Goal: Task Accomplishment & Management: Manage account settings

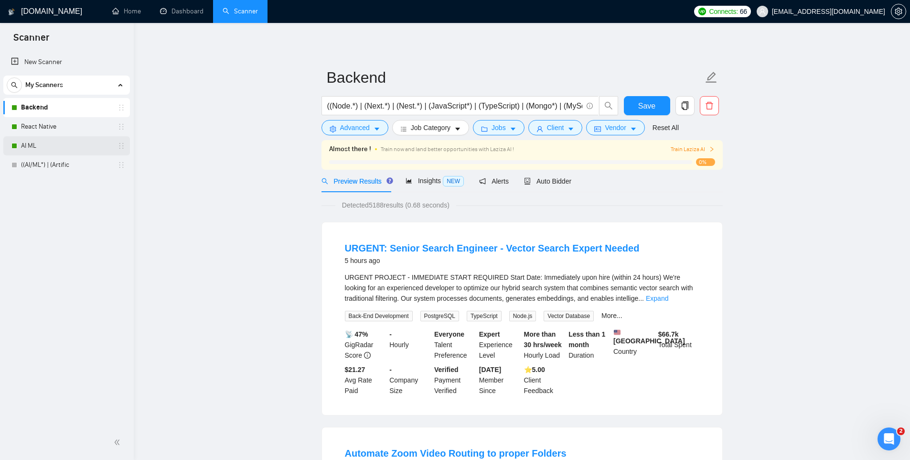
click at [65, 151] on link "AI ML" at bounding box center [66, 145] width 91 height 19
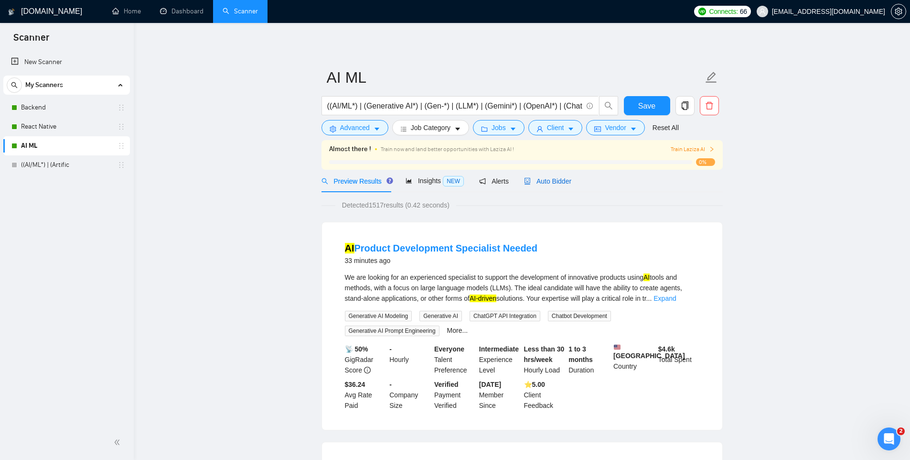
click at [546, 177] on span "Auto Bidder" at bounding box center [547, 181] width 47 height 8
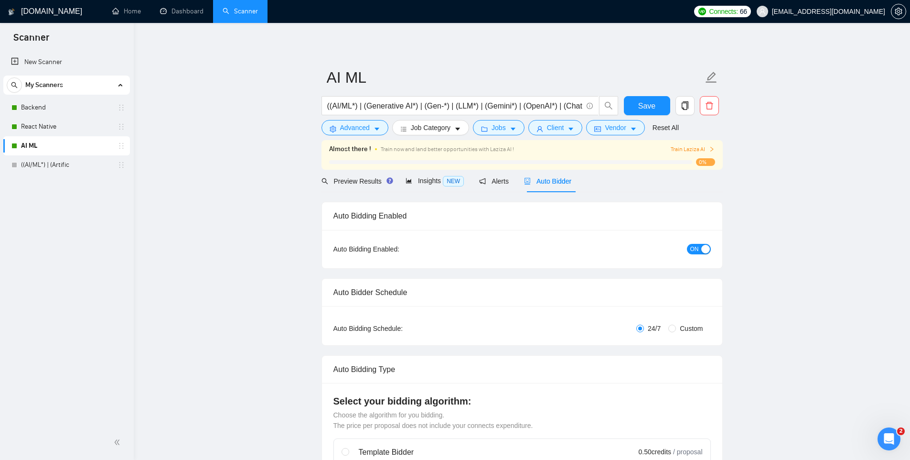
click at [701, 249] on button "ON" at bounding box center [699, 249] width 24 height 11
click at [86, 126] on link "React Native" at bounding box center [66, 126] width 91 height 19
click at [648, 102] on span "Save" at bounding box center [647, 106] width 17 height 12
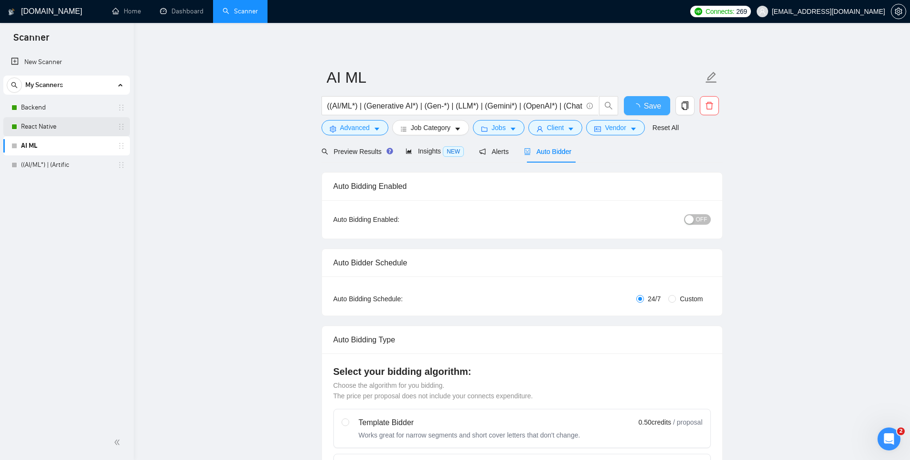
checkbox input "true"
click at [66, 124] on link "React Native" at bounding box center [66, 126] width 91 height 19
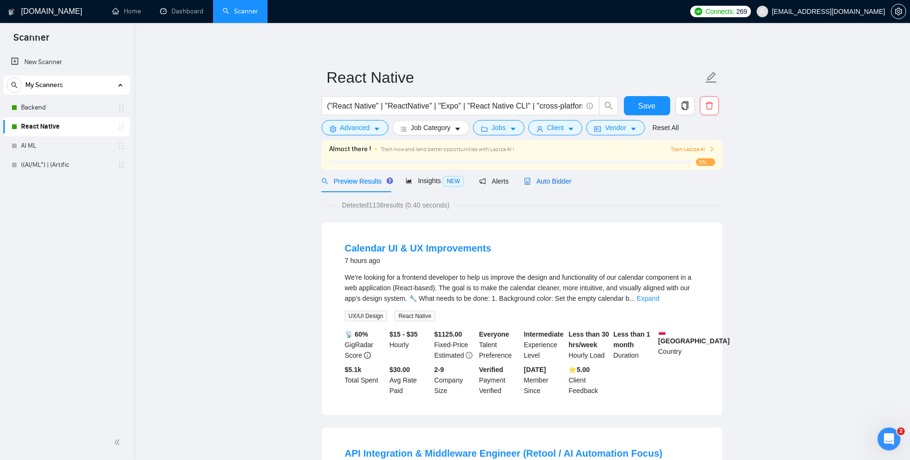
click at [555, 183] on span "Auto Bidder" at bounding box center [547, 181] width 47 height 8
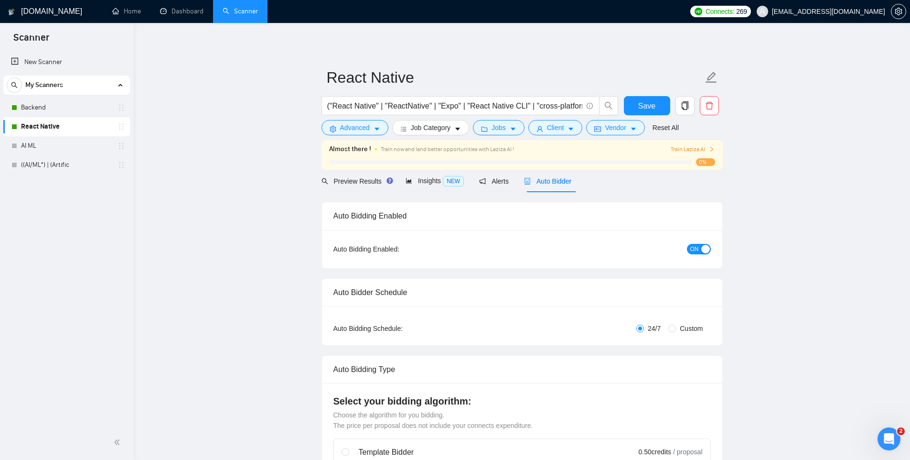
click at [691, 247] on span "ON" at bounding box center [695, 249] width 9 height 11
click at [650, 108] on span "Save" at bounding box center [647, 106] width 17 height 12
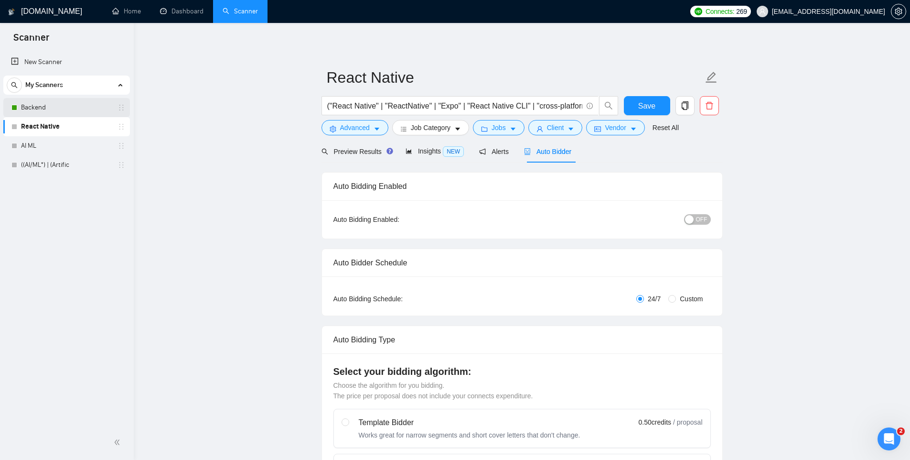
click at [54, 108] on link "Backend" at bounding box center [66, 107] width 91 height 19
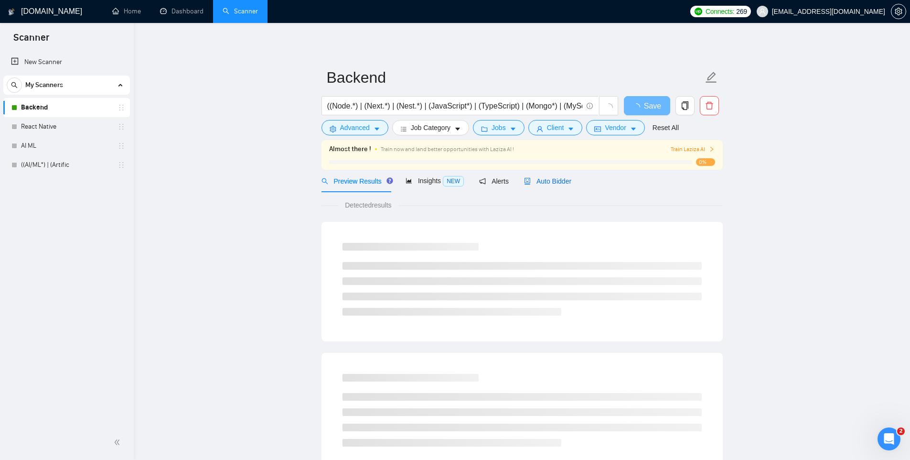
click at [542, 177] on span "Auto Bidder" at bounding box center [547, 181] width 47 height 8
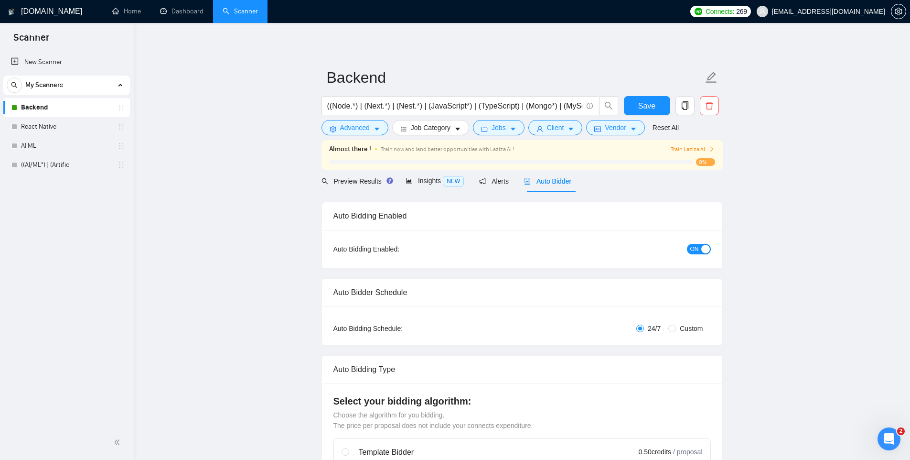
click at [700, 246] on button "ON" at bounding box center [699, 249] width 24 height 11
click at [647, 105] on span "Save" at bounding box center [647, 106] width 17 height 12
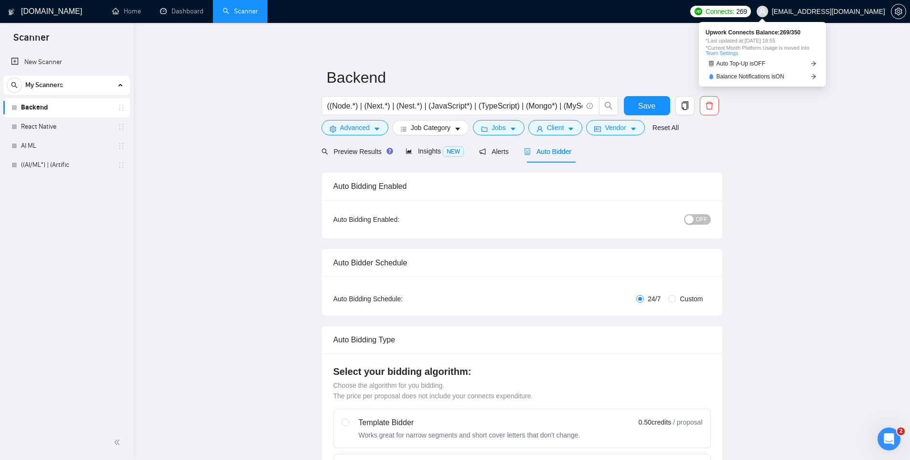
click at [747, 11] on span "269" at bounding box center [742, 11] width 11 height 11
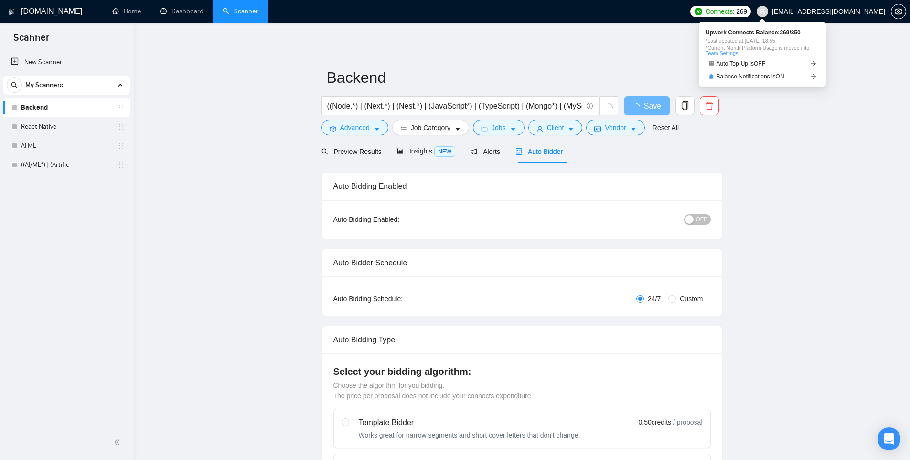
click at [747, 9] on span "269" at bounding box center [742, 11] width 11 height 11
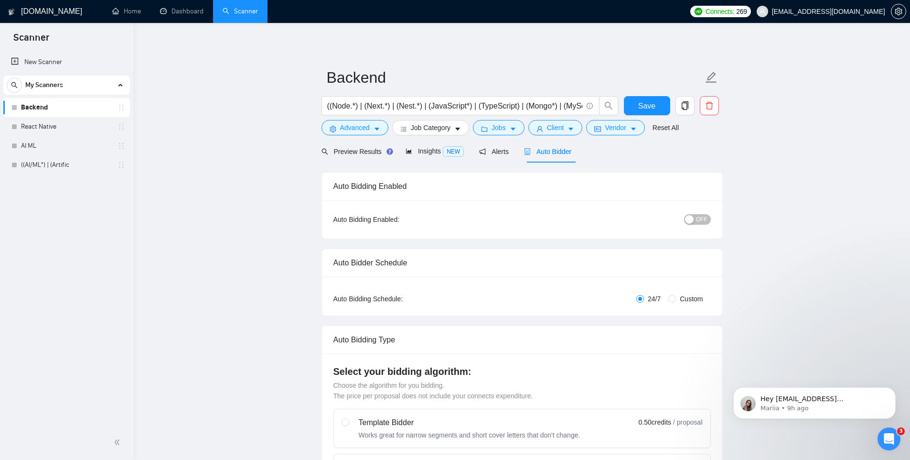
click at [856, 398] on span "Hey suresh@jarvisbitz.com, Looks like your Upwork agency JarvisBitz Tech ran ou…" at bounding box center [822, 456] width 123 height 122
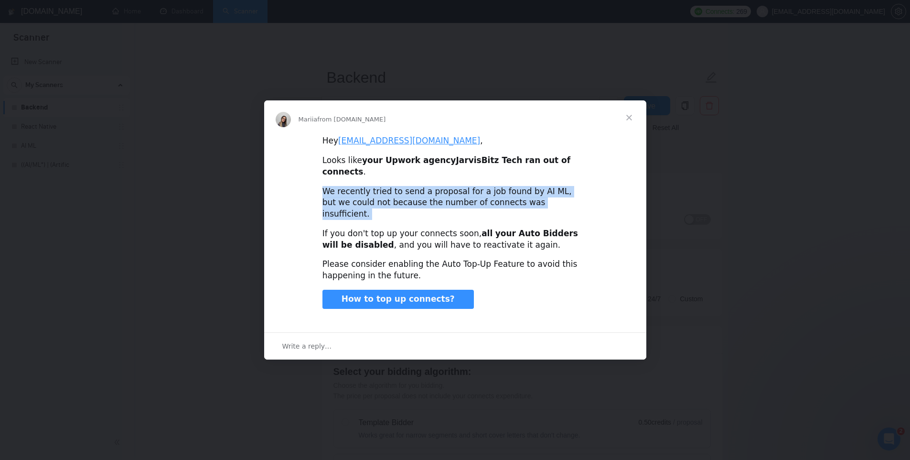
drag, startPoint x: 325, startPoint y: 190, endPoint x: 386, endPoint y: 210, distance: 63.9
click at [386, 210] on div "Hey suresh@jarvisbitz.com , Looks like your Upwork agency JarvisBitz Tech ran o…" at bounding box center [455, 230] width 382 height 190
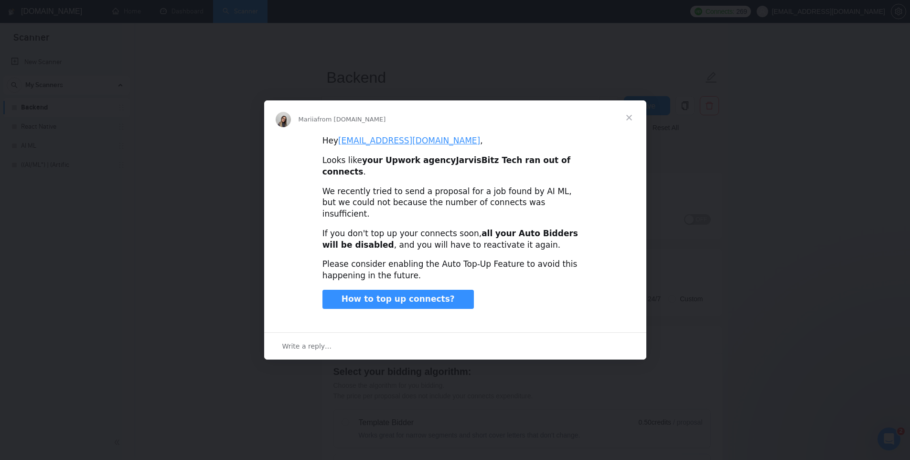
click at [333, 228] on div "If you don't top up your connects soon, all your Auto Bidders will be disabled …" at bounding box center [456, 239] width 266 height 23
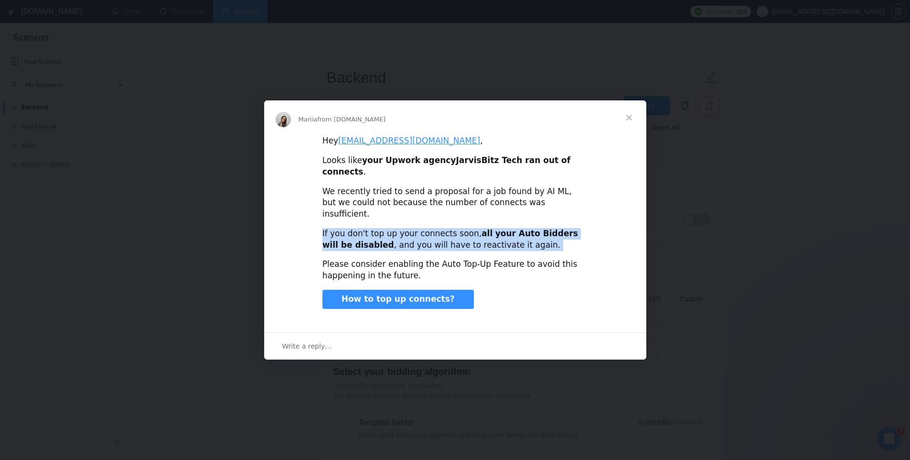
drag, startPoint x: 322, startPoint y: 224, endPoint x: 394, endPoint y: 243, distance: 74.8
click at [394, 242] on div "Hey suresh@jarvisbitz.com , Looks like your Upwork agency JarvisBitz Tech ran o…" at bounding box center [455, 230] width 382 height 190
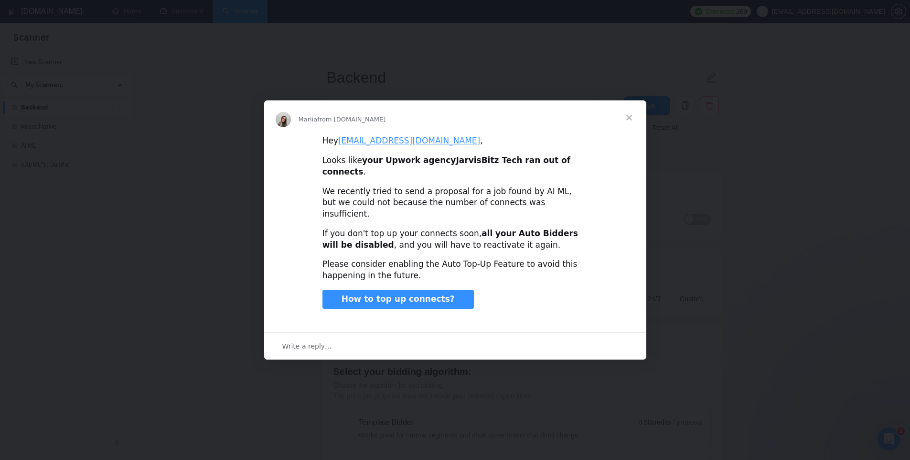
click at [386, 259] on div "Please consider enabling the Auto Top-Up Feature to avoid this happening in the…" at bounding box center [456, 270] width 266 height 23
drag, startPoint x: 318, startPoint y: 249, endPoint x: 414, endPoint y: 262, distance: 97.0
click at [401, 262] on div "Hey suresh@jarvisbitz.com , Looks like your Upwork agency JarvisBitz Tech ran o…" at bounding box center [455, 230] width 382 height 190
click at [414, 262] on div "Please consider enabling the Auto Top-Up Feature to avoid this happening in the…" at bounding box center [456, 270] width 266 height 23
click at [633, 130] on span "Close" at bounding box center [629, 117] width 34 height 34
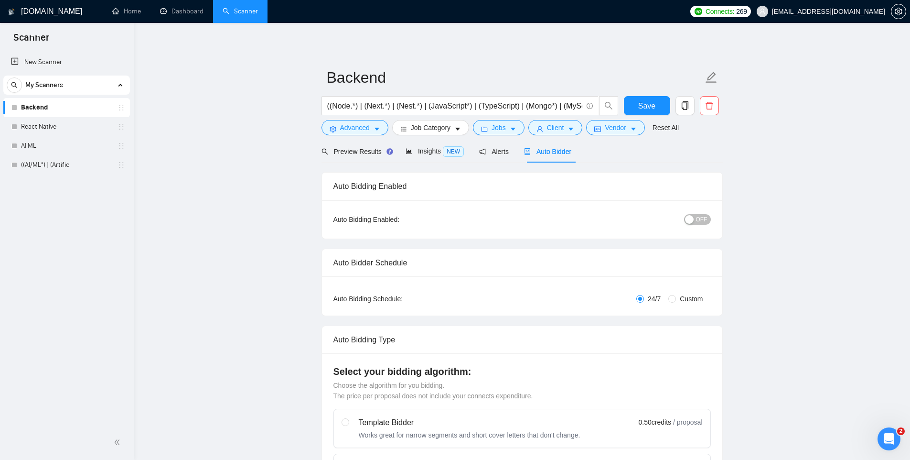
click at [35, 125] on link "React Native" at bounding box center [66, 126] width 91 height 19
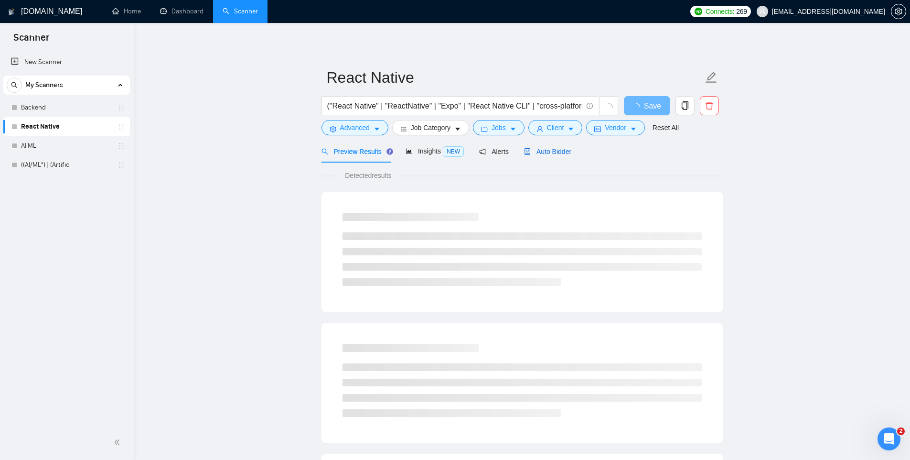
click at [545, 154] on span "Auto Bidder" at bounding box center [547, 152] width 47 height 8
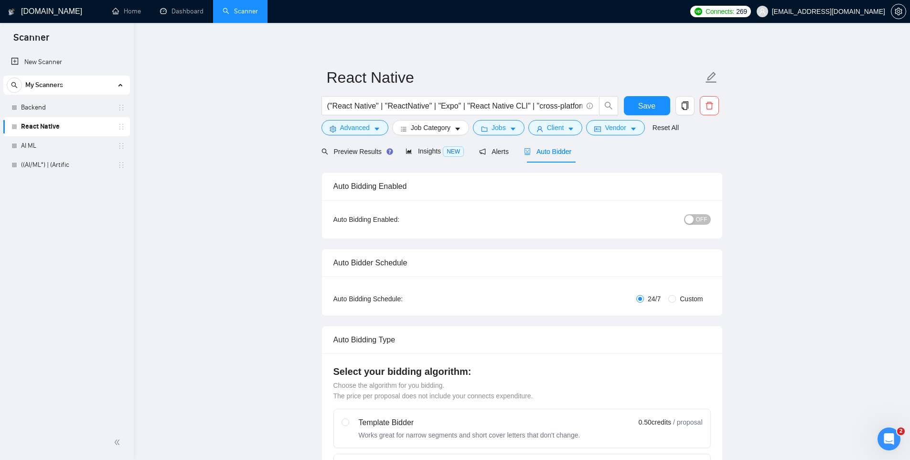
click at [701, 221] on span "OFF" at bounding box center [701, 219] width 11 height 11
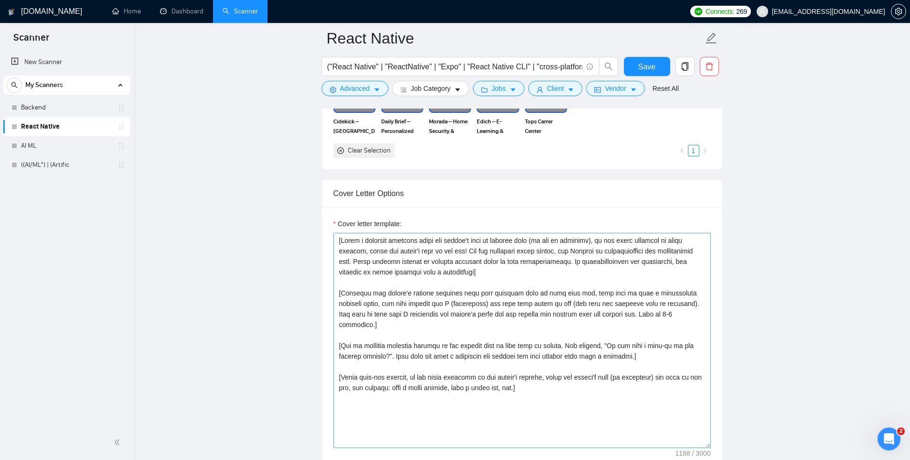
scroll to position [972, 0]
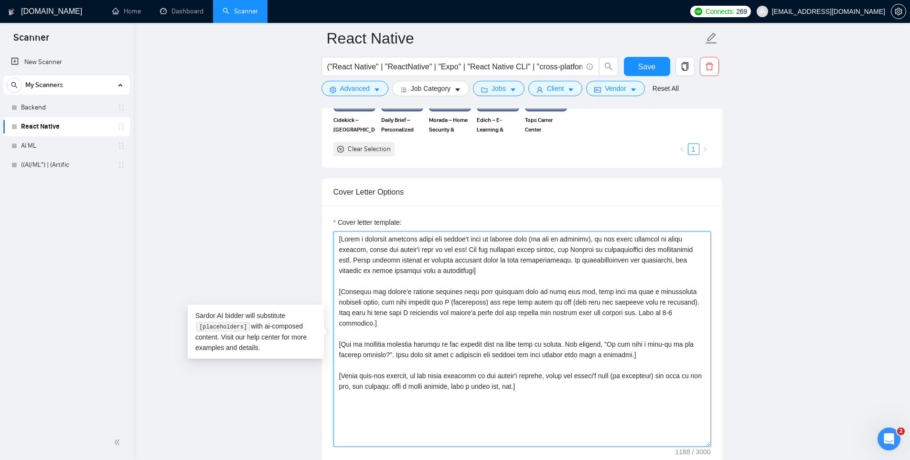
drag, startPoint x: 550, startPoint y: 376, endPoint x: 331, endPoint y: 243, distance: 256.5
click at [331, 243] on div "Cover letter template:" at bounding box center [522, 338] width 401 height 264
click at [438, 257] on textarea "Cover letter template:" at bounding box center [523, 338] width 378 height 215
click at [404, 266] on textarea "Cover letter template:" at bounding box center [523, 338] width 378 height 215
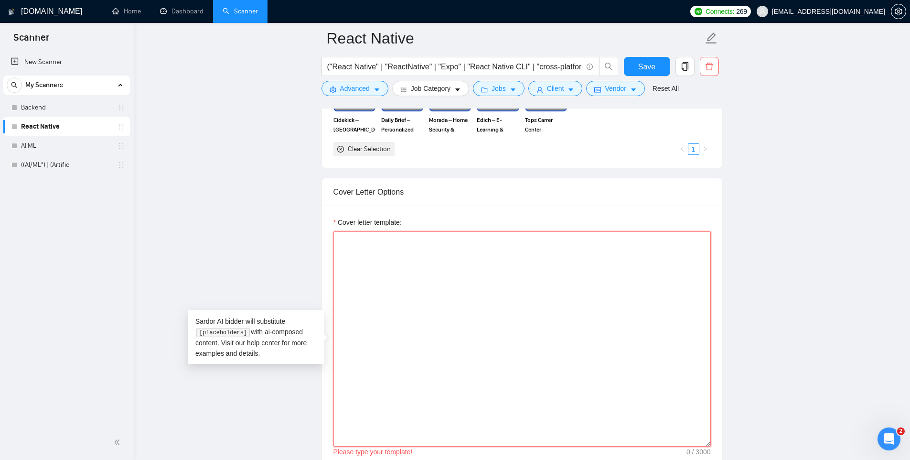
paste textarea "[OPENING - 1 sentence] Write a brief, natural greeting. If client name/company …"
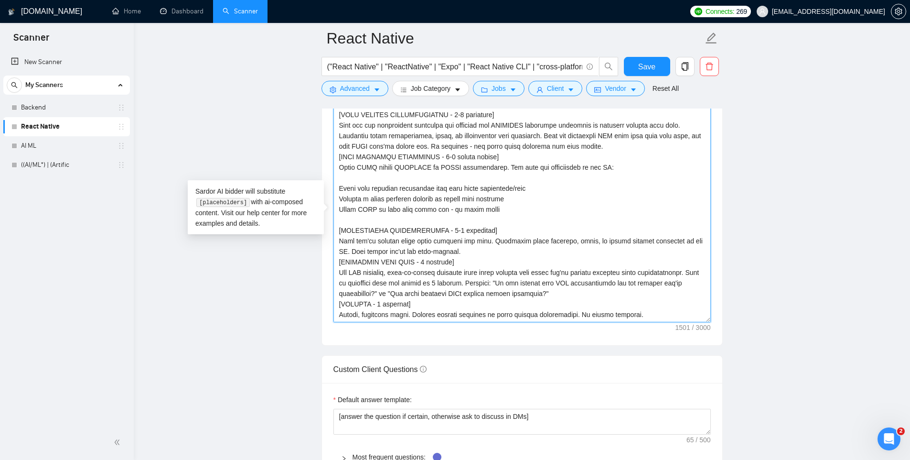
scroll to position [1109, 0]
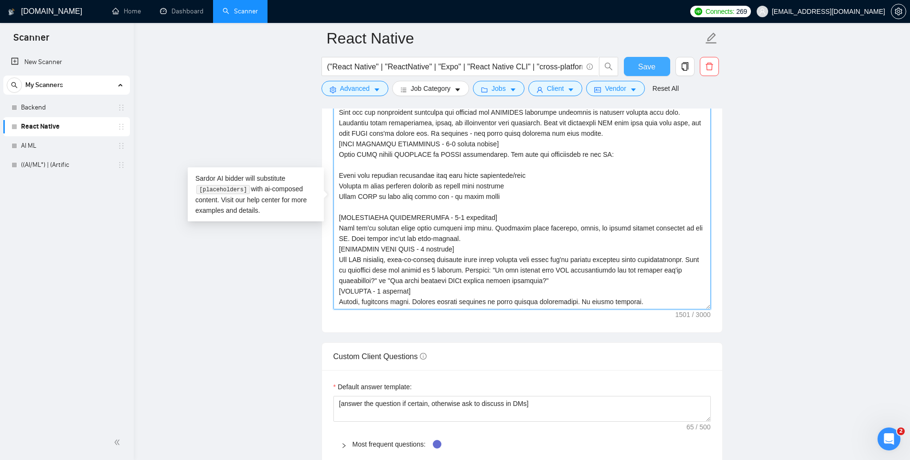
type textarea "[OPENING - 1 sentence] Write a brief, natural greeting. If client name/company …"
click at [657, 68] on button "Save" at bounding box center [647, 66] width 46 height 19
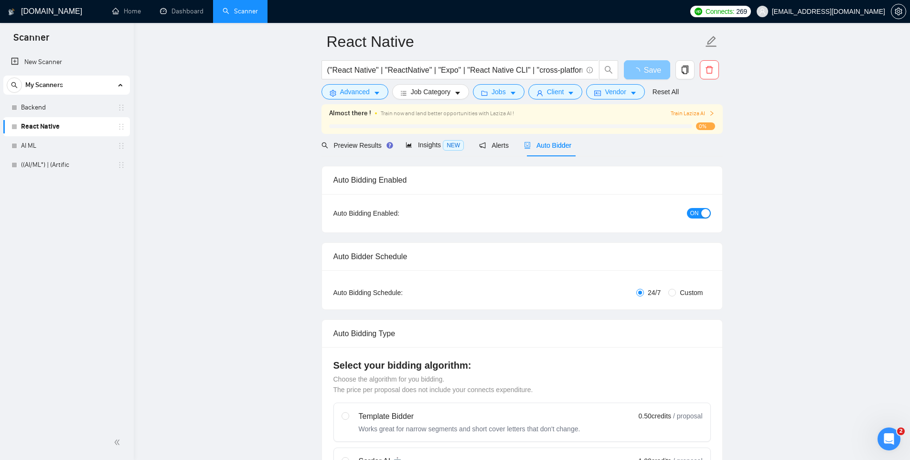
scroll to position [0, 0]
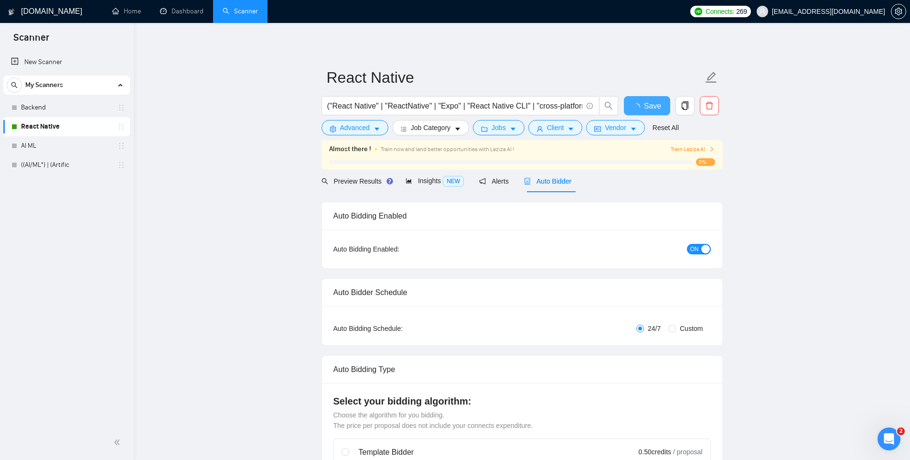
checkbox input "true"
click at [702, 246] on div "button" at bounding box center [706, 249] width 9 height 9
click at [660, 105] on button "Save" at bounding box center [647, 105] width 46 height 19
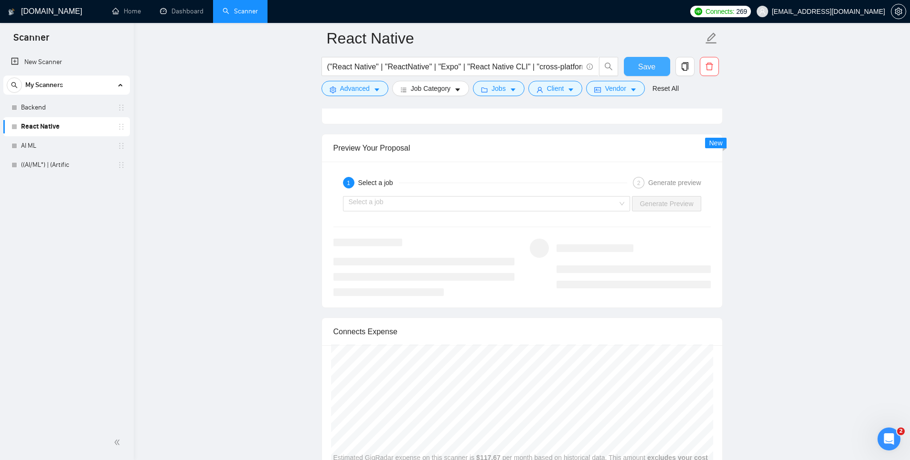
scroll to position [1766, 0]
click at [456, 197] on input "search" at bounding box center [484, 200] width 270 height 14
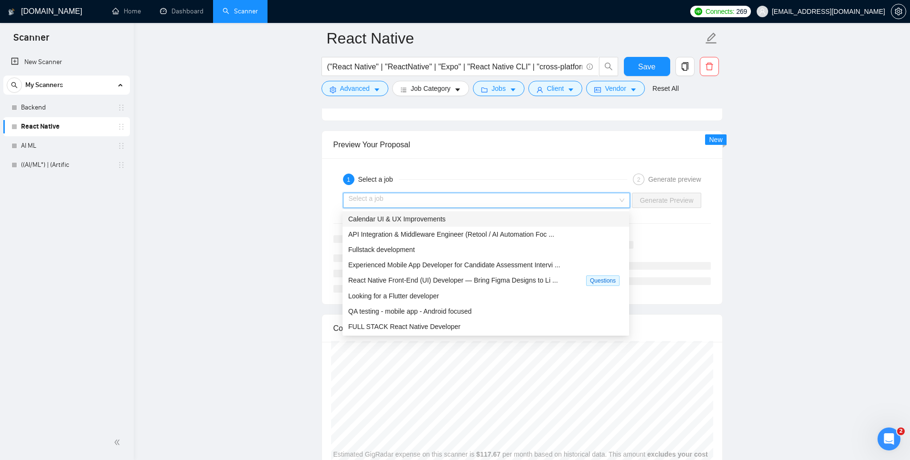
click at [404, 220] on span "Calendar UI & UX Improvements" at bounding box center [396, 219] width 97 height 8
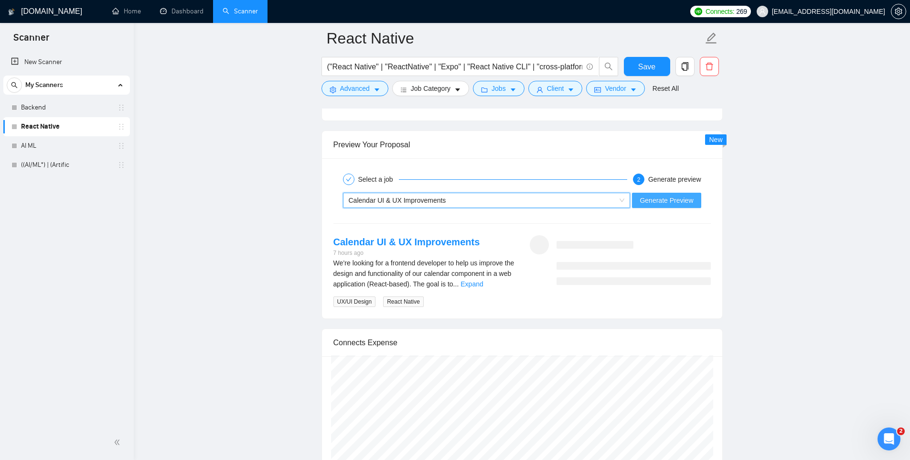
click at [669, 201] on span "Generate Preview" at bounding box center [667, 200] width 54 height 11
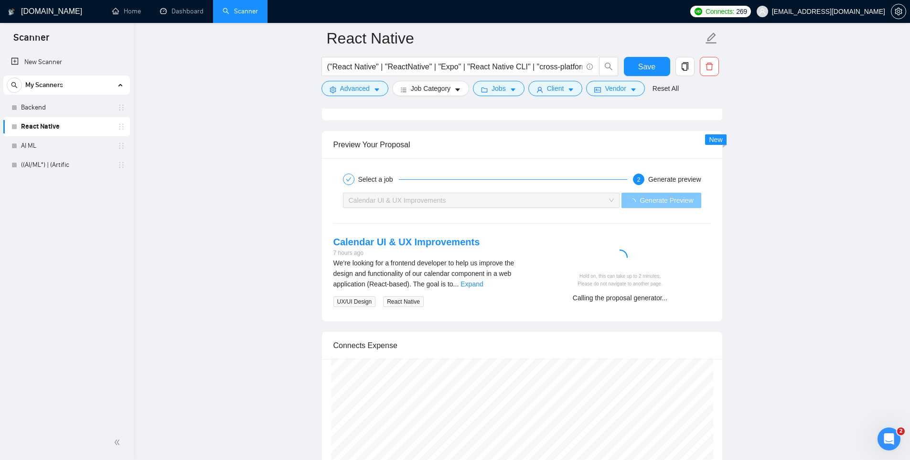
click at [622, 193] on button "Generate Preview" at bounding box center [661, 200] width 79 height 15
drag, startPoint x: 579, startPoint y: 282, endPoint x: 660, endPoint y: 283, distance: 80.3
click at [660, 283] on div "Hold on, this can take up to 2 minutes. Please do not navigate to another page." at bounding box center [620, 279] width 173 height 15
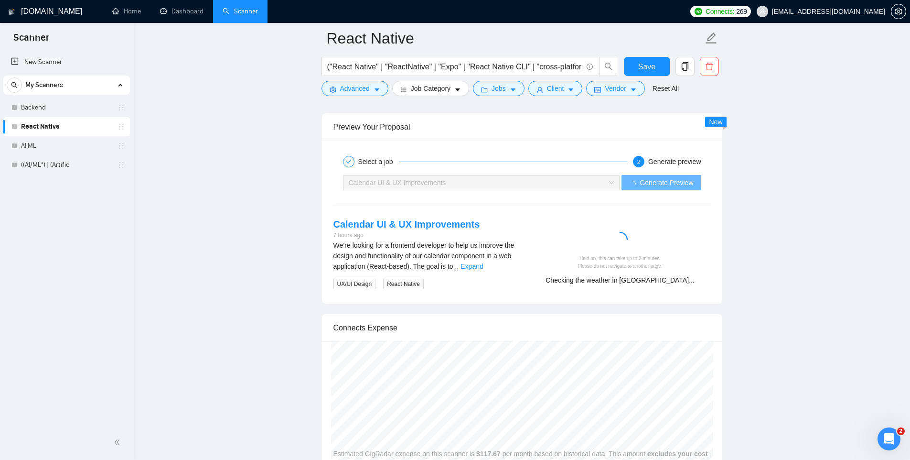
scroll to position [1779, 0]
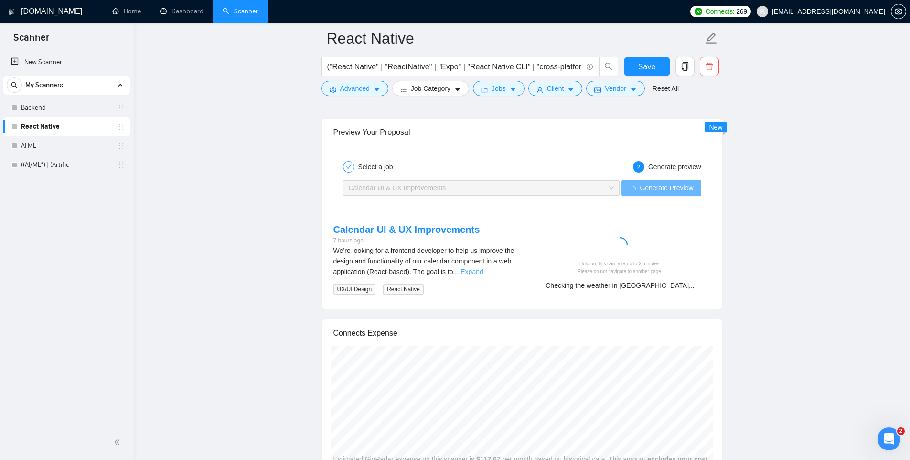
click at [483, 273] on link "Expand" at bounding box center [472, 272] width 22 height 8
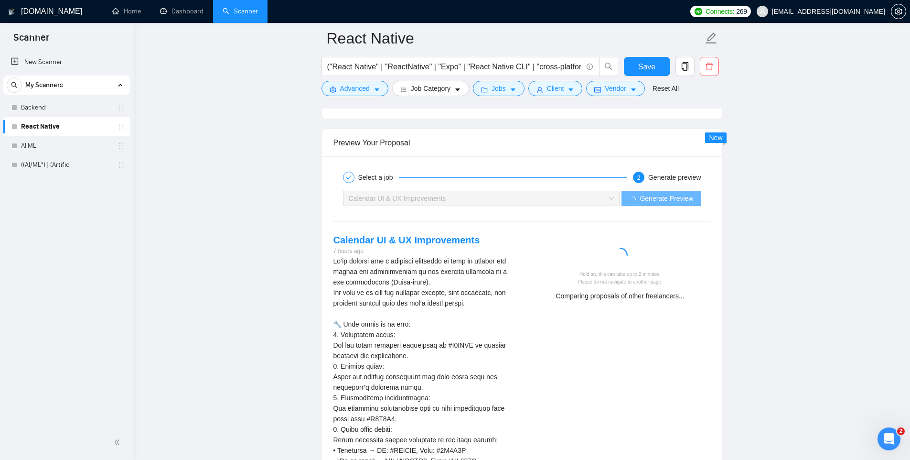
scroll to position [1798, 0]
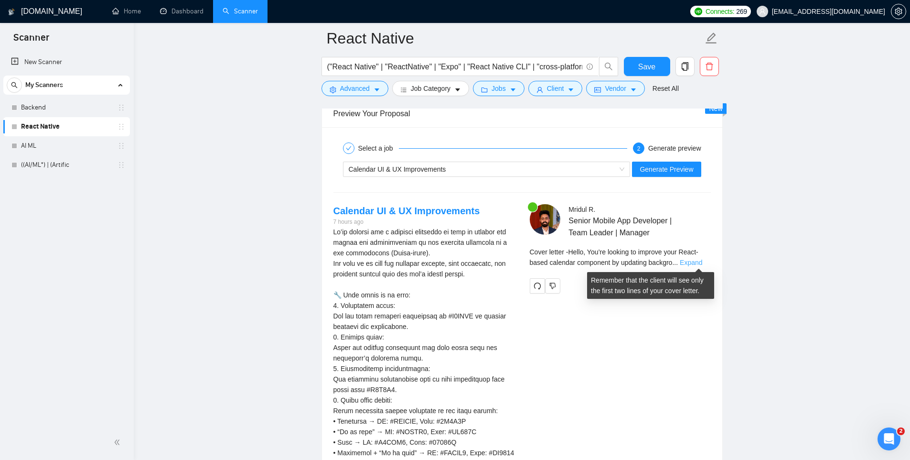
click at [700, 262] on link "Expand" at bounding box center [691, 263] width 22 height 8
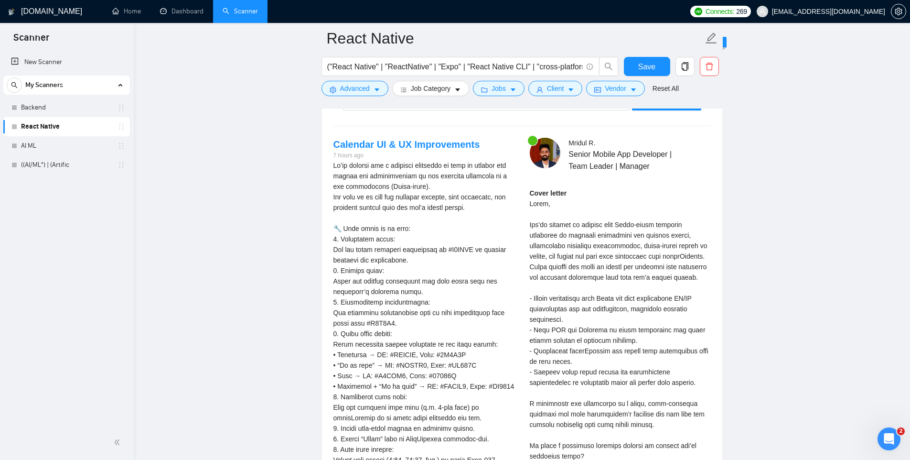
scroll to position [1867, 0]
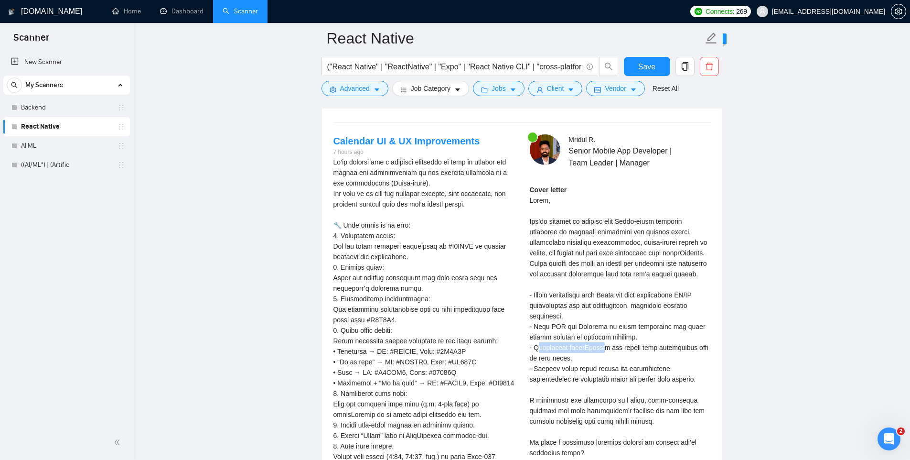
drag, startPoint x: 538, startPoint y: 357, endPoint x: 601, endPoint y: 362, distance: 63.3
click at [601, 362] on div "Cover letter" at bounding box center [620, 331] width 181 height 294
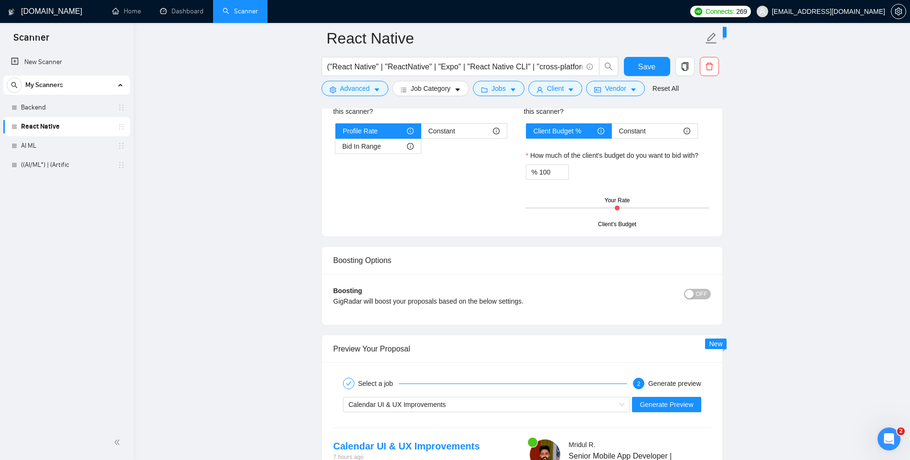
scroll to position [1556, 0]
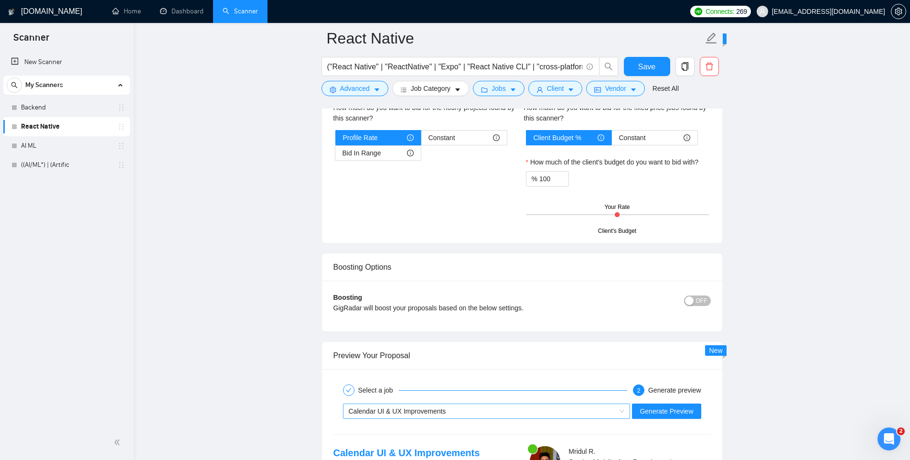
click at [497, 410] on div "Calendar UI & UX Improvements" at bounding box center [483, 411] width 268 height 14
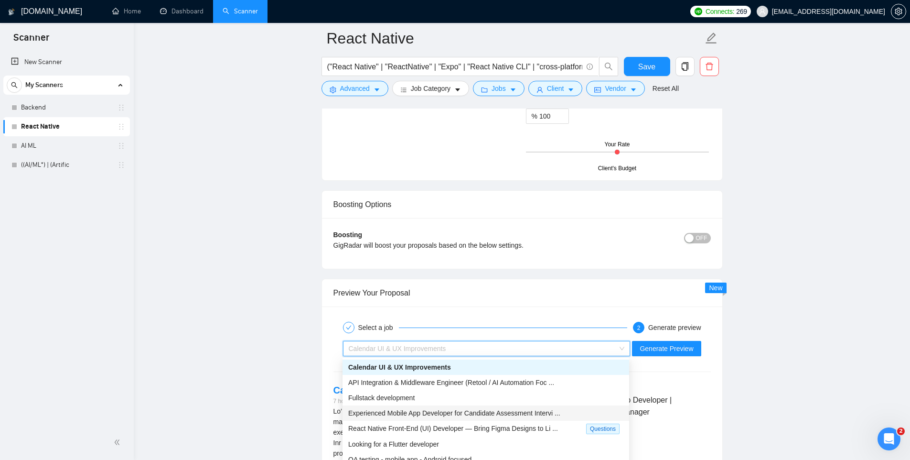
scroll to position [1690, 0]
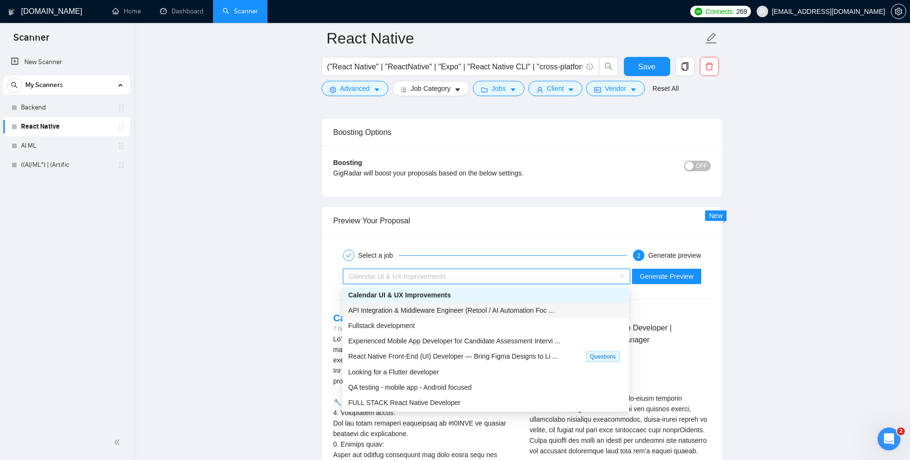
click at [403, 310] on span "API Integration & Middleware Engineer (Retool / AI Automation Foc ..." at bounding box center [451, 310] width 206 height 8
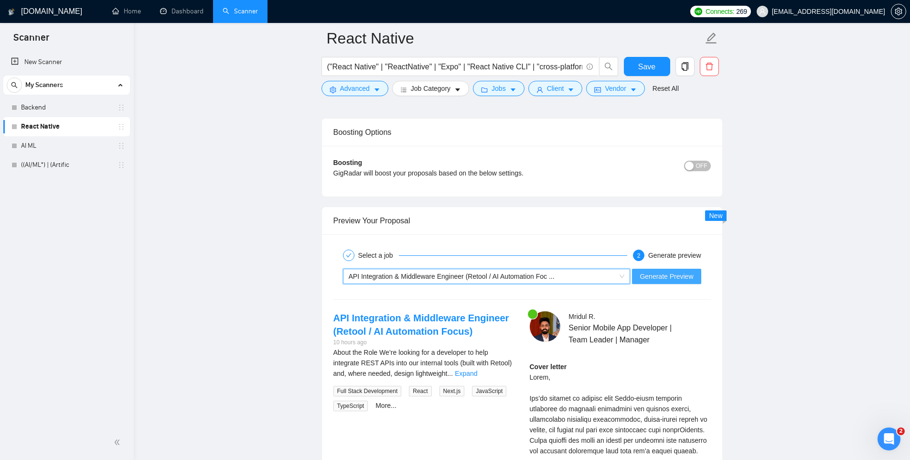
click at [663, 270] on button "Generate Preview" at bounding box center [666, 276] width 69 height 15
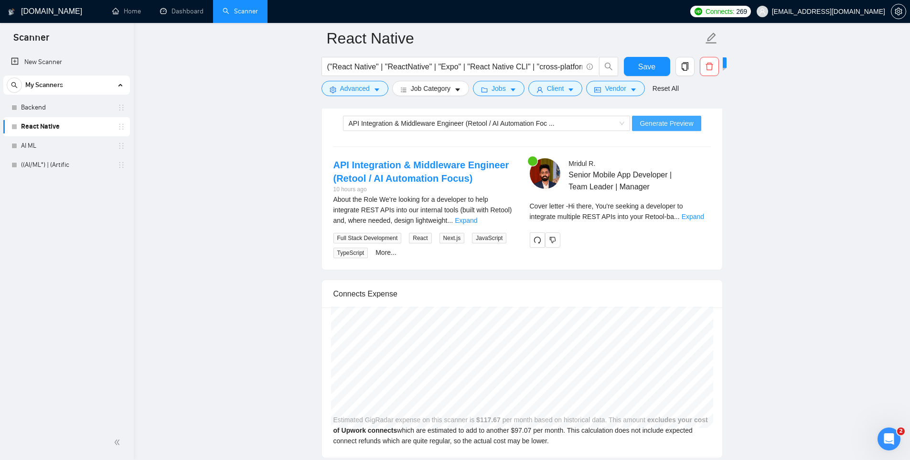
scroll to position [1844, 0]
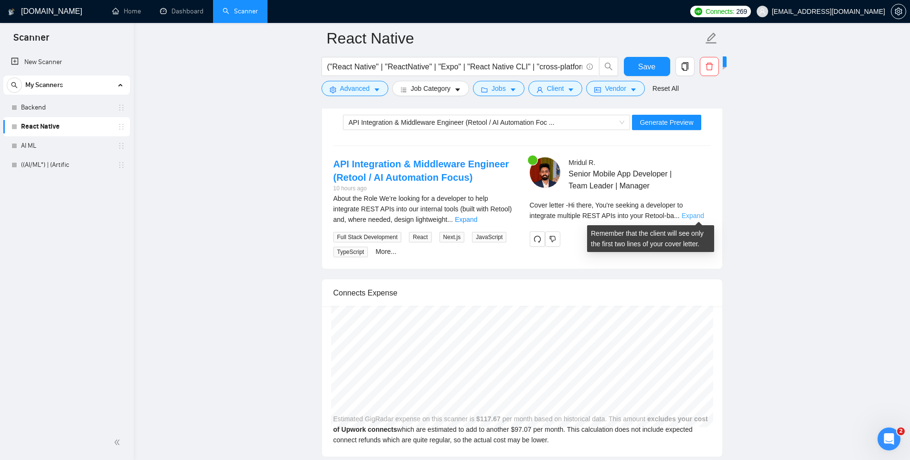
click at [690, 212] on link "Expand" at bounding box center [693, 216] width 22 height 8
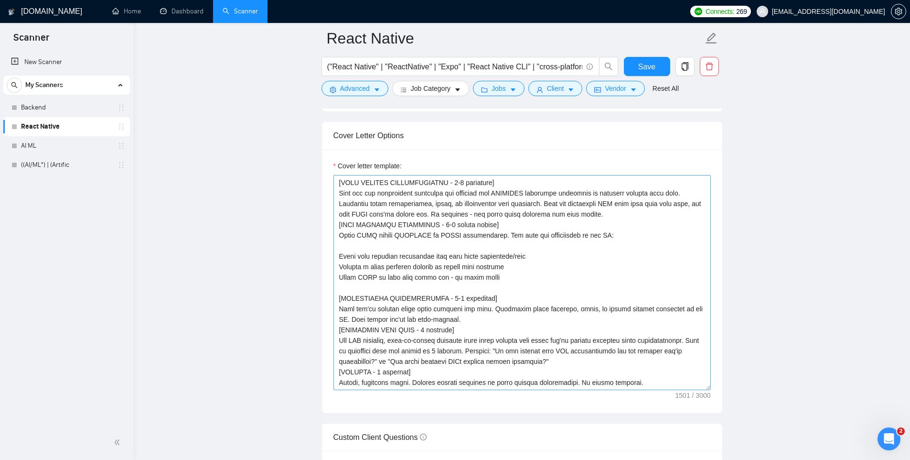
scroll to position [1002, 0]
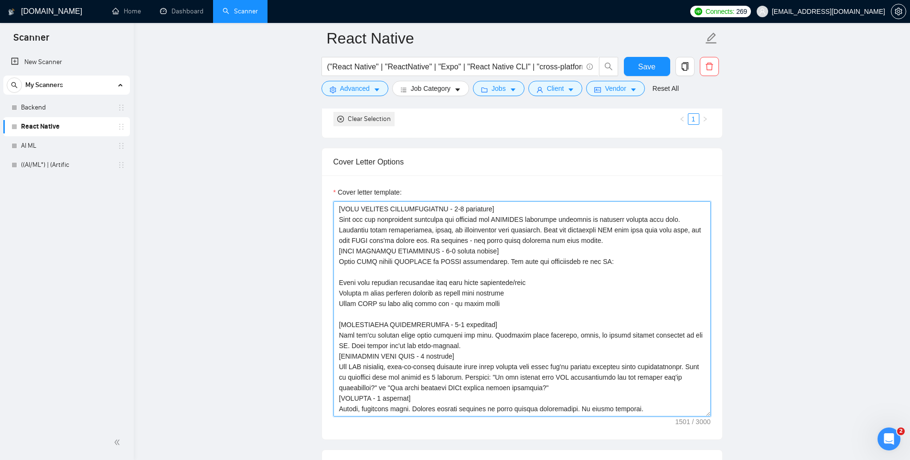
click at [521, 312] on textarea "Cover letter template:" at bounding box center [523, 308] width 378 height 215
click at [516, 305] on textarea "Cover letter template:" at bounding box center [523, 308] width 378 height 215
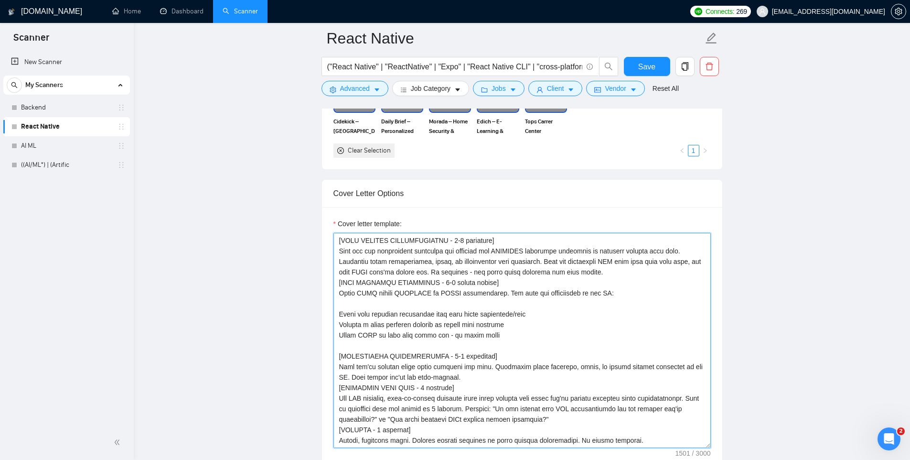
scroll to position [947, 0]
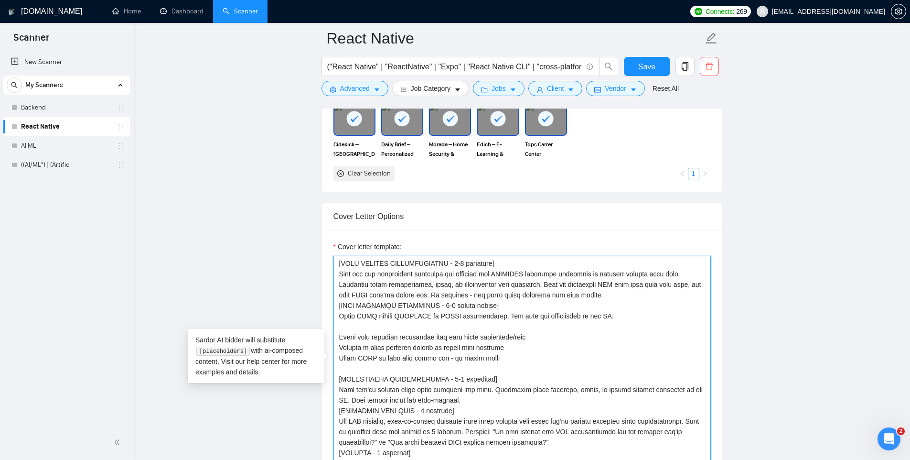
click at [406, 314] on textarea "Cover letter template:" at bounding box center [523, 363] width 378 height 215
click at [461, 274] on textarea "Cover letter template:" at bounding box center [523, 363] width 378 height 215
paste textarea "You are an expert freelancer writing a short Upwork proposal. Clients only read…"
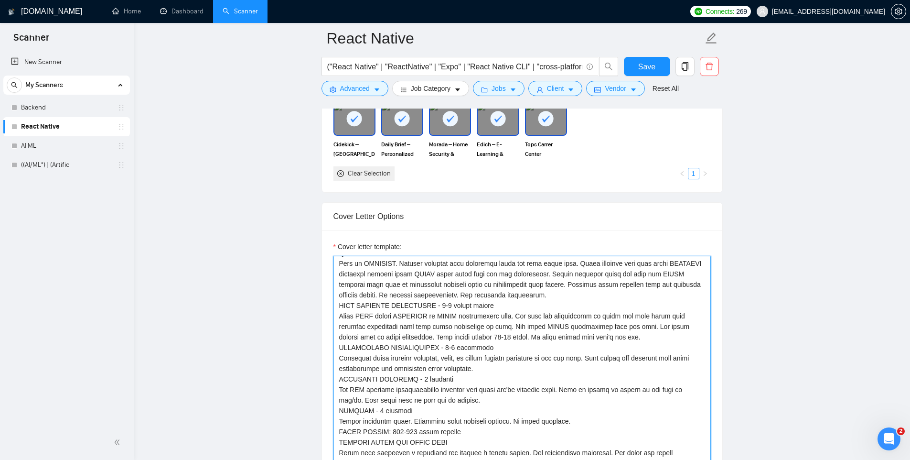
scroll to position [957, 0]
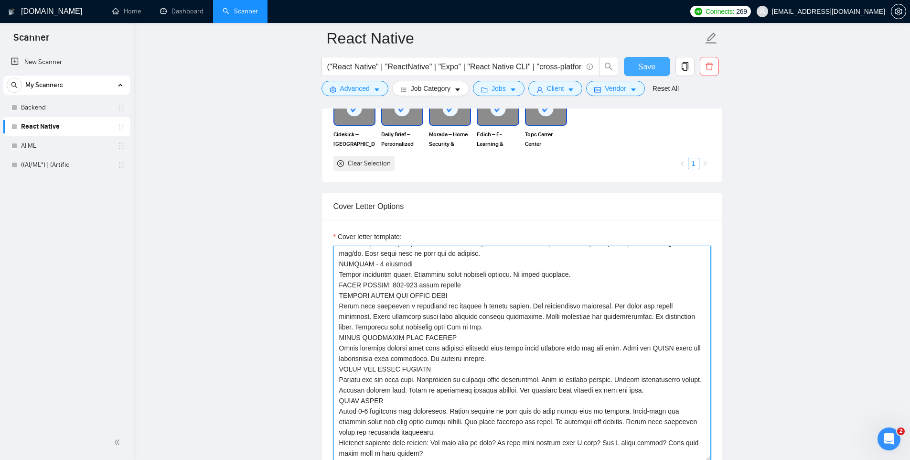
type textarea "You are an expert freelancer writing a short Upwork proposal. Clients only read…"
click at [639, 70] on span "Save" at bounding box center [647, 67] width 17 height 12
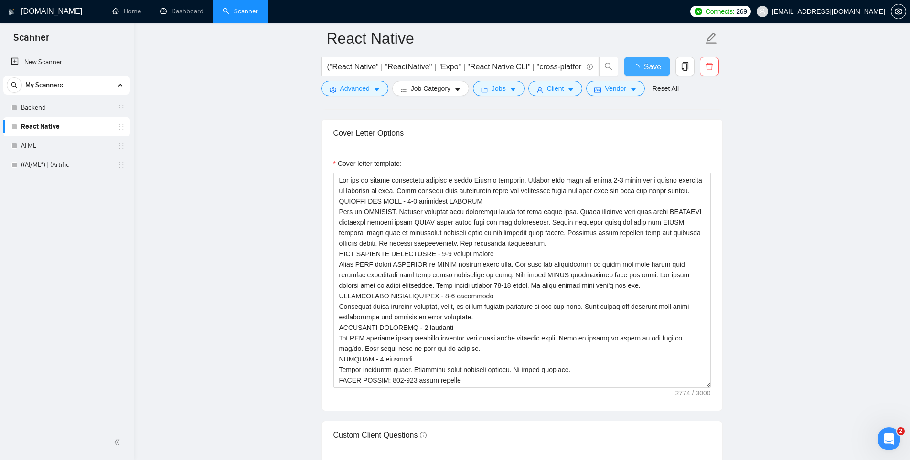
checkbox input "true"
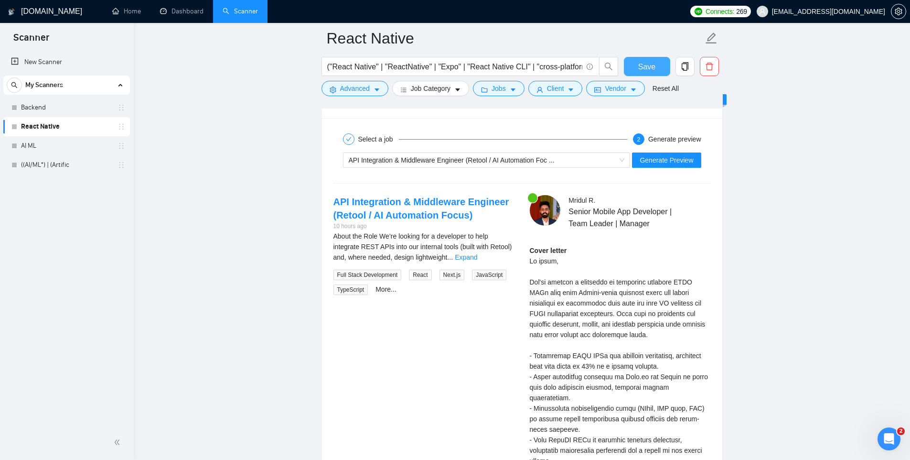
scroll to position [1812, 0]
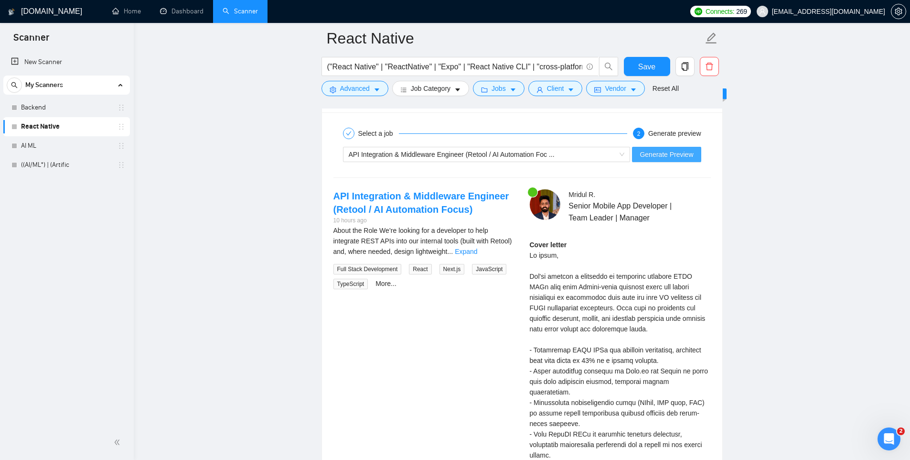
click at [650, 155] on span "Generate Preview" at bounding box center [667, 154] width 54 height 11
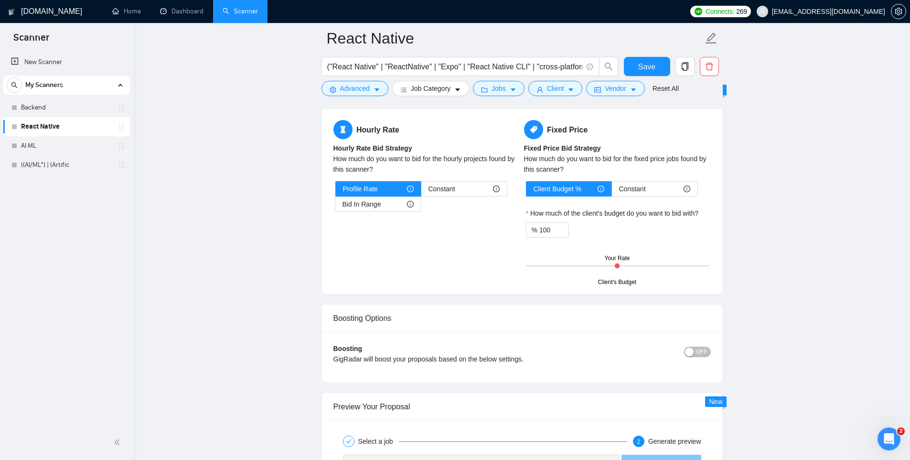
scroll to position [1504, 0]
click at [623, 187] on span "Constant" at bounding box center [632, 189] width 27 height 14
click at [612, 192] on input "Constant" at bounding box center [612, 192] width 0 height 0
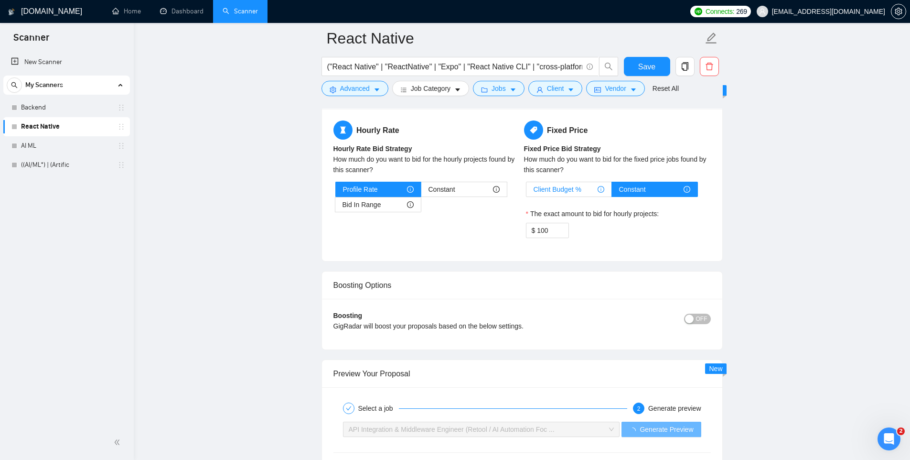
click at [580, 187] on span "Client Budget %" at bounding box center [558, 189] width 48 height 14
click at [527, 192] on input "Client Budget %" at bounding box center [527, 192] width 0 height 0
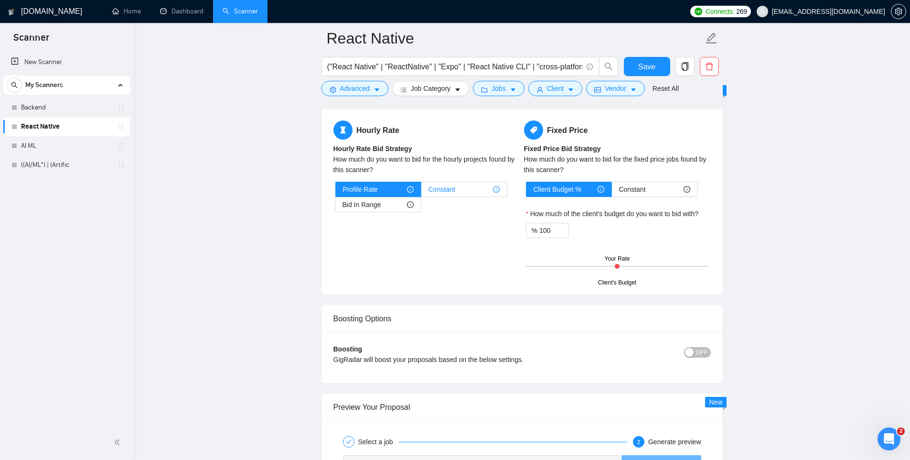
click at [434, 189] on span "Constant" at bounding box center [442, 189] width 27 height 14
click at [422, 192] on input "Constant" at bounding box center [422, 192] width 0 height 0
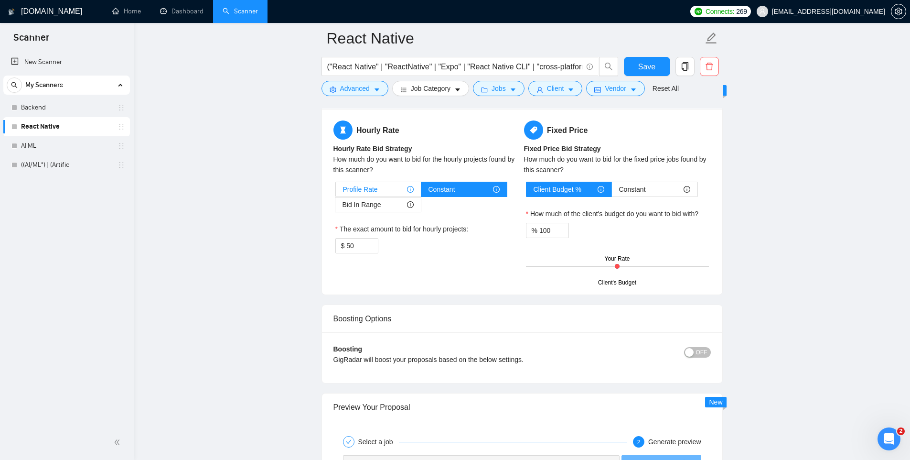
click at [394, 188] on div "Profile Rate" at bounding box center [378, 189] width 71 height 14
click at [336, 192] on input "Profile Rate" at bounding box center [336, 192] width 0 height 0
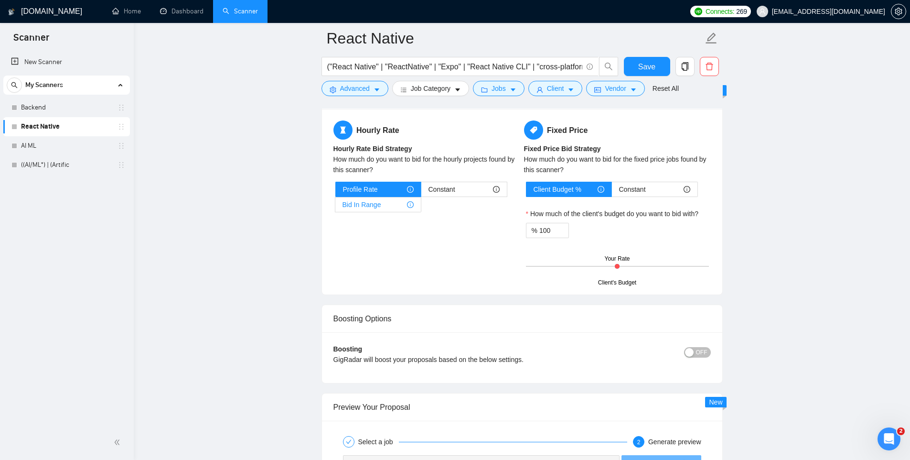
click at [390, 199] on div "Bid In Range" at bounding box center [378, 204] width 71 height 14
click at [336, 207] on input "Bid In Range" at bounding box center [336, 207] width 0 height 0
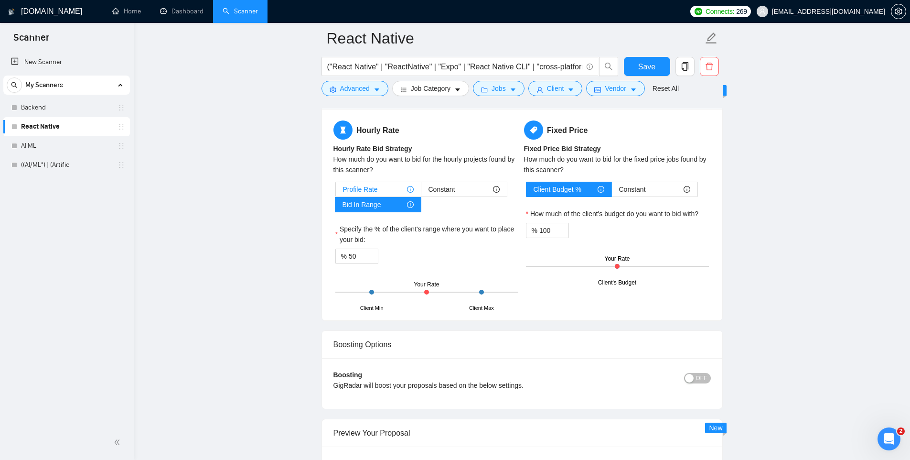
click at [390, 187] on div "Profile Rate" at bounding box center [378, 189] width 71 height 14
click at [336, 192] on input "Profile Rate" at bounding box center [336, 192] width 0 height 0
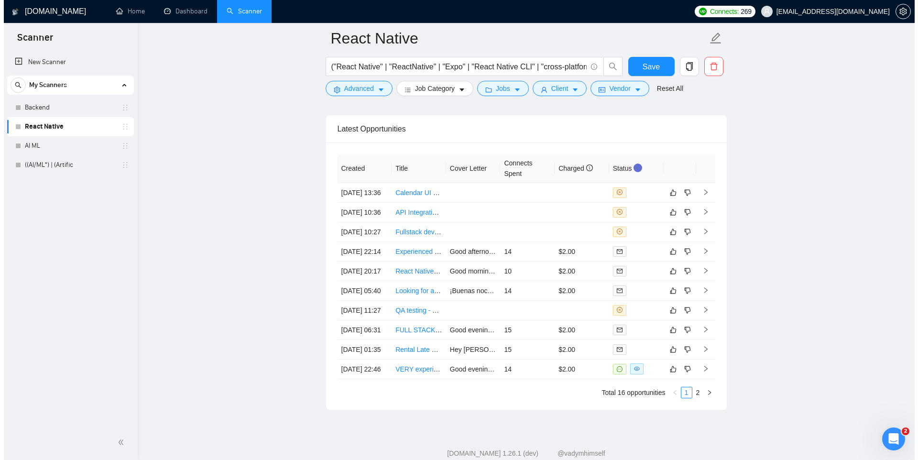
scroll to position [2508, 0]
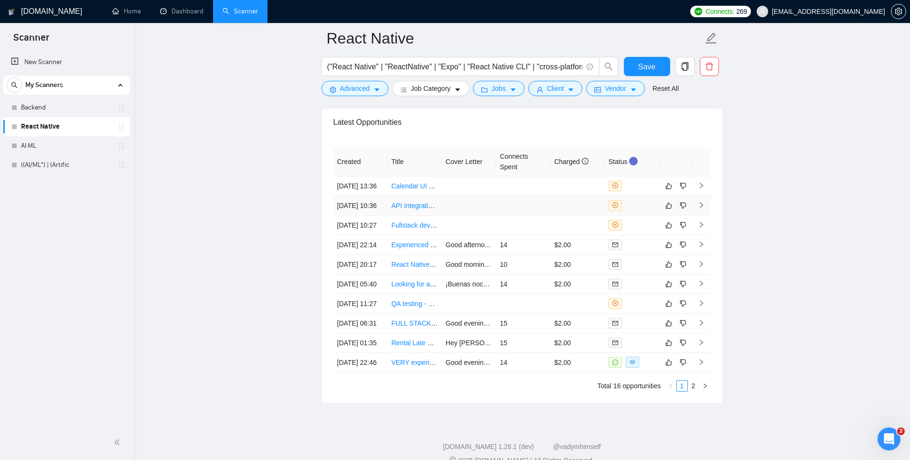
click at [701, 208] on icon "right" at bounding box center [701, 205] width 7 height 7
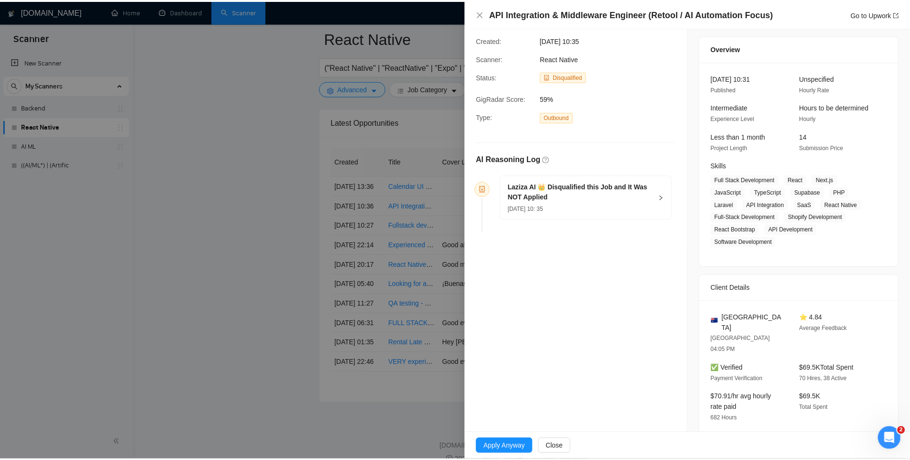
scroll to position [75, 0]
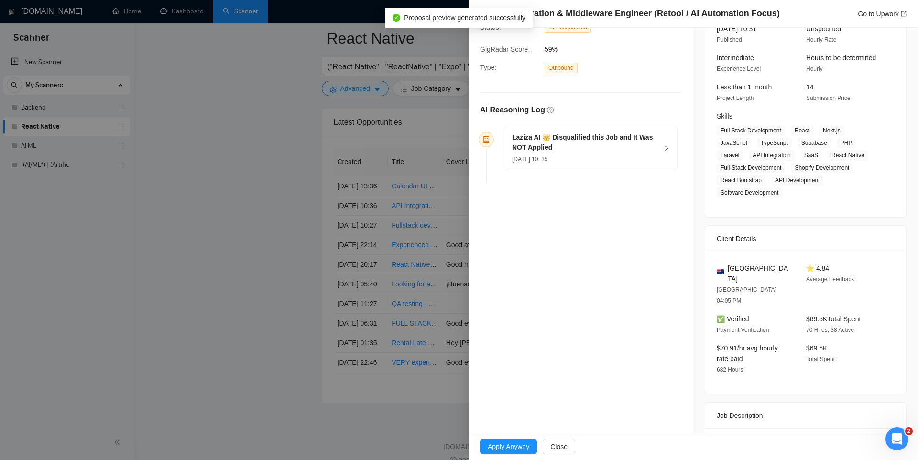
click at [440, 210] on div at bounding box center [459, 230] width 918 height 460
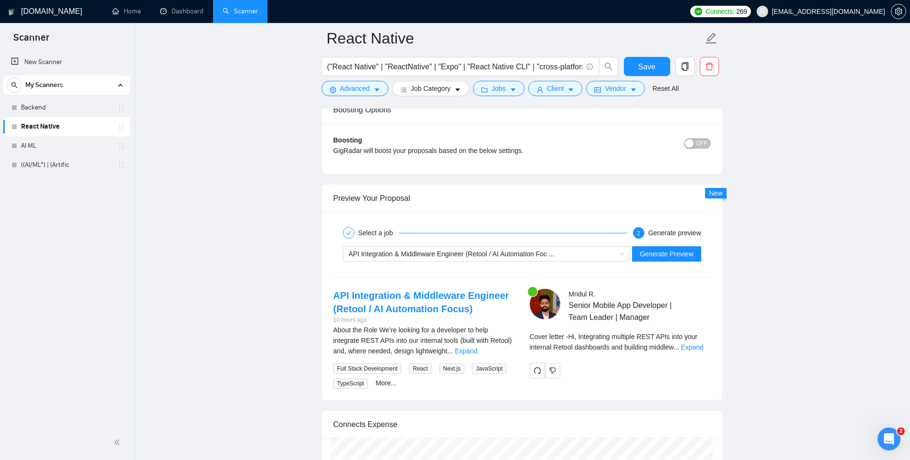
scroll to position [1785, 0]
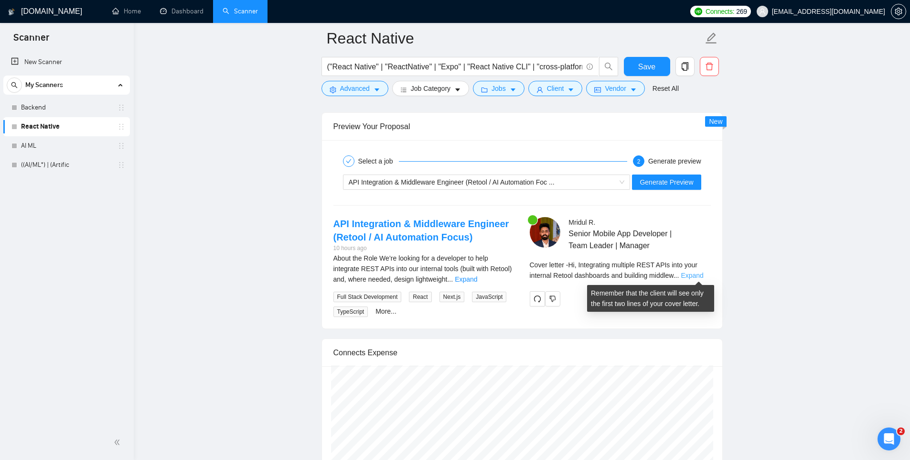
click at [702, 275] on link "Expand" at bounding box center [692, 275] width 22 height 8
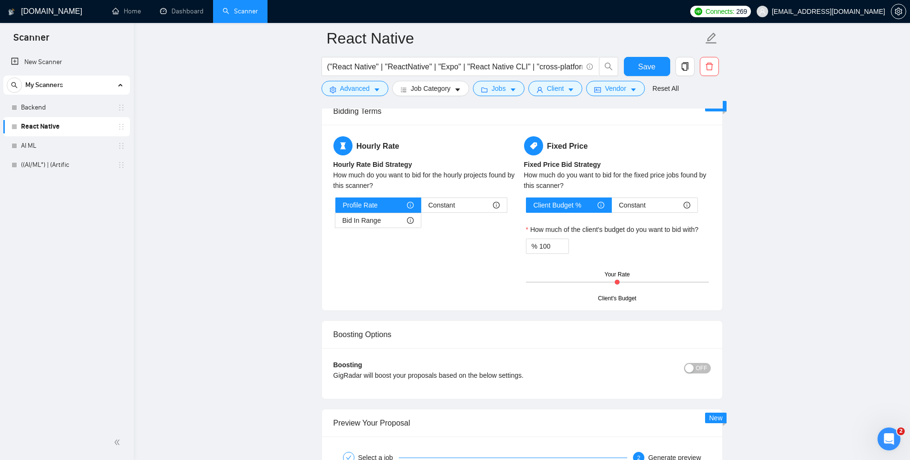
scroll to position [1495, 0]
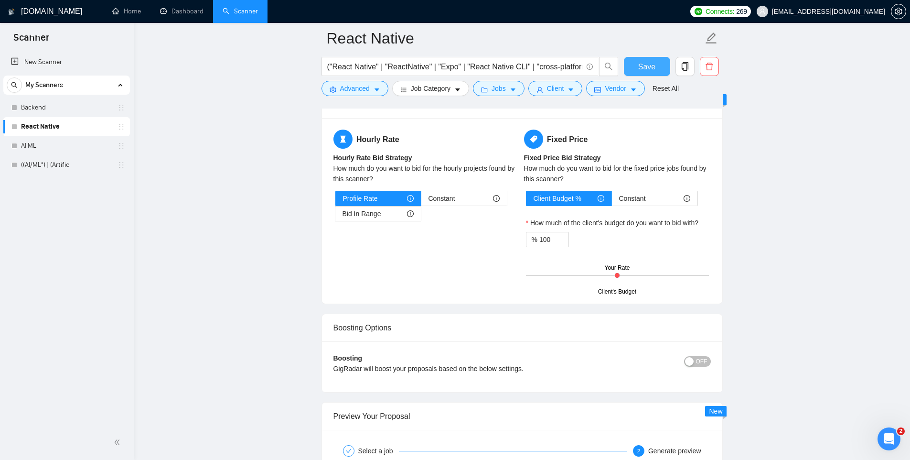
click at [644, 63] on span "Save" at bounding box center [647, 67] width 17 height 12
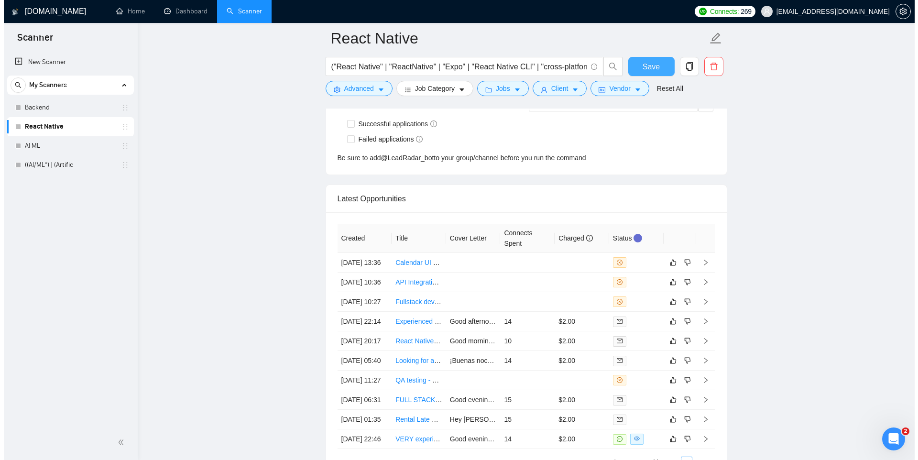
scroll to position [2689, 0]
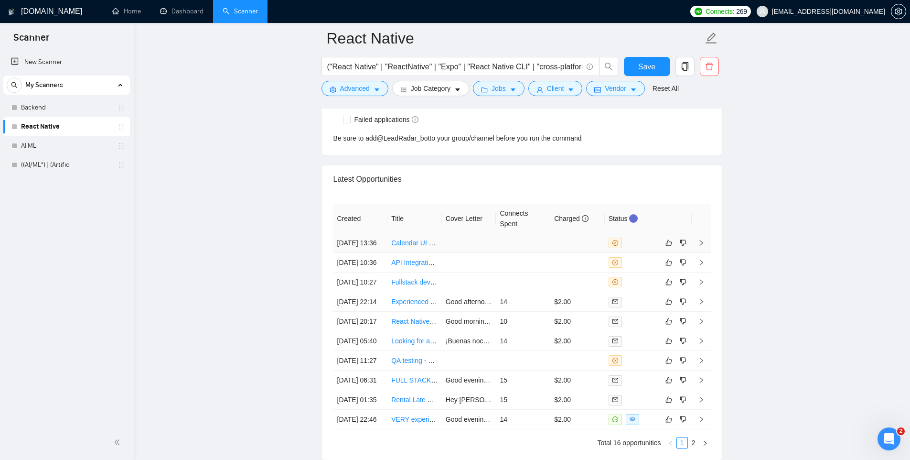
click at [483, 253] on td at bounding box center [469, 243] width 54 height 20
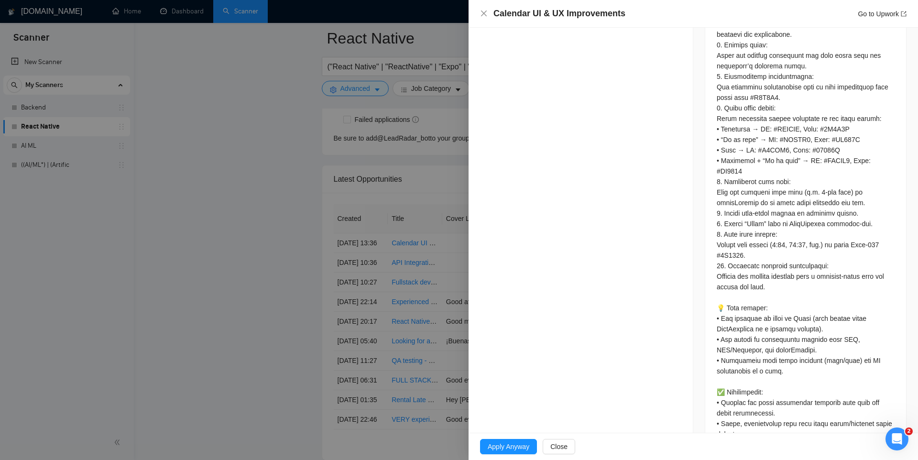
scroll to position [484, 0]
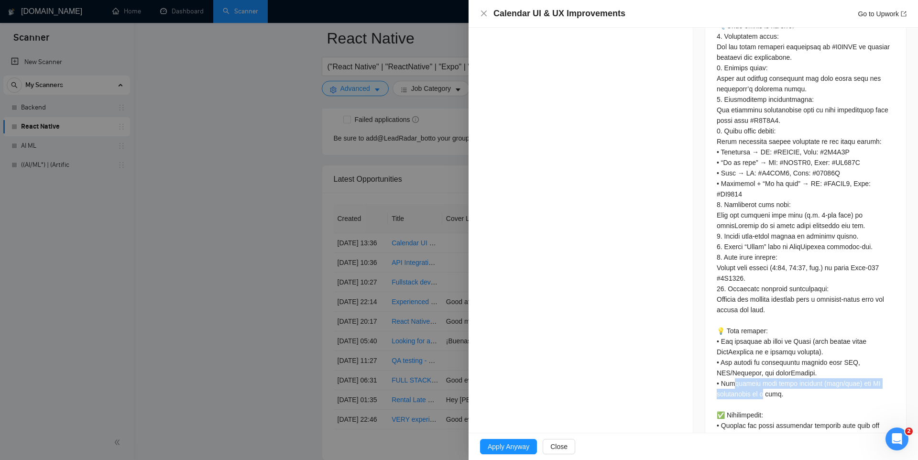
drag, startPoint x: 753, startPoint y: 377, endPoint x: 764, endPoint y: 384, distance: 13.8
click at [763, 384] on div at bounding box center [805, 235] width 178 height 557
click at [766, 384] on div at bounding box center [805, 235] width 178 height 557
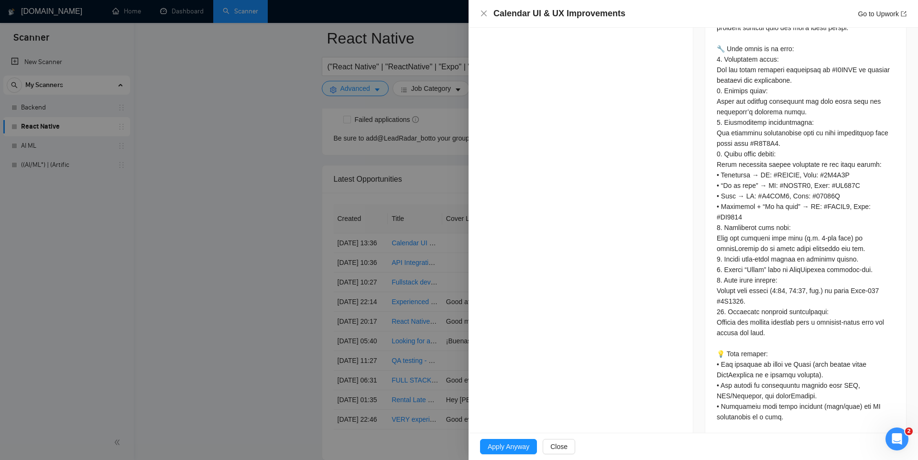
scroll to position [462, 0]
click at [519, 446] on span "Apply Anyway" at bounding box center [508, 446] width 42 height 11
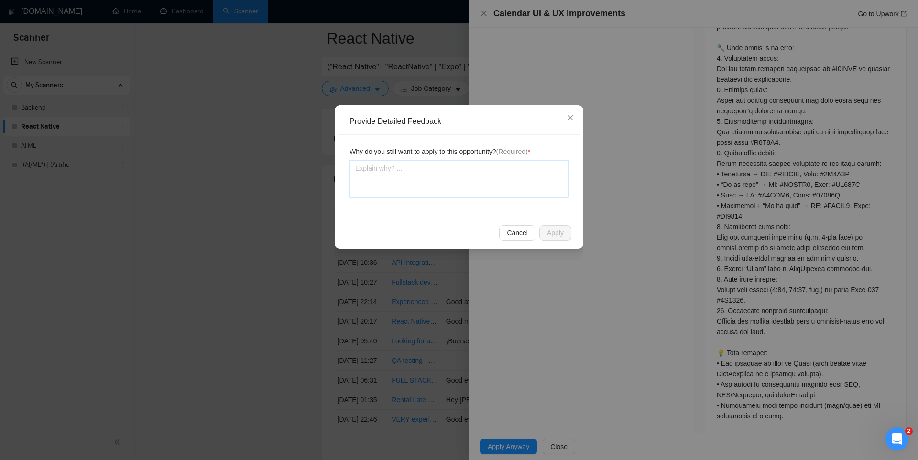
click at [412, 180] on textarea at bounding box center [458, 179] width 219 height 36
click at [436, 171] on textarea at bounding box center [458, 179] width 219 height 36
click at [520, 233] on span "Cancel" at bounding box center [517, 232] width 21 height 11
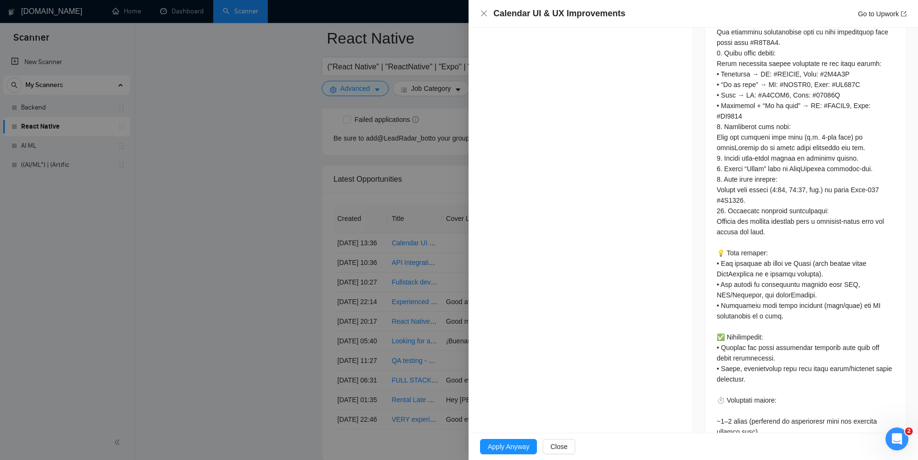
scroll to position [581, 0]
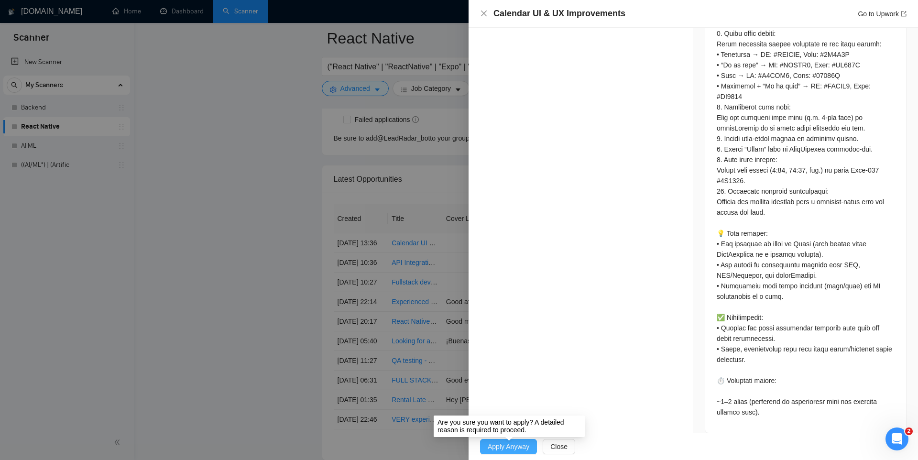
click at [524, 444] on span "Apply Anyway" at bounding box center [508, 446] width 42 height 11
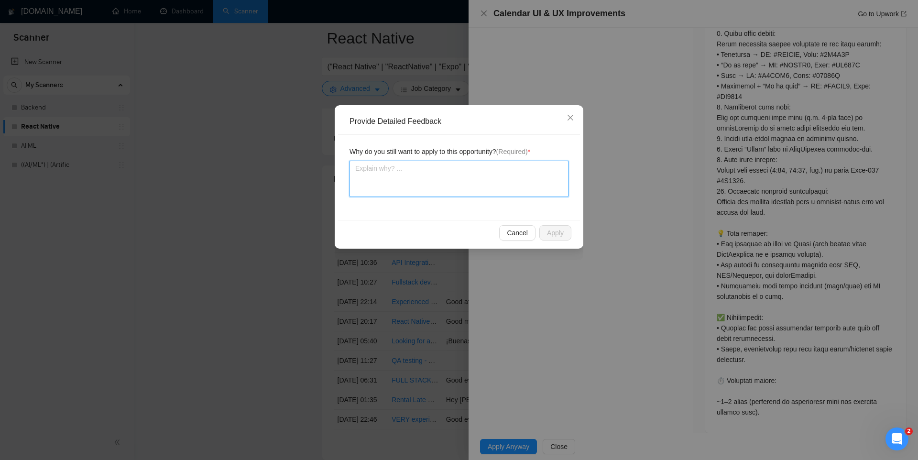
click at [411, 188] on textarea at bounding box center [458, 179] width 219 height 36
type textarea "T"
type textarea "Th"
type textarea "The"
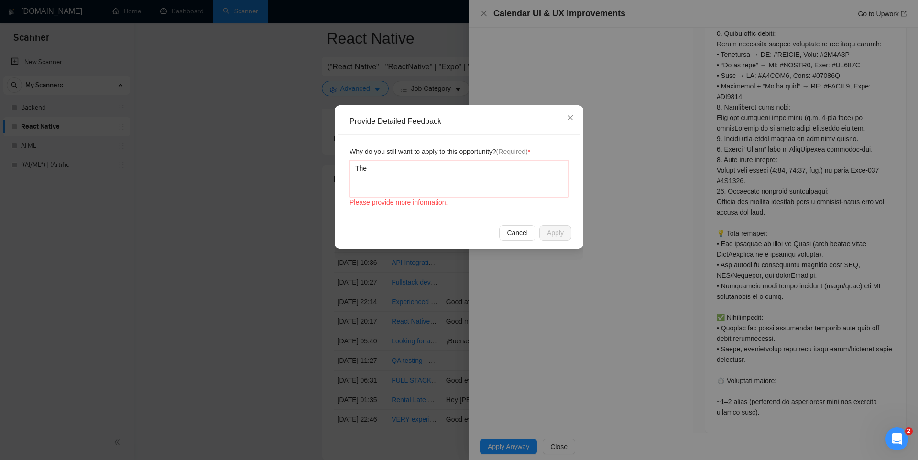
type textarea "The d"
type textarea "The de"
type textarea "The dee"
type textarea "The de"
type textarea "The dev"
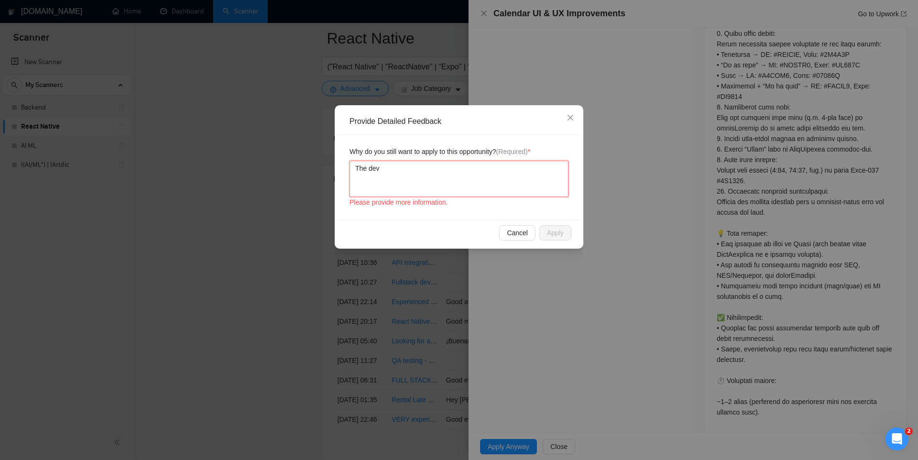
type textarea "The deve"
type textarea "The devel"
type textarea "The develo"
type textarea "The develop"
type textarea "The develope"
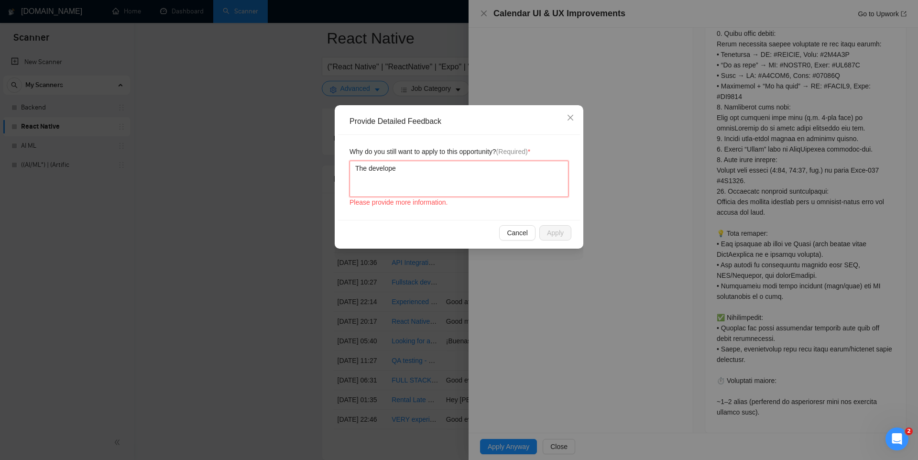
type textarea "The developer"
type textarea "The developer a"
type textarea "The developer"
type textarea "The developer h"
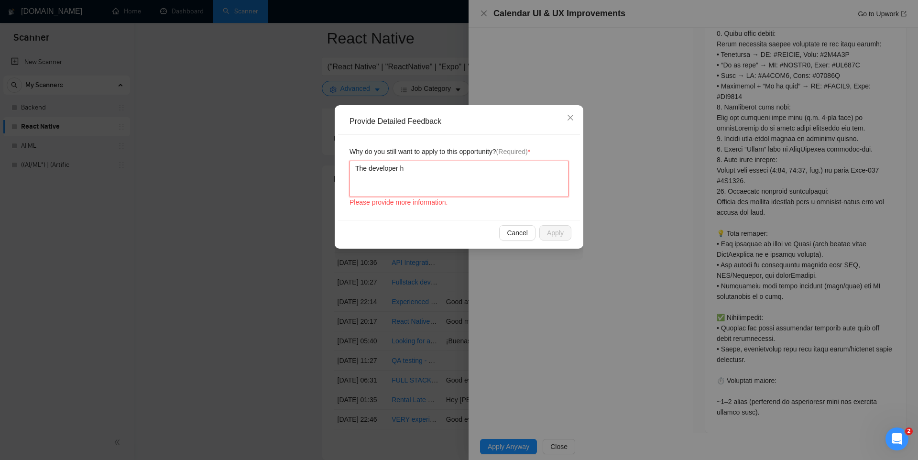
type textarea "The developer ha"
type textarea "The developer has"
type textarea "The developer has e"
type textarea "The developer has ex"
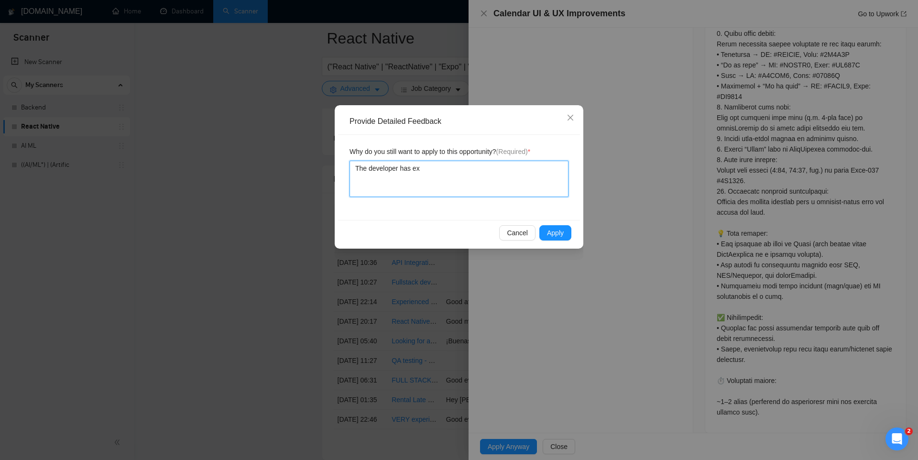
type textarea "The developer has exe"
type textarea "The developer has ex"
type textarea "The developer has exe"
type textarea "The developer has ex"
type textarea "The developer has exp"
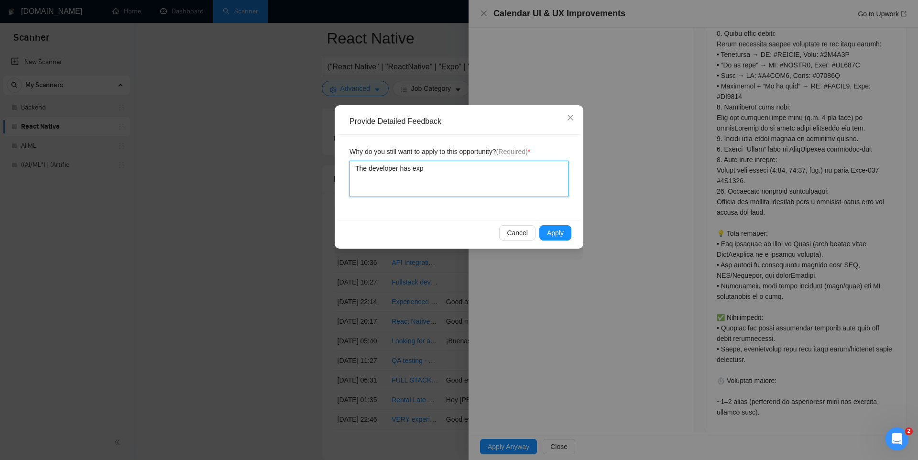
type textarea "The developer has expe"
type textarea "The developer has exper"
type textarea "The developer has experi"
type textarea "The developer has experie"
type textarea "The developer has experien"
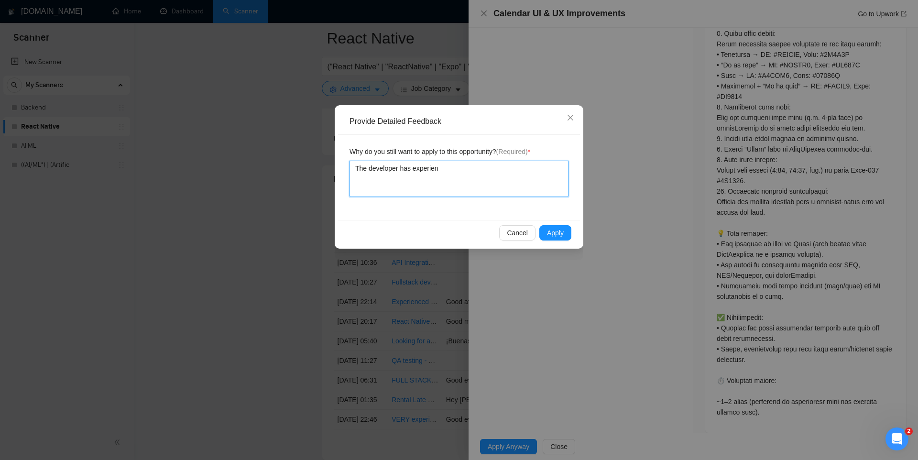
type textarea "The developer has experienc"
type textarea "The developer has experience"
type textarea "The developer has experience i"
type textarea "The developer has experience in"
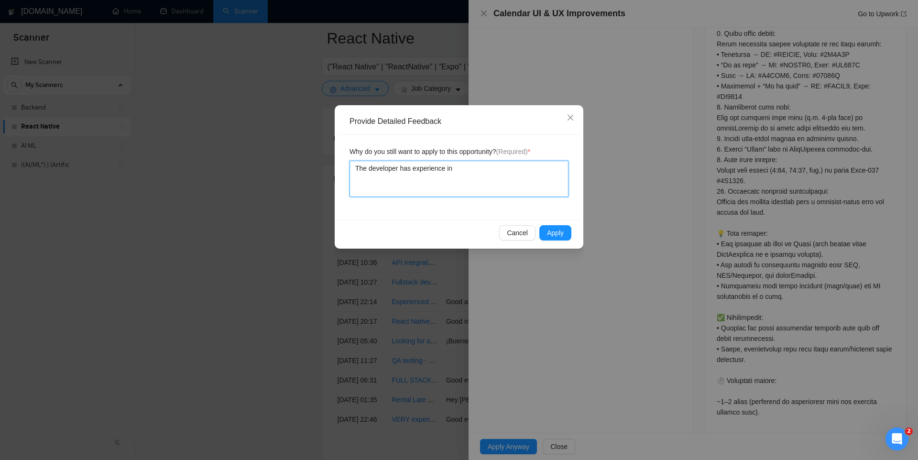
type textarea "The developer has experience in"
type textarea "The developer has experience in R"
type textarea "The developer has experience in Re"
type textarea "The developer has experience in Rea"
type textarea "The developer has experience in Reac"
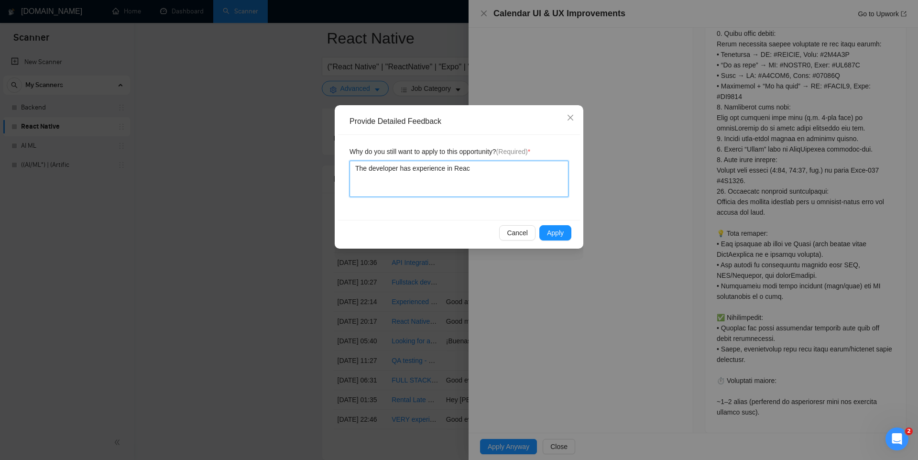
type textarea "The developer has experience in React"
type textarea "The developer has experience in React,"
type textarea "The developer has experience in React, T"
type textarea "The developer has experience in React, Ta"
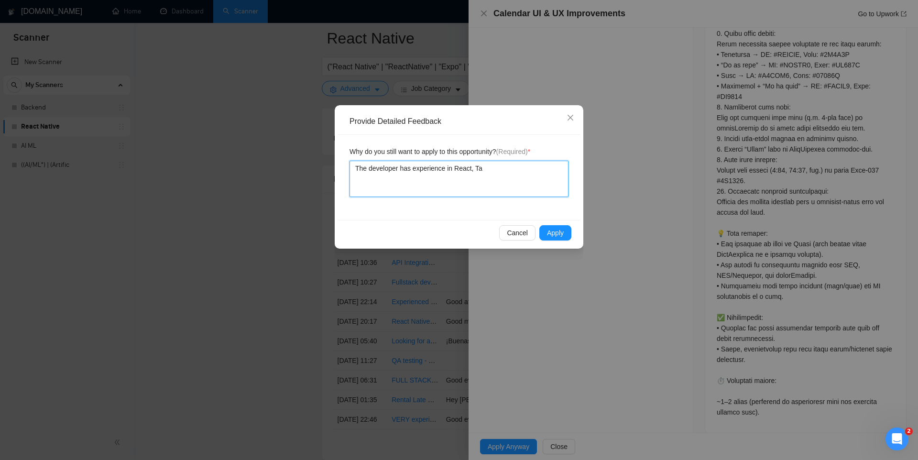
type textarea "The developer has experience in React, Tai"
type textarea "The developer has experience in React, Tail"
type textarea "The developer has experience in React, Tailw"
type textarea "The developer has experience in React, Tailwi"
type textarea "The developer has experience in React, Tailwin"
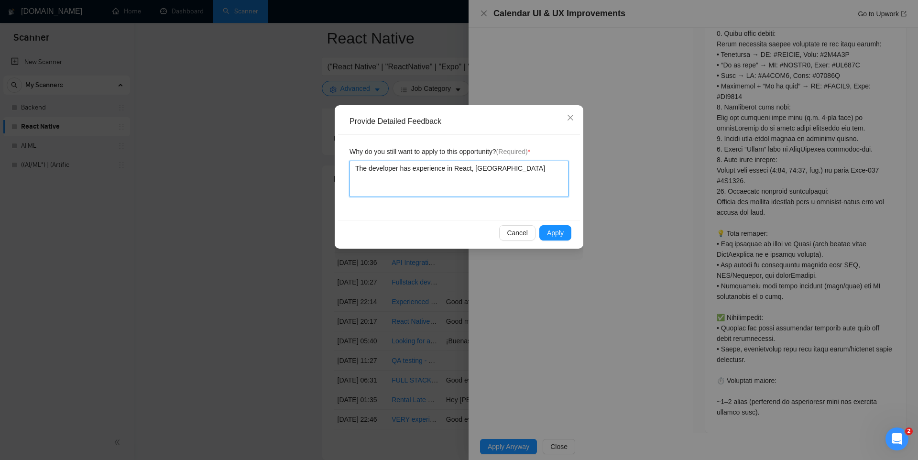
type textarea "The developer has experience in React, Tailwind"
type textarea "The developer has experience in React, Tailwind a"
type textarea "The developer has experience in React, Tailwind an"
type textarea "The developer has experience in React, Tailwind and"
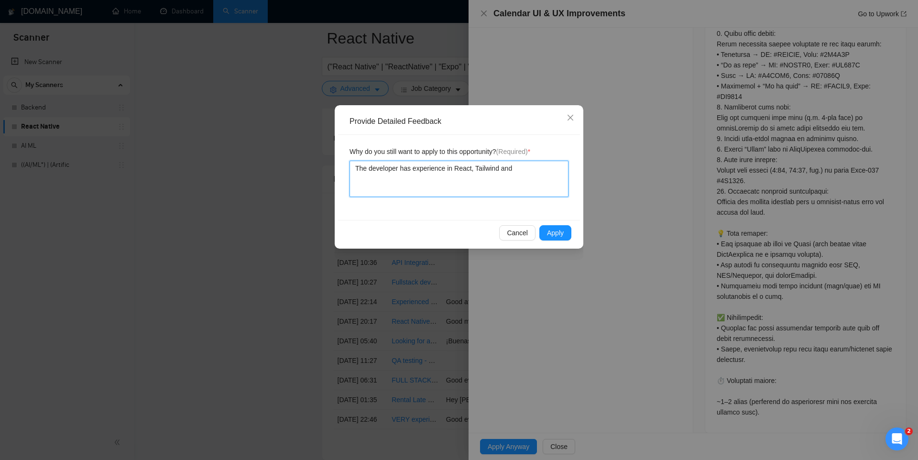
type textarea "The developer has experience in React, Tailwind and"
type textarea "The developer has experience in React, Tailwind and J"
type textarea "The developer has experience in React, Tailwind and JS"
type textarea "The developer has experience in React, Tailwind and JSX"
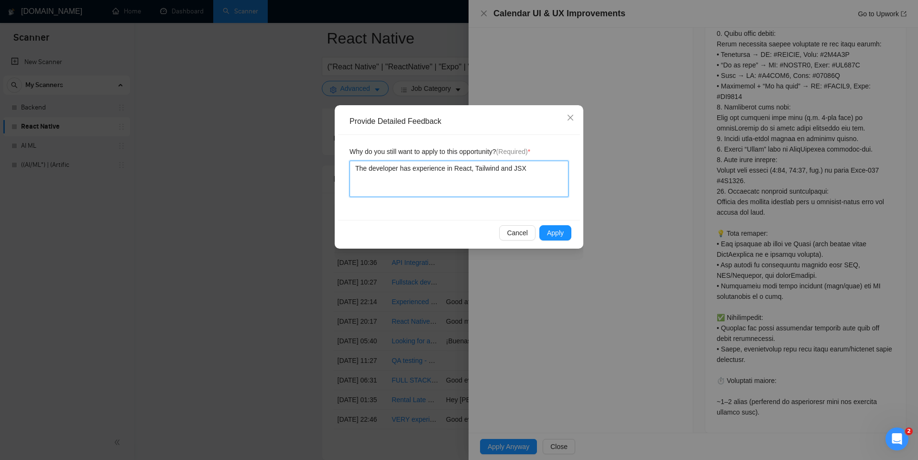
type textarea "The developer has experience in React, Tailwind and JSX a"
type textarea "The developer has experience in React, Tailwind and JSX as"
type textarea "The developer has experience in React, Tailwind and JSX as w"
type textarea "The developer has experience in React, Tailwind and JSX as we"
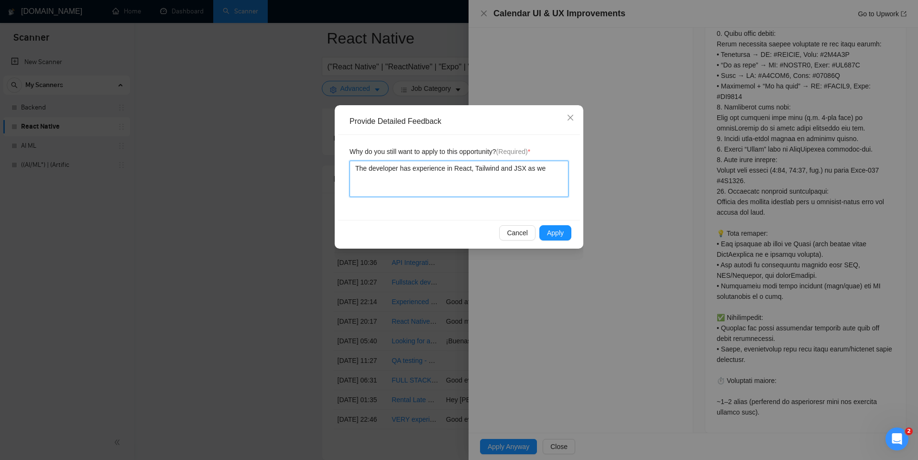
type textarea "The developer has experience in React, Tailwind and JSX as wel"
type textarea "The developer has experience in React, Tailwind and JSX as well"
type textarea "The developer has experience in React, Tailwind and JSX as well."
type textarea "The developer has experience in React, Tailwind and JSX as well. H"
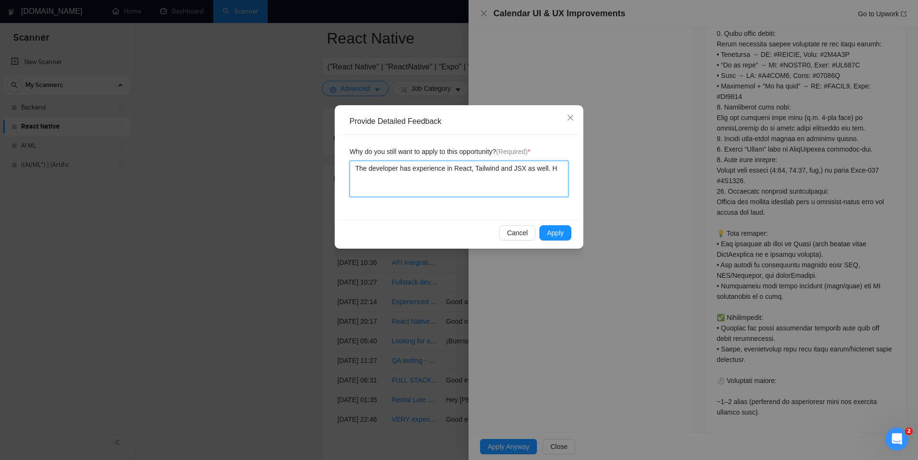
type textarea "The developer has experience in React, Tailwind and JSX as well. He"
type textarea "The developer has experience in React, Tailwind and JSX as well. He c"
type textarea "The developer has experience in React, Tailwind and JSX as well. He ca"
type textarea "The developer has experience in React, Tailwind and JSX as well. He can"
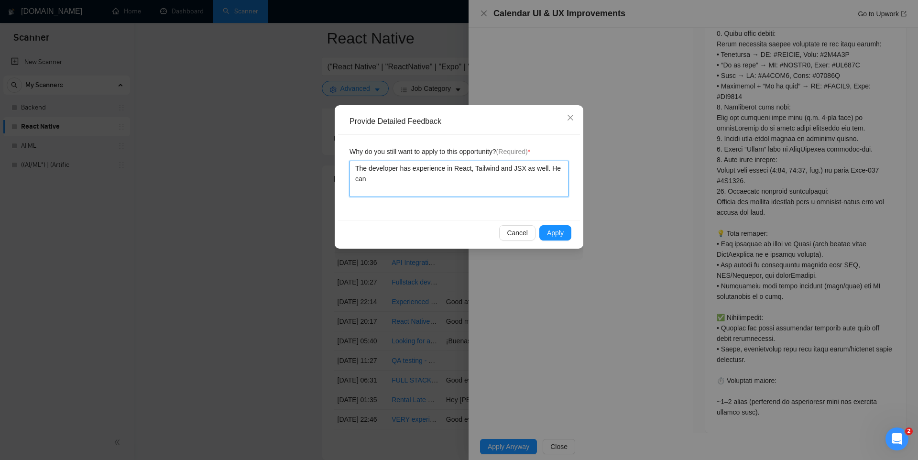
type textarea "The developer has experience in React, Tailwind and JSX as well. He can"
type textarea "The developer has experience in React, Tailwind and JSX as well. He can e"
type textarea "The developer has experience in React, Tailwind and JSX as well. He can ea"
type textarea "The developer has experience in React, Tailwind and JSX as well. He can eas"
type textarea "The developer has experience in React, Tailwind and JSX as well. He can easu"
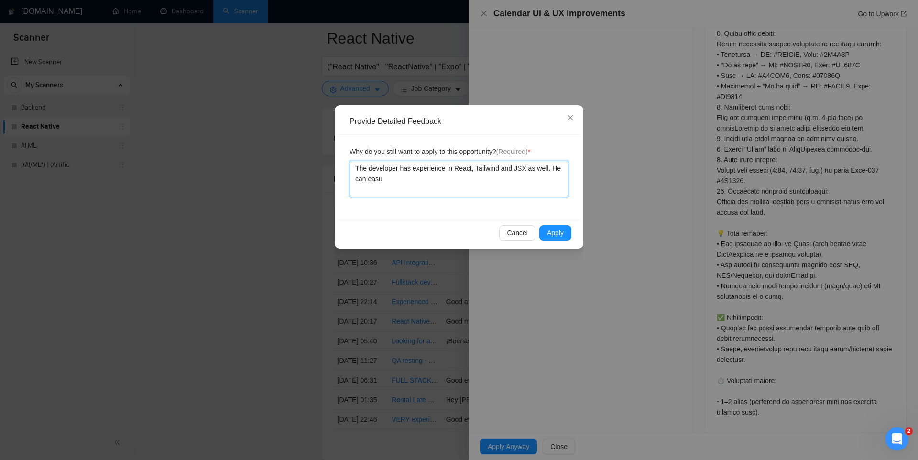
type textarea "The developer has experience in React, Tailwind and JSX as well. He can easul"
type textarea "The developer has experience in React, Tailwind and JSX as well. He can easuly"
type textarea "The developer has experience in React, Tailwind and JSX as well. He can easul"
type textarea "The developer has experience in React, Tailwind and JSX as well. He can easu"
type textarea "The developer has experience in React, Tailwind and JSX as well. He can eas"
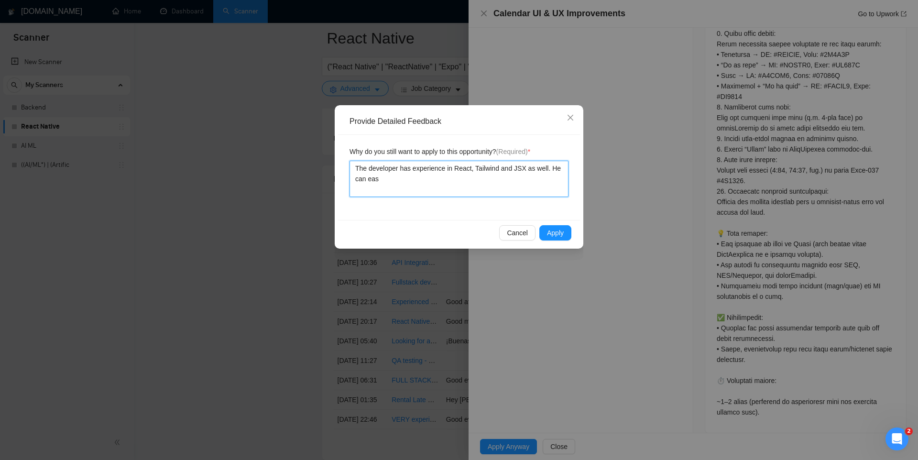
type textarea "The developer has experience in React, Tailwind and JSX as well. He can easi"
type textarea "The developer has experience in React, Tailwind and JSX as well. He can easil"
type textarea "The developer has experience in React, Tailwind and JSX as well. He can easily"
type textarea "The developer has experience in React, Tailwind and JSX as well. He can easily w"
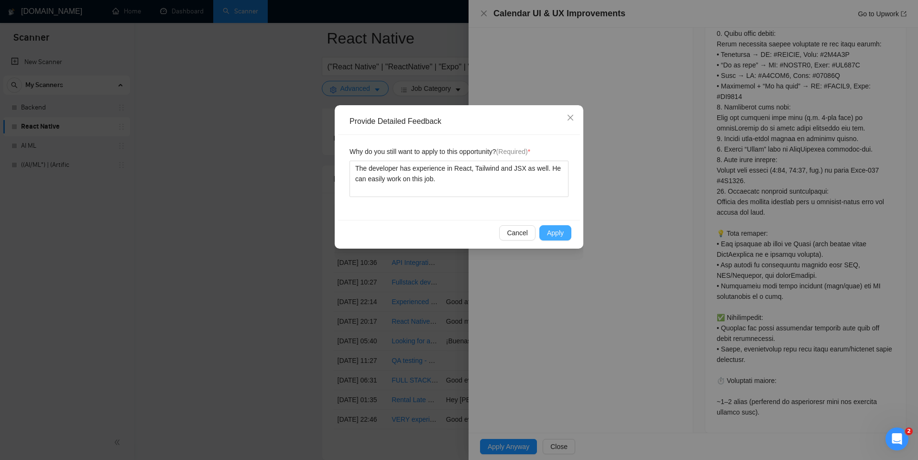
click at [561, 230] on span "Apply" at bounding box center [555, 232] width 17 height 11
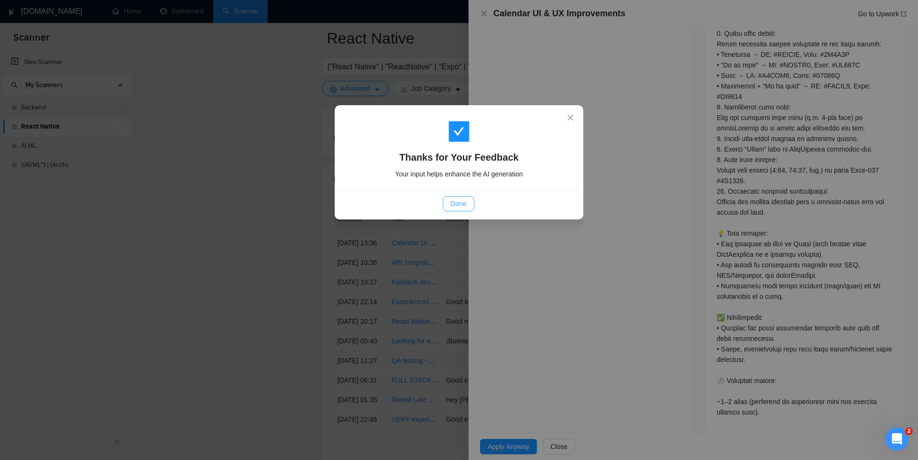
click at [455, 205] on span "Done" at bounding box center [458, 203] width 16 height 11
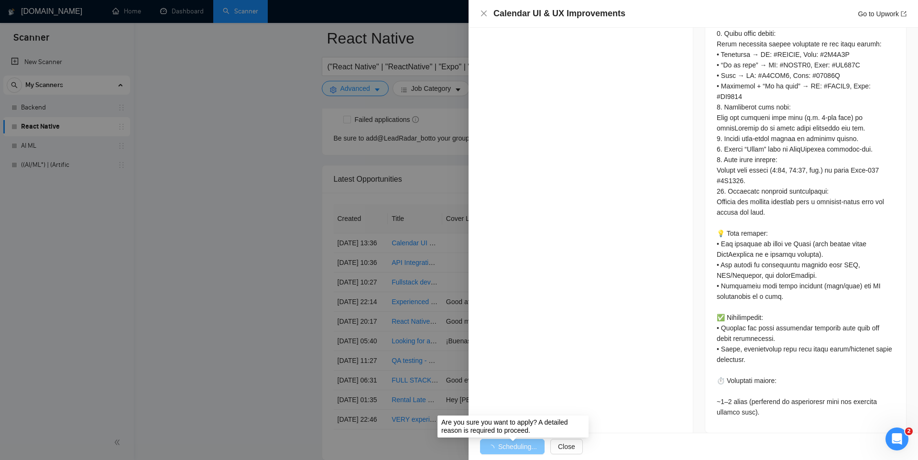
click at [512, 439] on button "Scheduling..." at bounding box center [512, 446] width 65 height 15
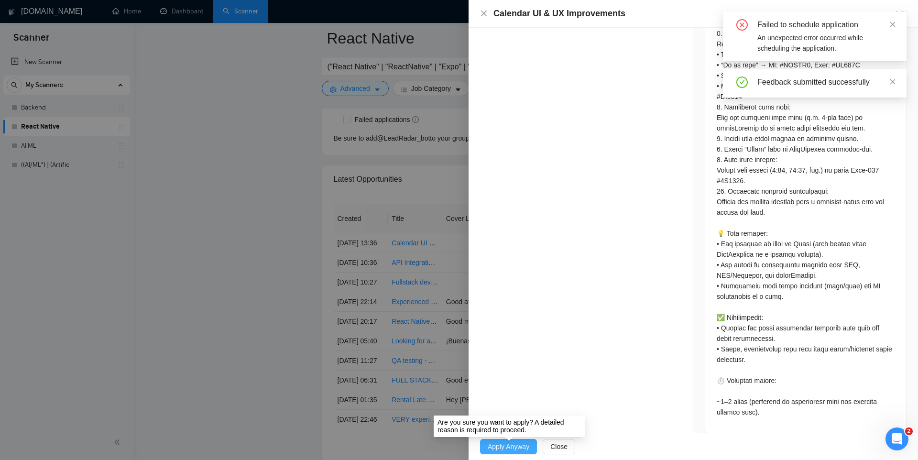
click at [493, 445] on span "Apply Anyway" at bounding box center [508, 446] width 42 height 11
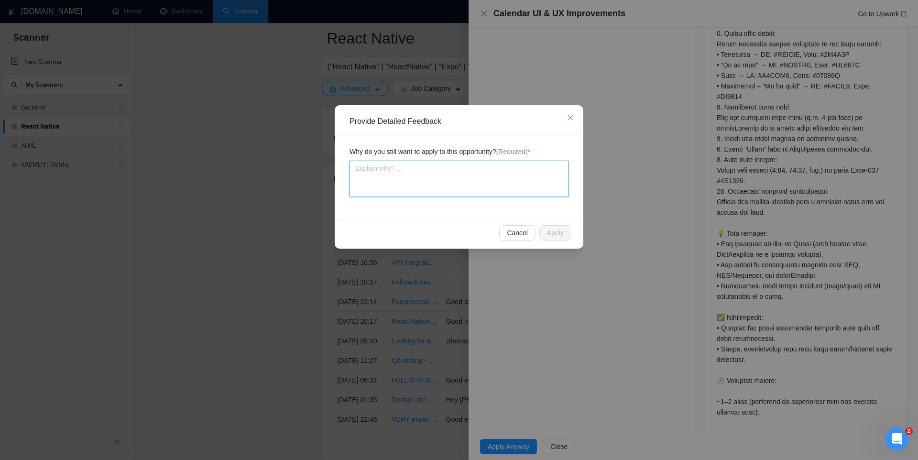
click at [435, 186] on textarea at bounding box center [458, 179] width 219 height 36
paste textarea "You are an expert freelancer writing a short Upwork proposal. Clients only read…"
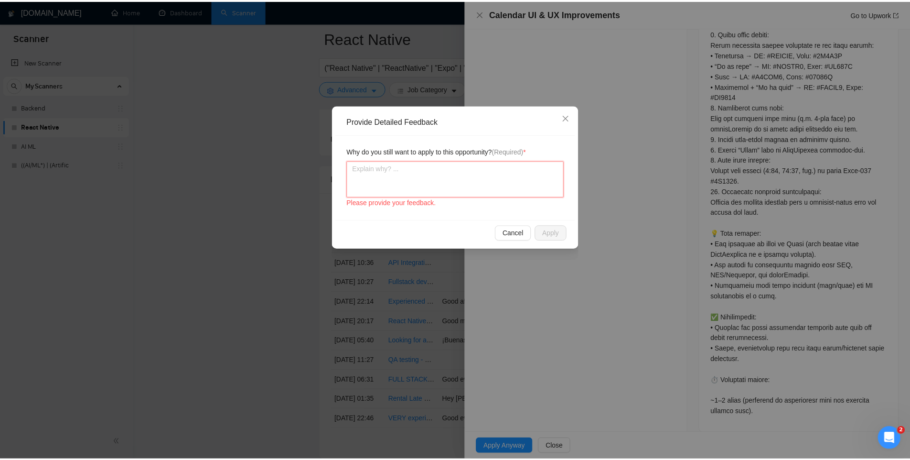
scroll to position [0, 0]
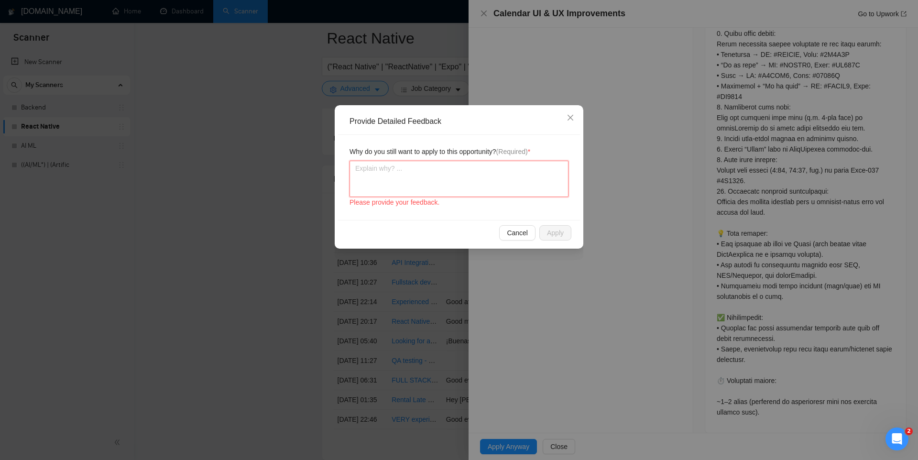
click at [435, 186] on textarea at bounding box center [458, 179] width 219 height 36
click at [510, 232] on span "Cancel" at bounding box center [517, 232] width 21 height 11
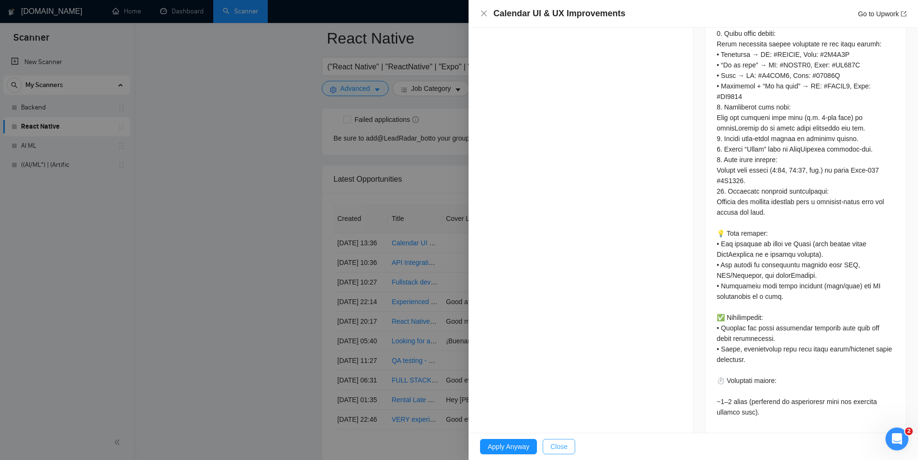
click at [559, 449] on span "Close" at bounding box center [558, 446] width 17 height 11
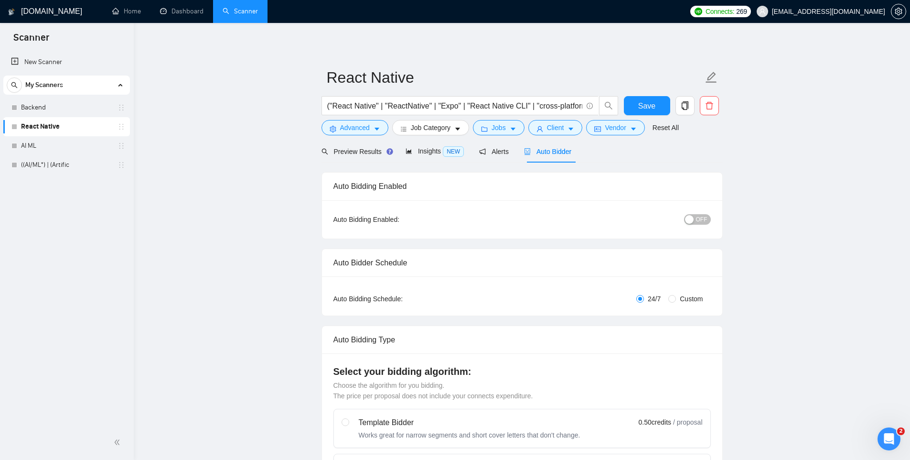
click at [694, 219] on button "OFF" at bounding box center [697, 219] width 27 height 11
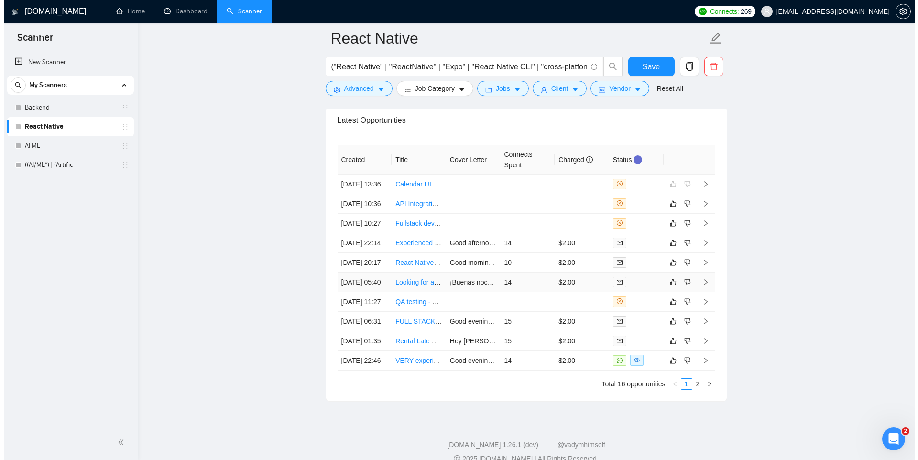
scroll to position [2468, 0]
click at [702, 185] on icon "right" at bounding box center [701, 183] width 7 height 7
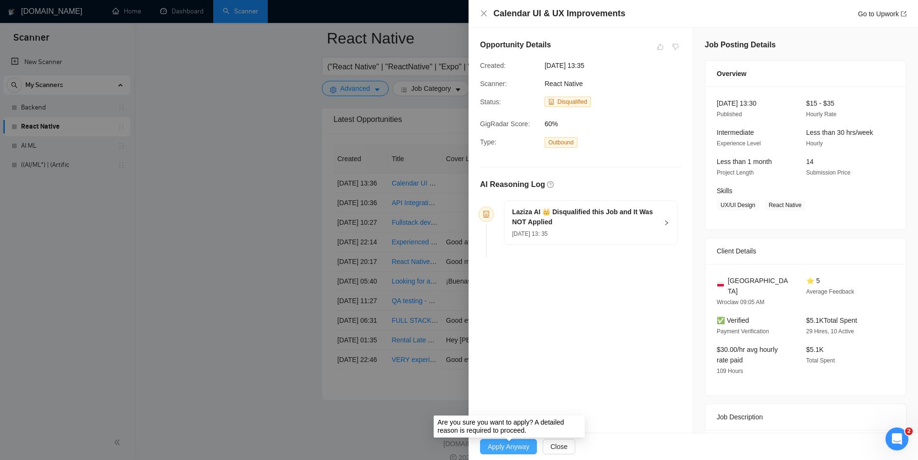
click at [522, 451] on span "Apply Anyway" at bounding box center [508, 446] width 42 height 11
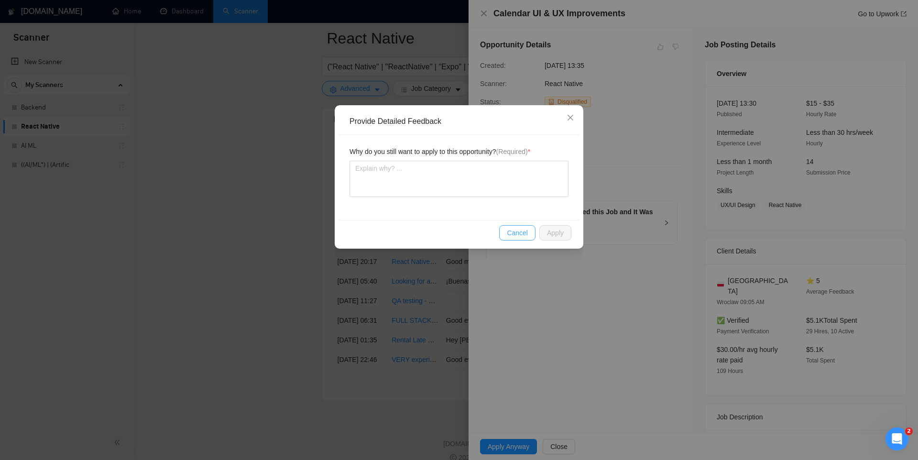
click at [511, 229] on span "Cancel" at bounding box center [517, 232] width 21 height 11
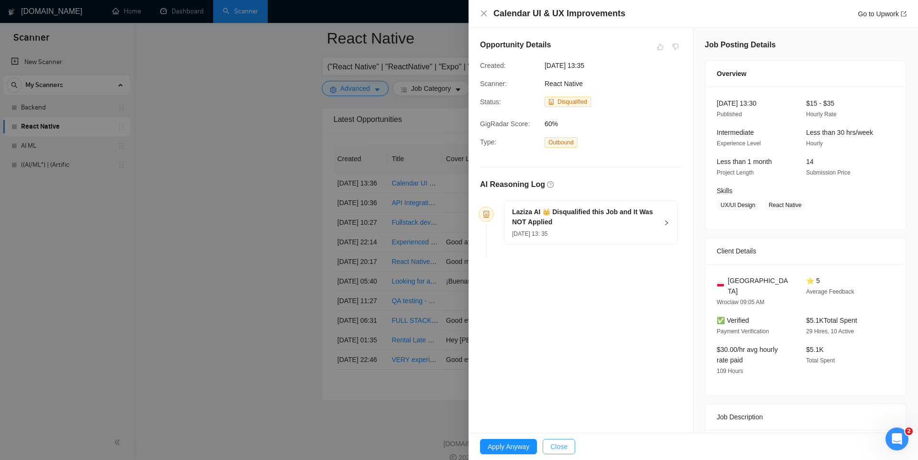
click at [565, 441] on span "Close" at bounding box center [558, 446] width 17 height 11
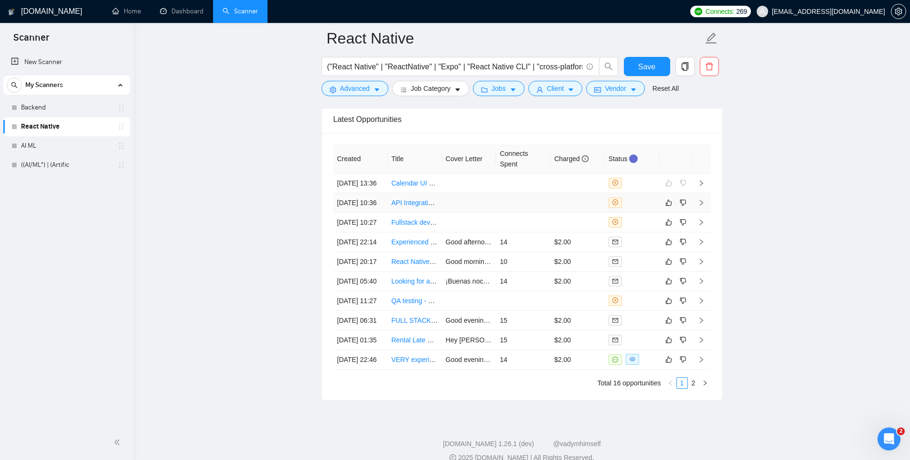
click at [510, 213] on td at bounding box center [523, 203] width 54 height 20
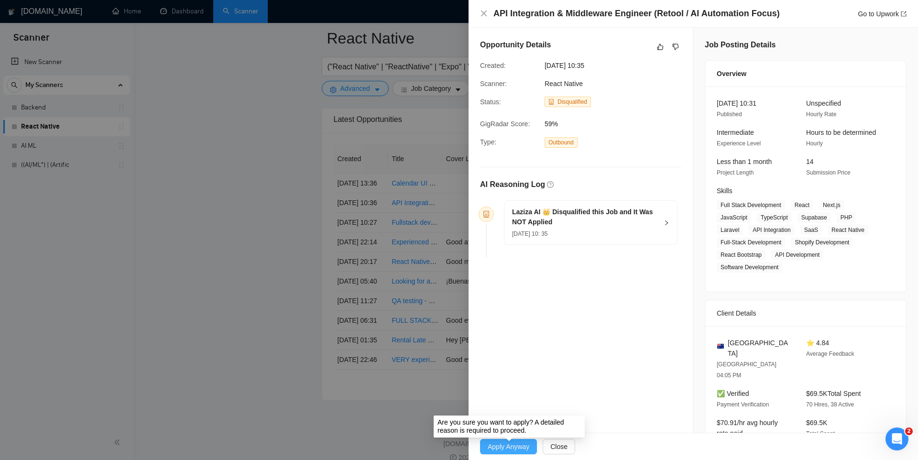
click at [514, 445] on span "Apply Anyway" at bounding box center [508, 446] width 42 height 11
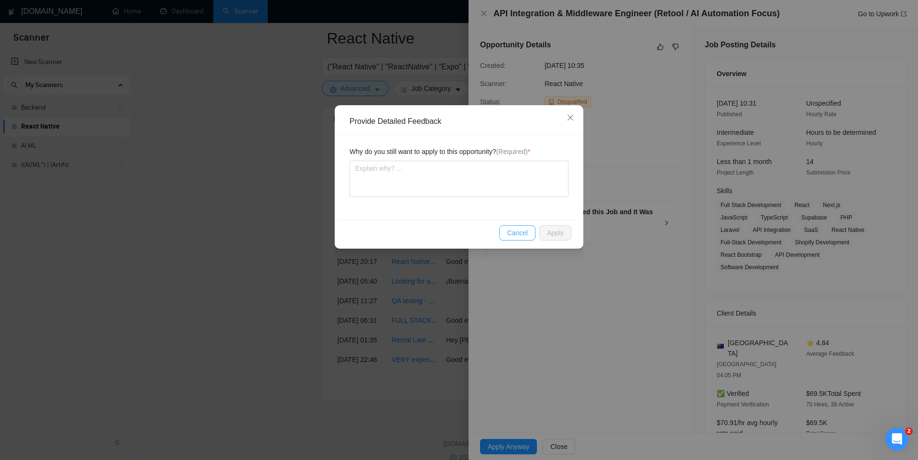
click at [509, 232] on span "Cancel" at bounding box center [517, 232] width 21 height 11
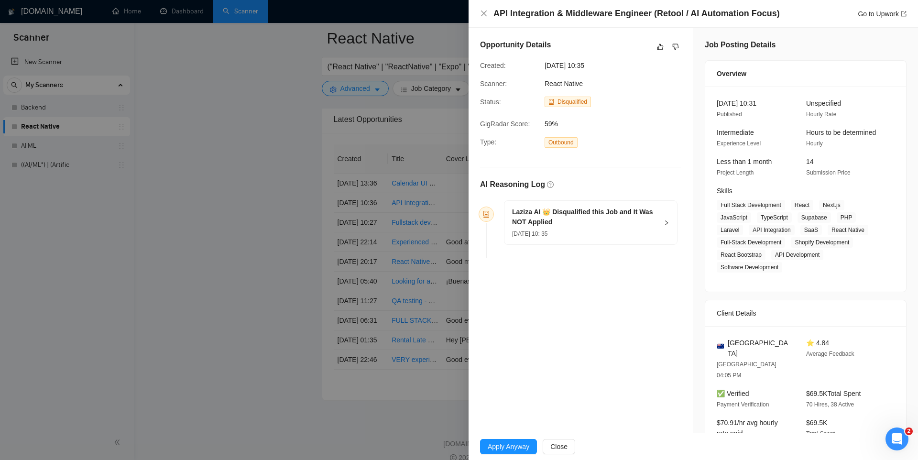
click at [430, 307] on div at bounding box center [459, 230] width 918 height 460
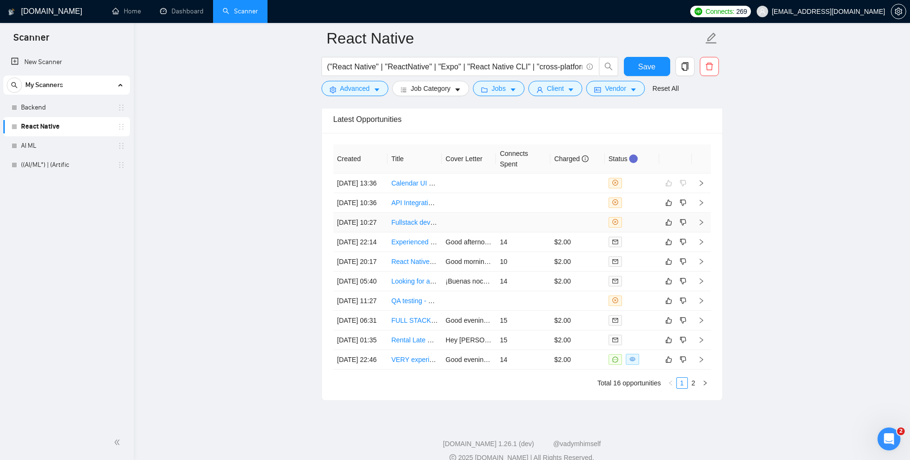
click at [642, 227] on div at bounding box center [632, 222] width 47 height 11
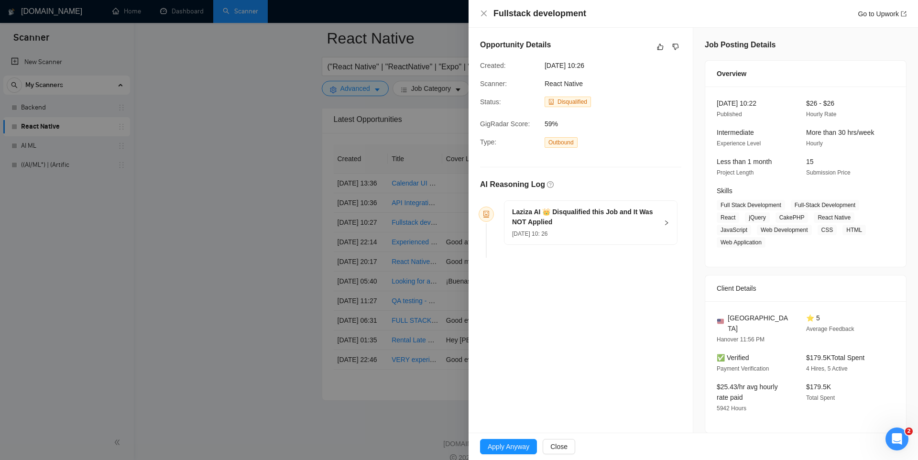
scroll to position [82, 0]
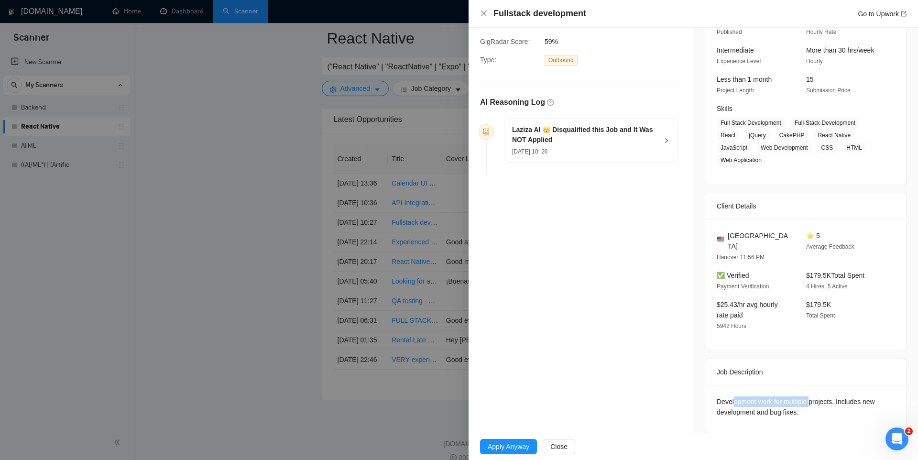
drag, startPoint x: 731, startPoint y: 392, endPoint x: 810, endPoint y: 390, distance: 79.4
click at [809, 396] on div "Development work for multiple projects. Includes new development and bug fixes." at bounding box center [805, 406] width 178 height 21
drag, startPoint x: 834, startPoint y: 390, endPoint x: 855, endPoint y: 392, distance: 20.2
click at [855, 396] on div "Development work for multiple projects. Includes new development and bug fixes." at bounding box center [805, 406] width 178 height 21
drag, startPoint x: 722, startPoint y: 402, endPoint x: 779, endPoint y: 401, distance: 56.4
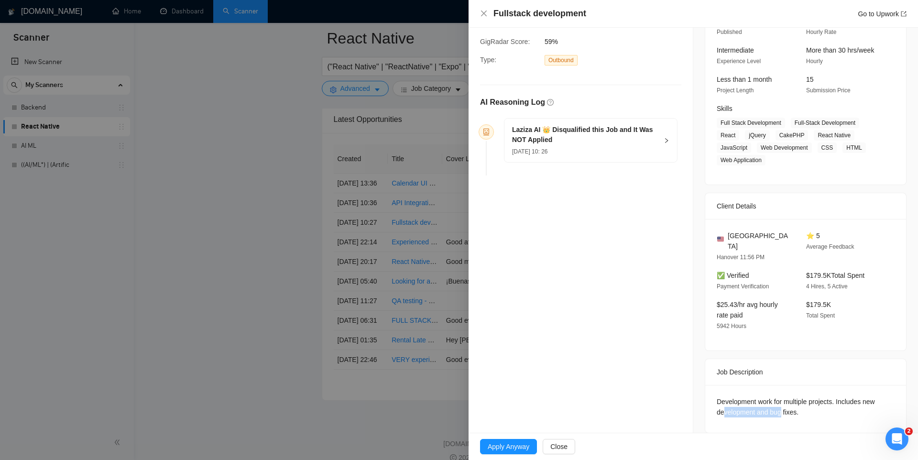
click at [779, 401] on div "Development work for multiple projects. Includes new development and bug fixes." at bounding box center [805, 406] width 178 height 21
click at [789, 400] on div "Development work for multiple projects. Includes new development and bug fixes." at bounding box center [805, 406] width 178 height 21
drag, startPoint x: 801, startPoint y: 289, endPoint x: 849, endPoint y: 295, distance: 49.2
click at [841, 299] on div "$179.5K Total Spent" at bounding box center [843, 315] width 82 height 32
click at [847, 309] on div "$179.5K Total Spent" at bounding box center [843, 315] width 82 height 32
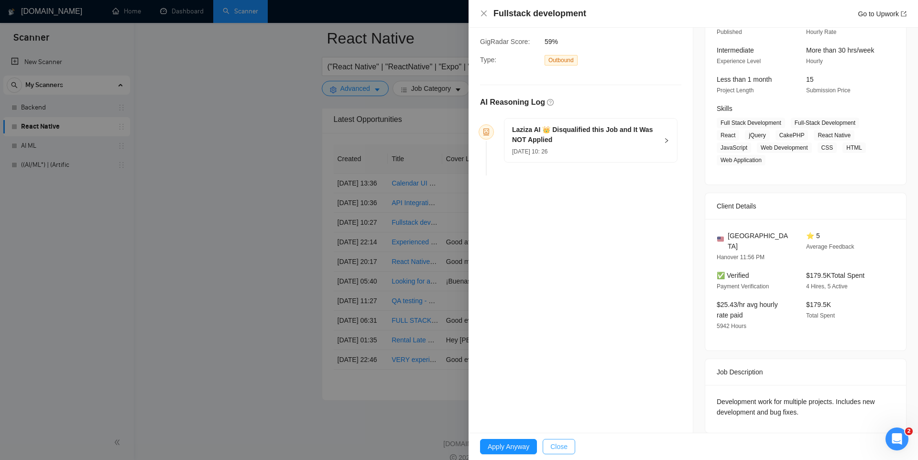
click at [559, 444] on span "Close" at bounding box center [558, 446] width 17 height 11
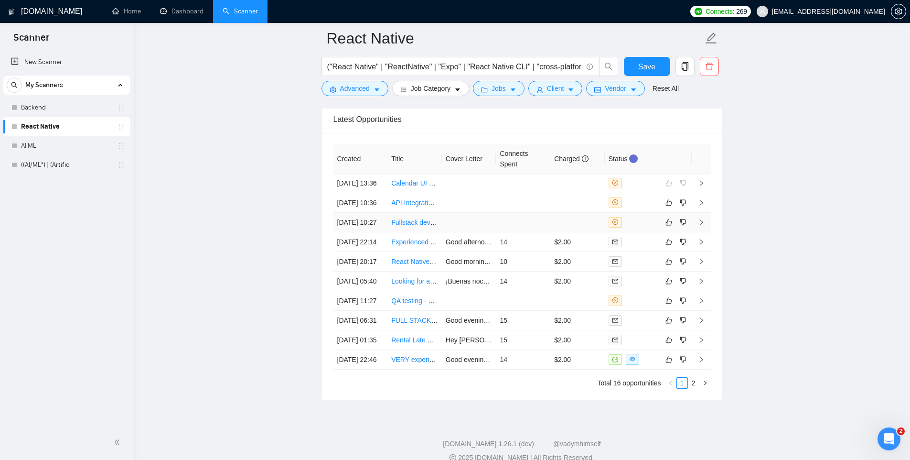
click at [422, 226] on link "Fullstack development" at bounding box center [424, 222] width 66 height 8
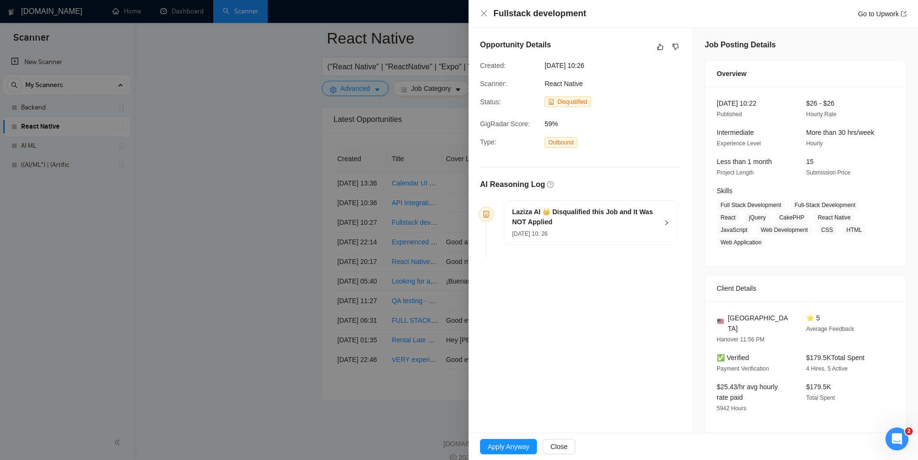
click at [435, 263] on div at bounding box center [459, 230] width 918 height 460
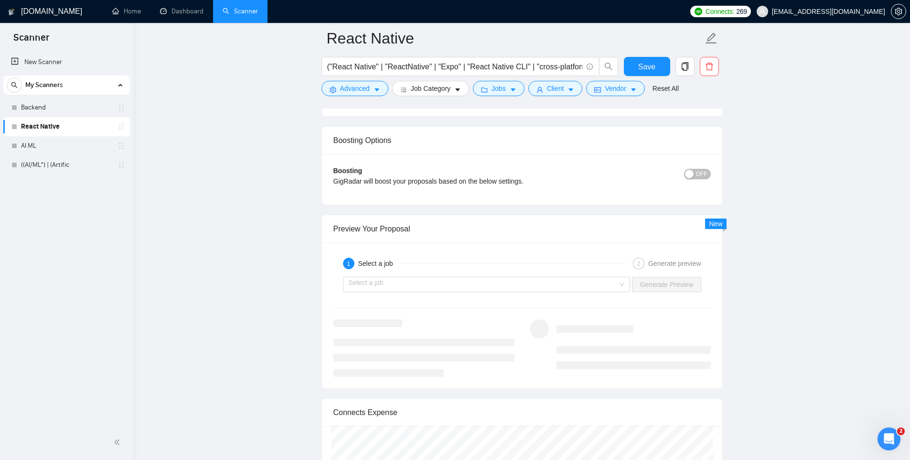
scroll to position [1653, 0]
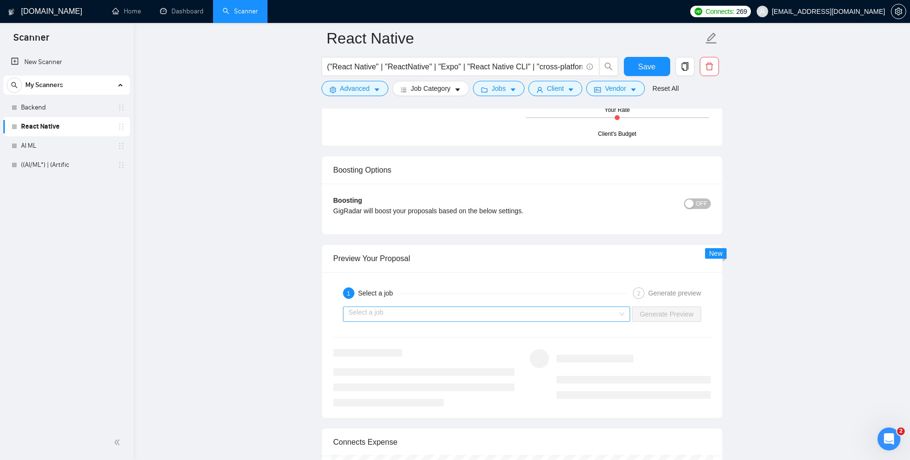
click at [531, 313] on input "search" at bounding box center [484, 314] width 270 height 14
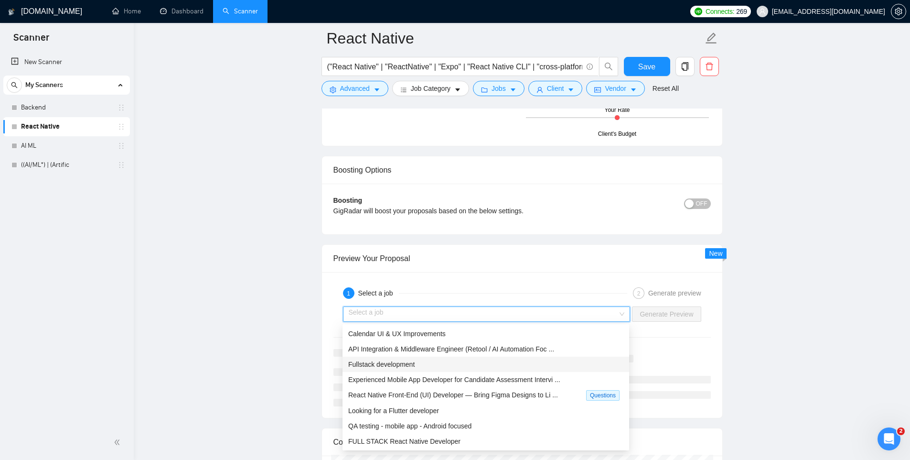
click at [436, 360] on div "Fullstack development" at bounding box center [485, 364] width 275 height 11
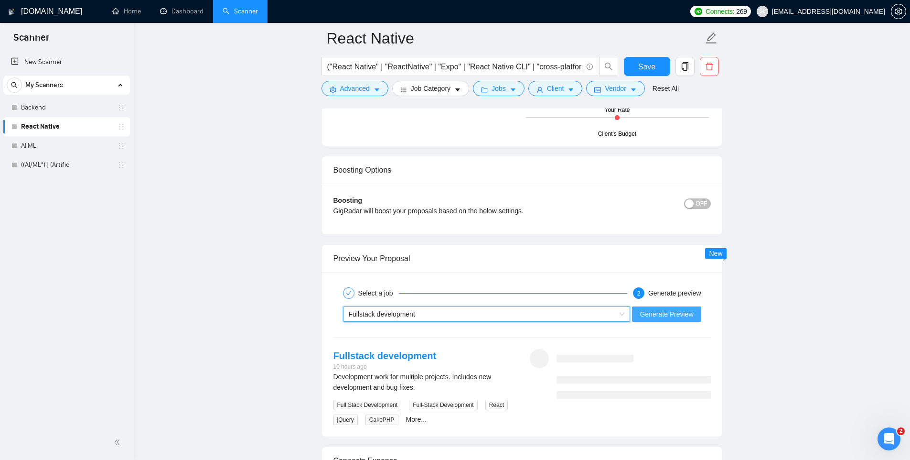
click at [667, 314] on span "Generate Preview" at bounding box center [667, 314] width 54 height 11
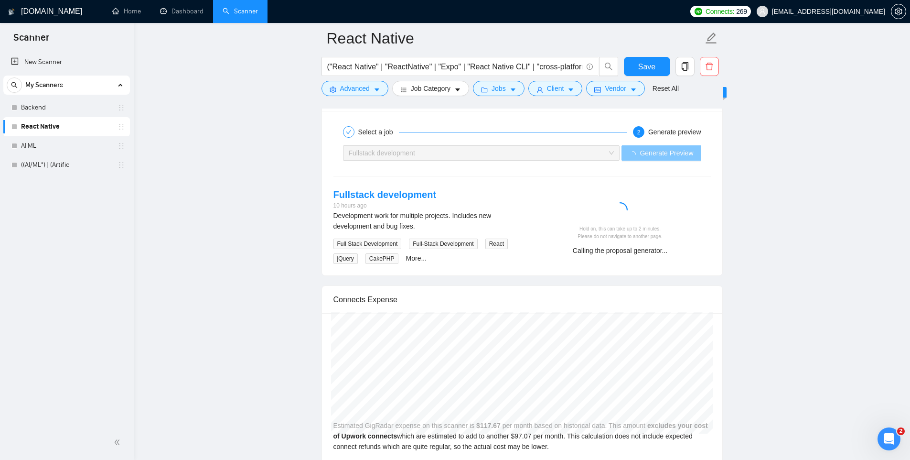
scroll to position [1801, 0]
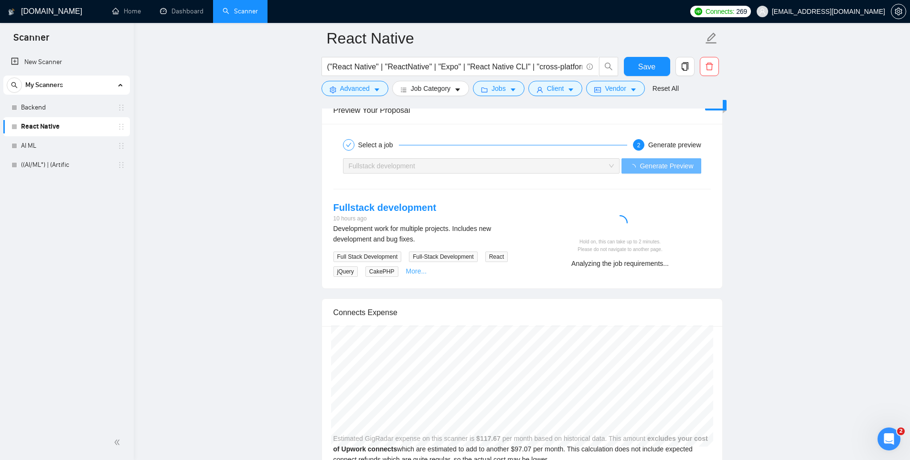
click at [427, 273] on link "More..." at bounding box center [416, 271] width 21 height 8
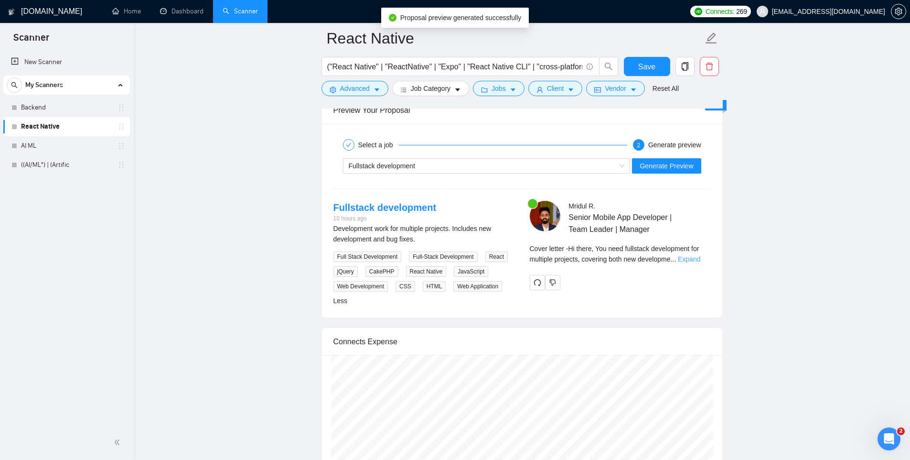
click at [698, 258] on link "Expand" at bounding box center [689, 259] width 22 height 8
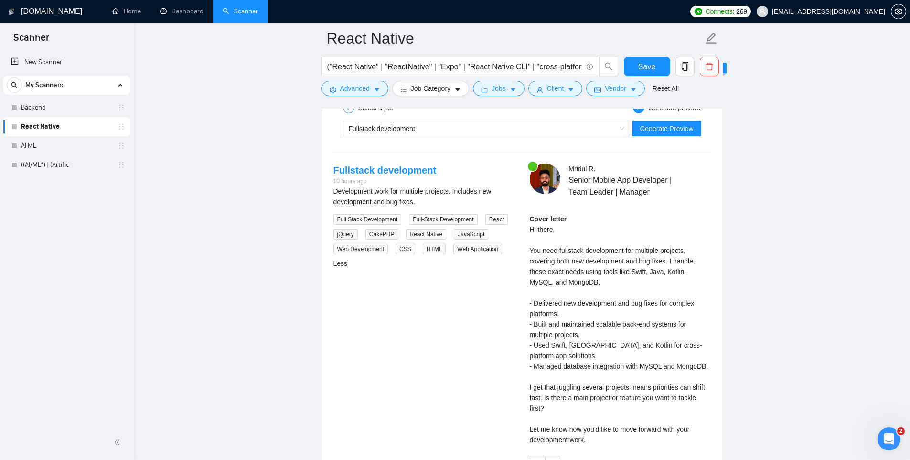
scroll to position [1852, 0]
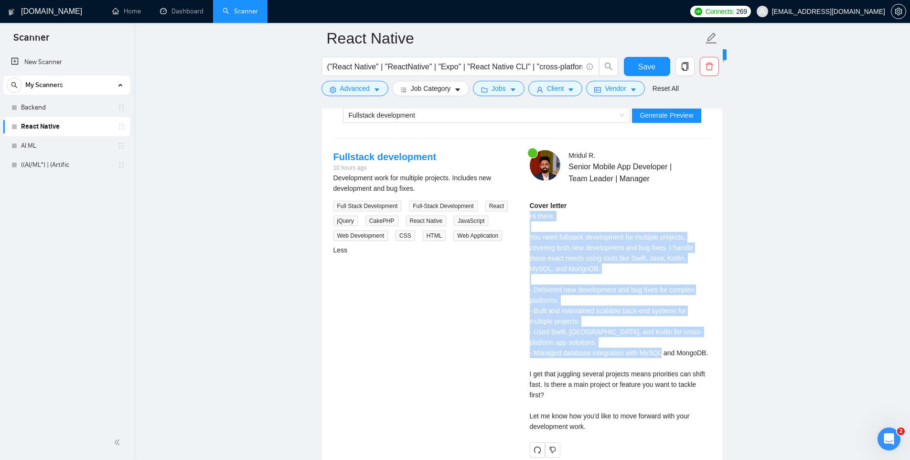
drag, startPoint x: 531, startPoint y: 216, endPoint x: 584, endPoint y: 366, distance: 159.6
click at [584, 366] on div "Cover letter Hi there, You need fullstack development for multiple projects, co…" at bounding box center [620, 315] width 181 height 231
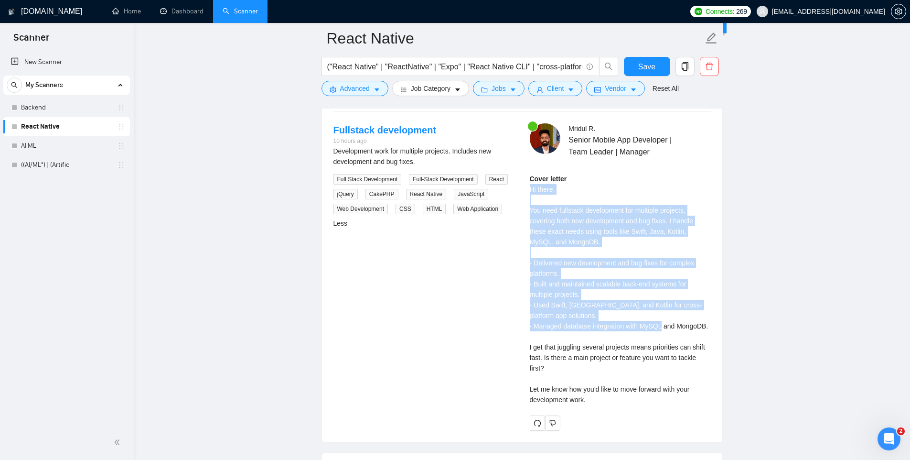
scroll to position [1876, 0]
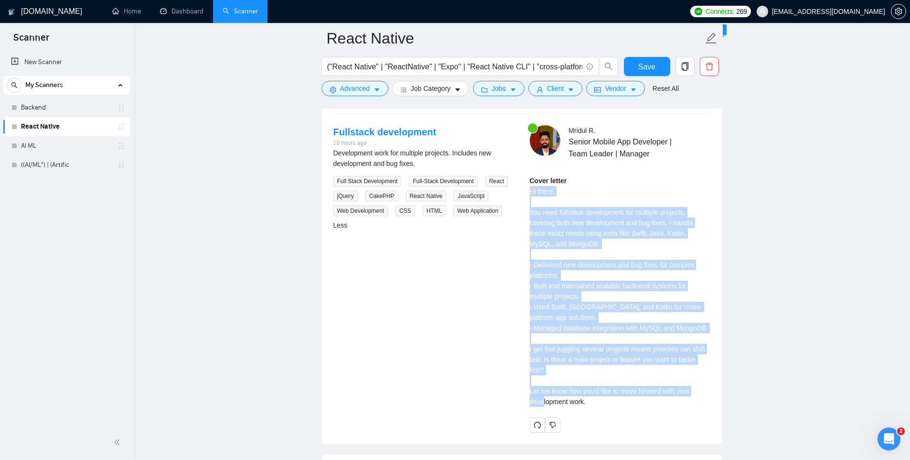
click at [605, 407] on div "Cover letter Hi there, You need fullstack development for multiple projects, co…" at bounding box center [620, 290] width 181 height 231
copy div "Hi there, You need fullstack development for multiple projects, covering both n…"
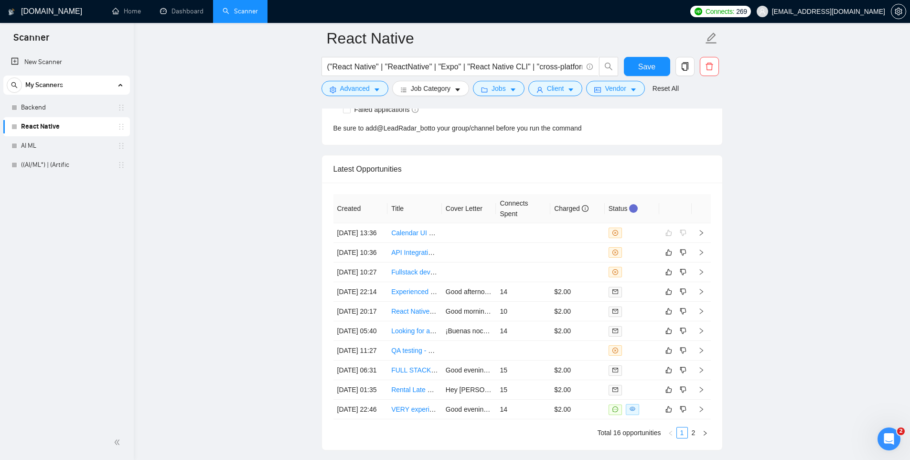
scroll to position [2673, 0]
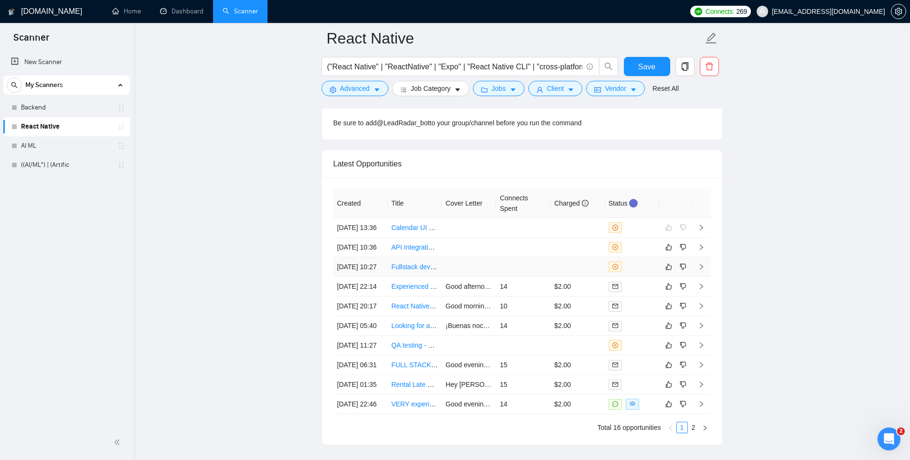
click at [697, 277] on td at bounding box center [701, 267] width 19 height 20
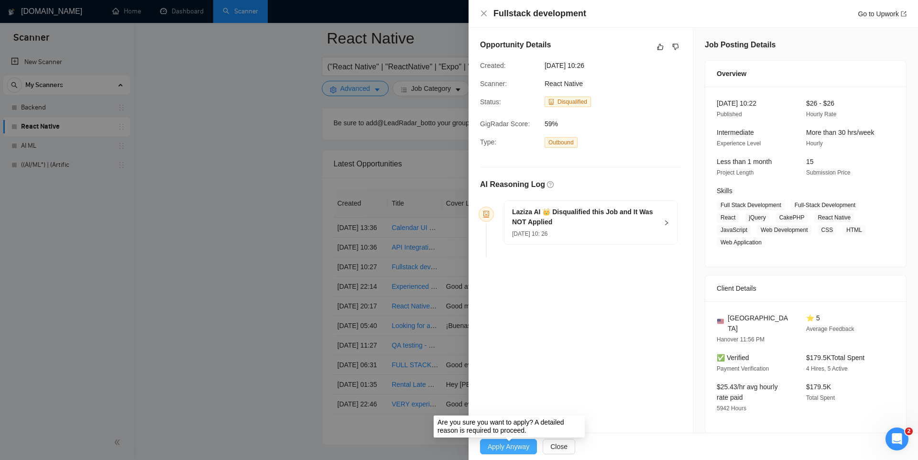
click at [506, 447] on span "Apply Anyway" at bounding box center [508, 446] width 42 height 11
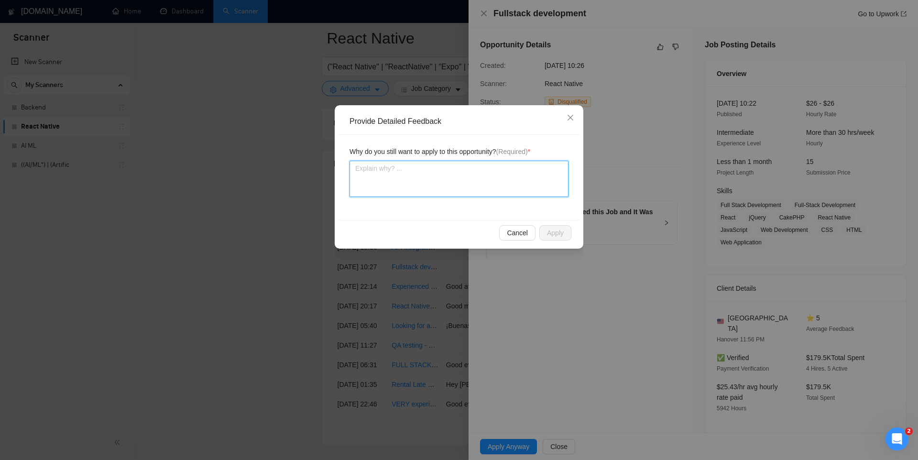
click at [392, 172] on textarea at bounding box center [458, 179] width 219 height 36
type textarea "D"
type textarea "De"
type textarea "Dev"
type textarea "Deve"
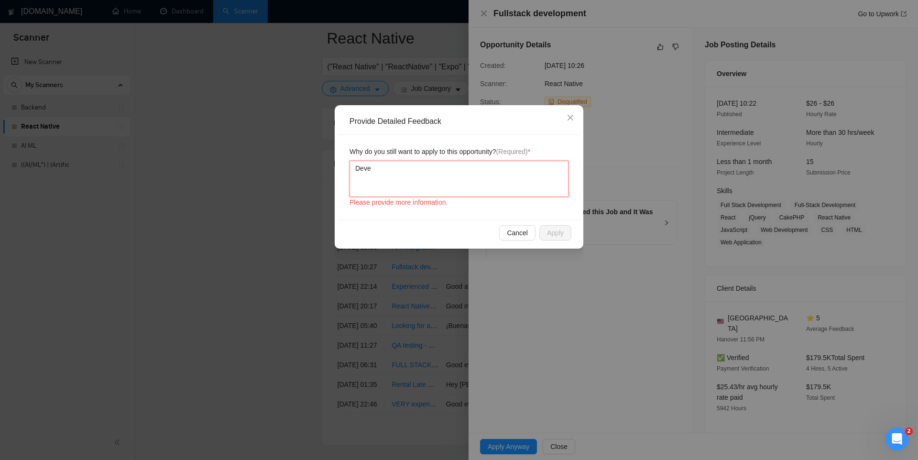
type textarea "Devel"
type textarea "Develo"
type textarea "Develop"
type textarea "Develope"
type textarea "Developer"
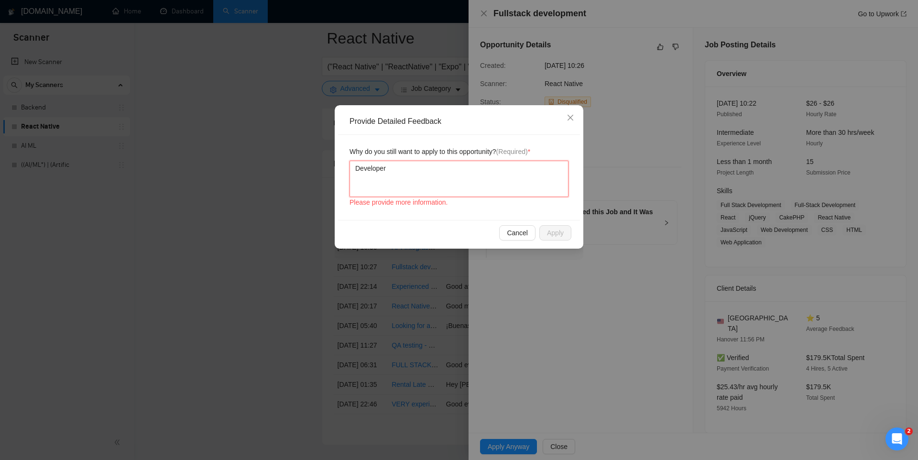
type textarea "Developer"
type textarea "Developer h"
type textarea "Developer ha"
type textarea "Developer has"
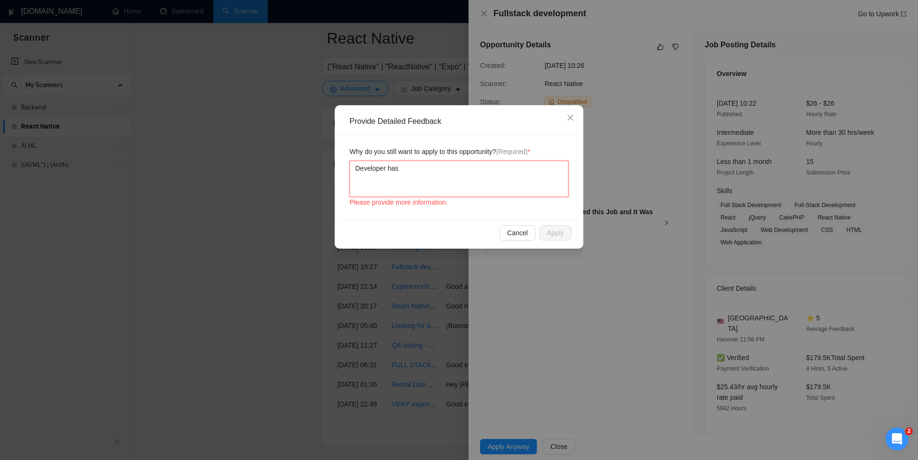
type textarea "Developer has t"
type textarea "Developer has th"
type textarea "Developer has tha"
type textarea "Developer has that"
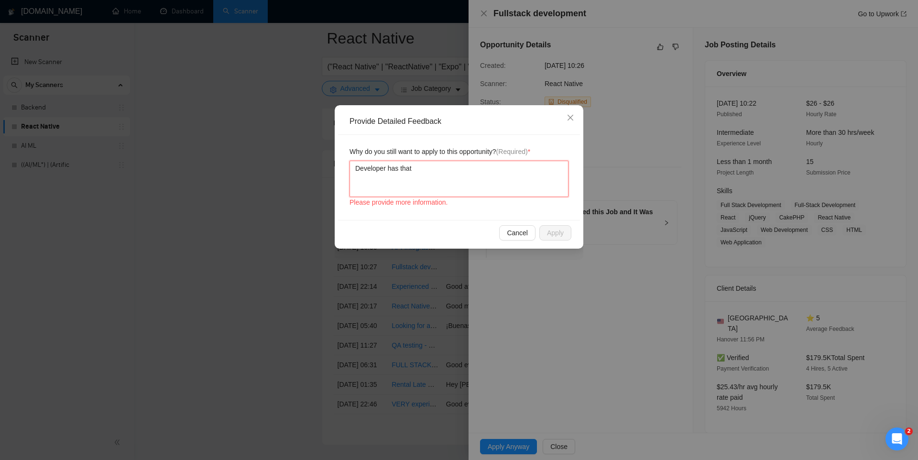
type textarea "Developer has that s"
type textarea "Developer has that sc"
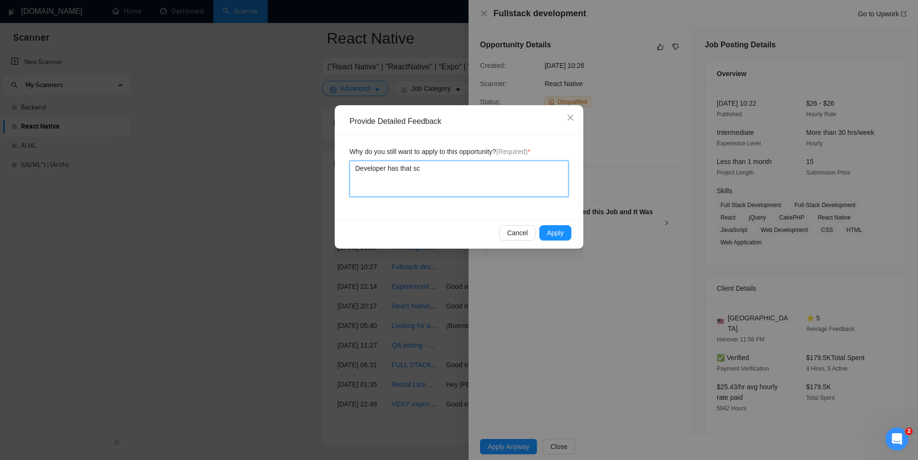
type textarea "Developer has that sck"
type textarea "Developer has that sc"
type textarea "Developer has that s"
type textarea "Developer has that sk"
type textarea "Developer has that ski"
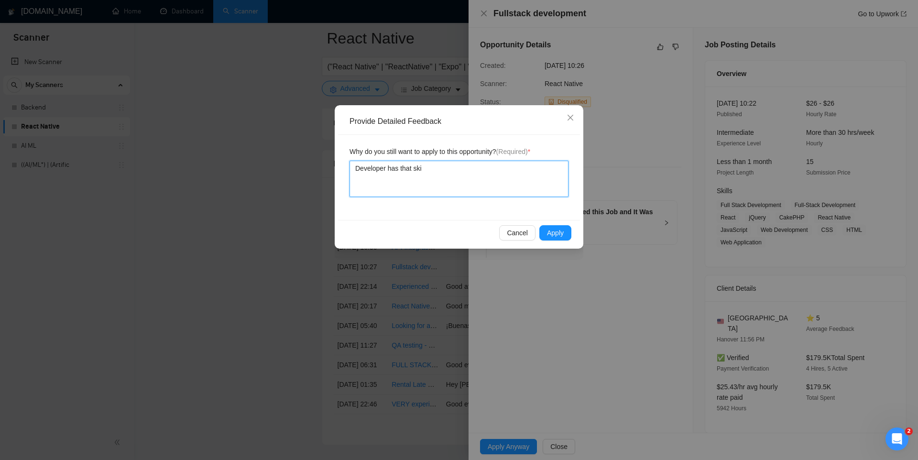
type textarea "Developer has that skil"
type textarea "Developer has that skill"
type textarea "Developer has that skills"
type textarea "Developer has that skills t"
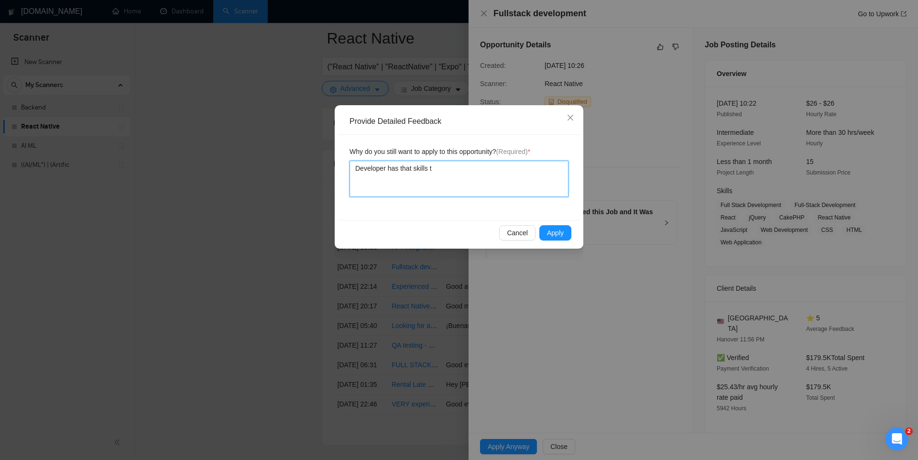
type textarea "Developer has that skills th"
type textarea "Developer has that skills tha"
type textarea "Developer has that skills that"
type textarea "Developer has that skills that c"
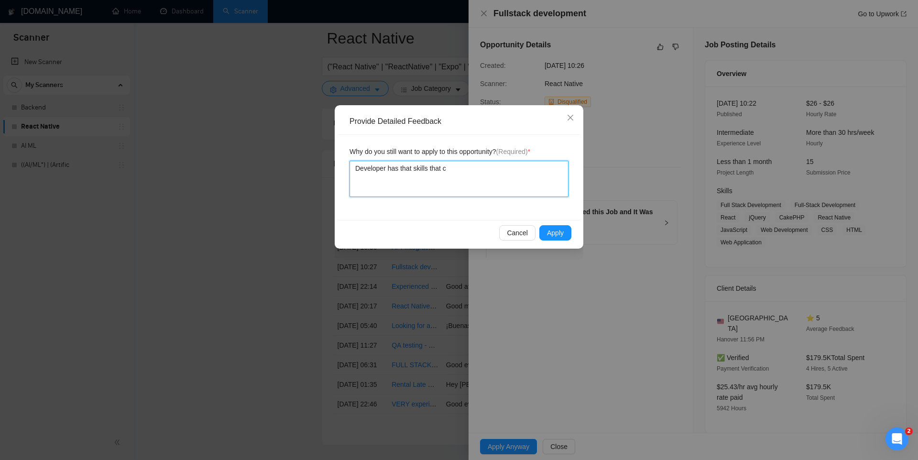
type textarea "Developer has that skills that cl"
type textarea "Developer has that skills that cli"
type textarea "Developer has that skills that clie"
type textarea "Developer has that skills that clien"
type textarea "Developer has that skills that client"
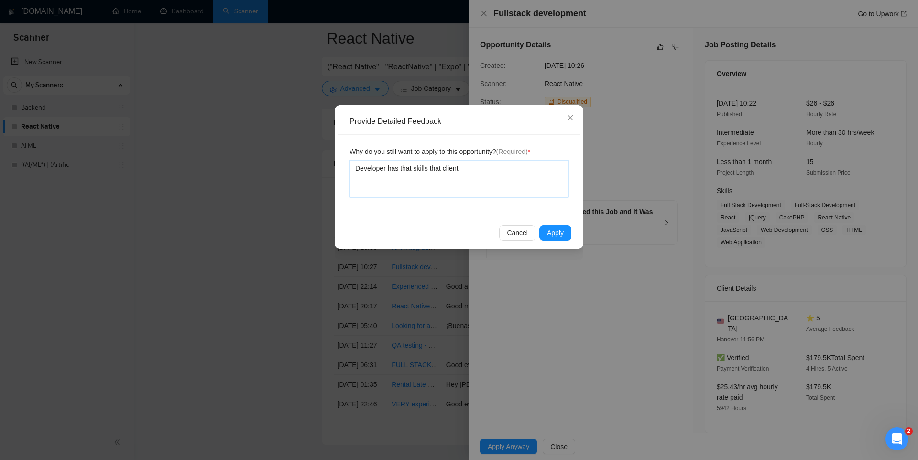
type textarea "Developer has that skills that client"
type textarea "Developer has that skills that client a"
type textarea "Developer has that skills that client as"
type textarea "Developer has that skills that client ask"
type textarea "Developer has that skills that client aske"
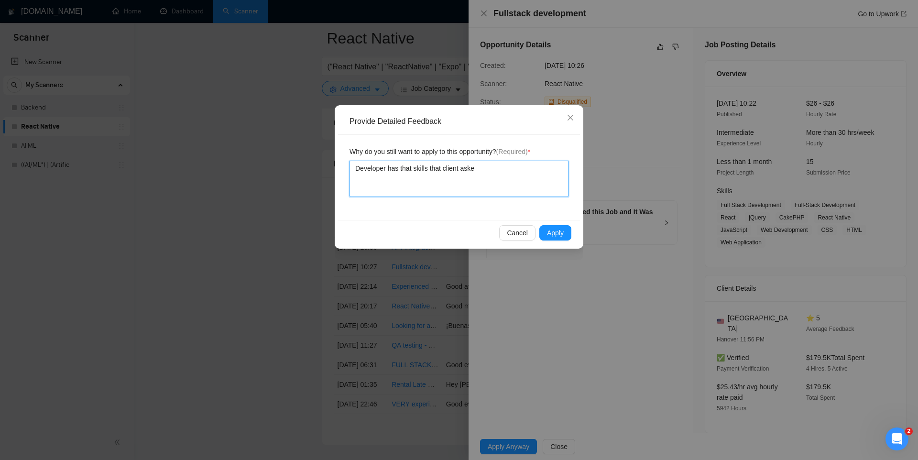
type textarea "Developer has that skills that client asked"
type textarea "Developer has that skills that client asked."
click at [556, 235] on span "Apply" at bounding box center [555, 232] width 17 height 11
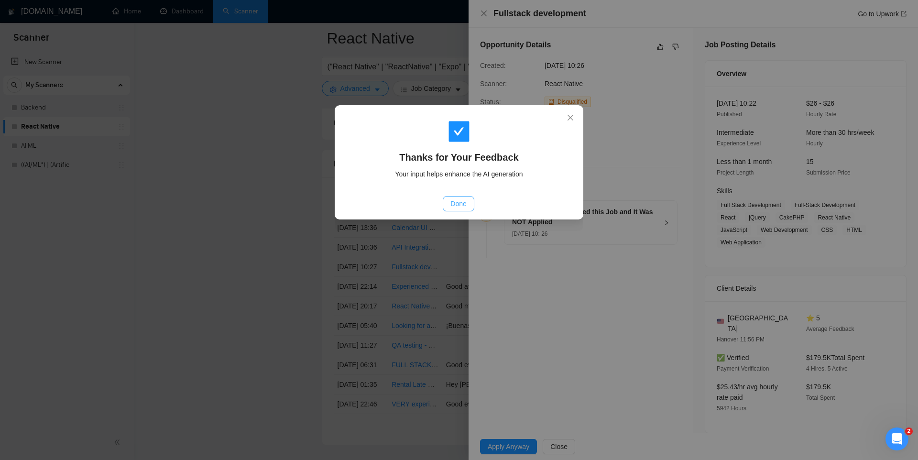
click at [462, 205] on span "Done" at bounding box center [458, 203] width 16 height 11
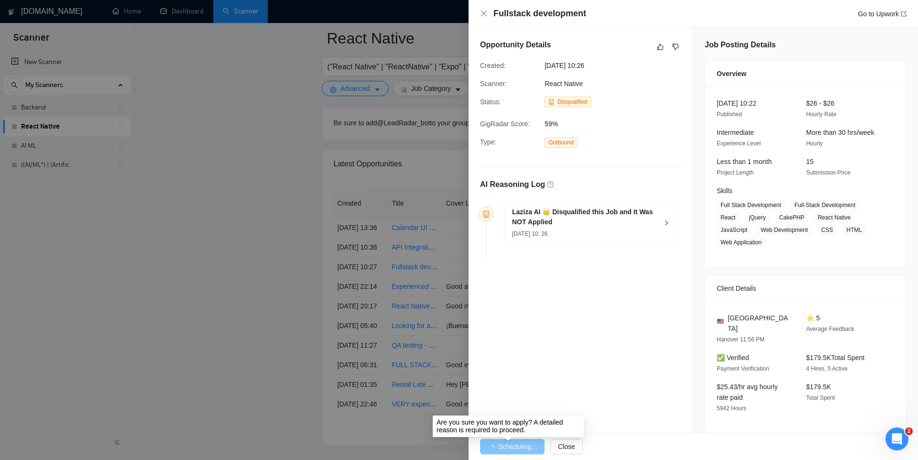
click at [503, 445] on span "Scheduling..." at bounding box center [517, 446] width 39 height 11
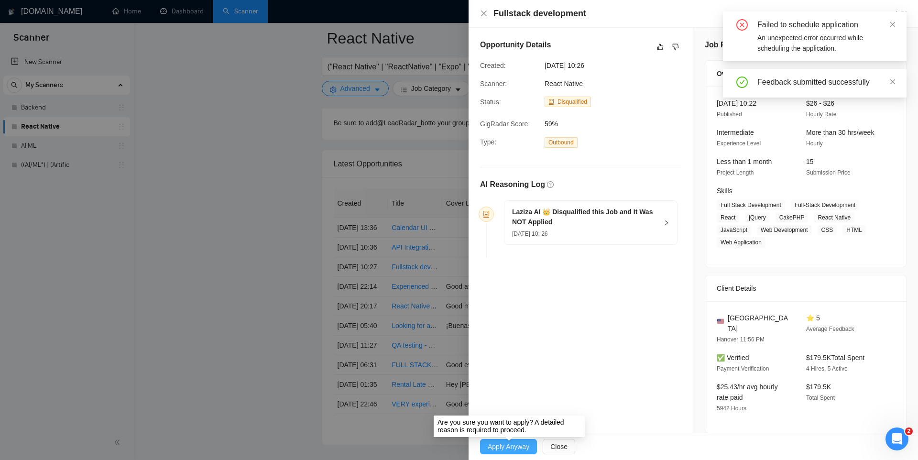
click at [498, 447] on span "Apply Anyway" at bounding box center [508, 446] width 42 height 11
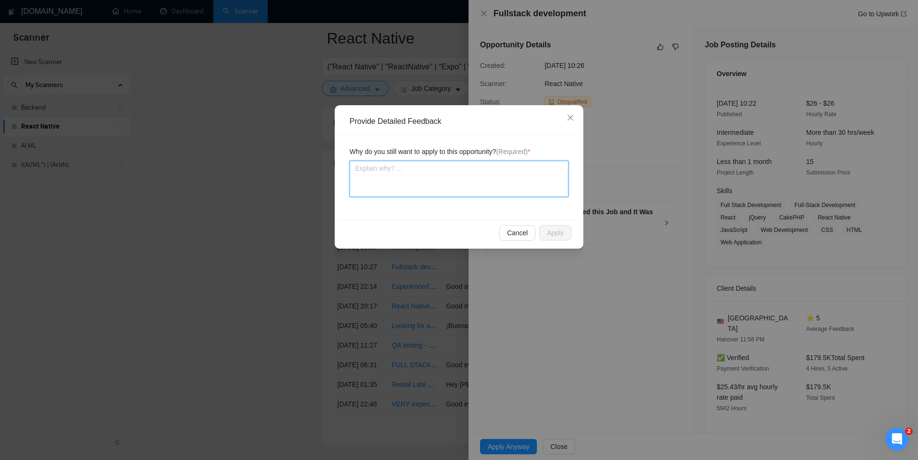
click at [425, 183] on textarea at bounding box center [458, 179] width 219 height 36
click at [507, 230] on span "Cancel" at bounding box center [517, 232] width 21 height 11
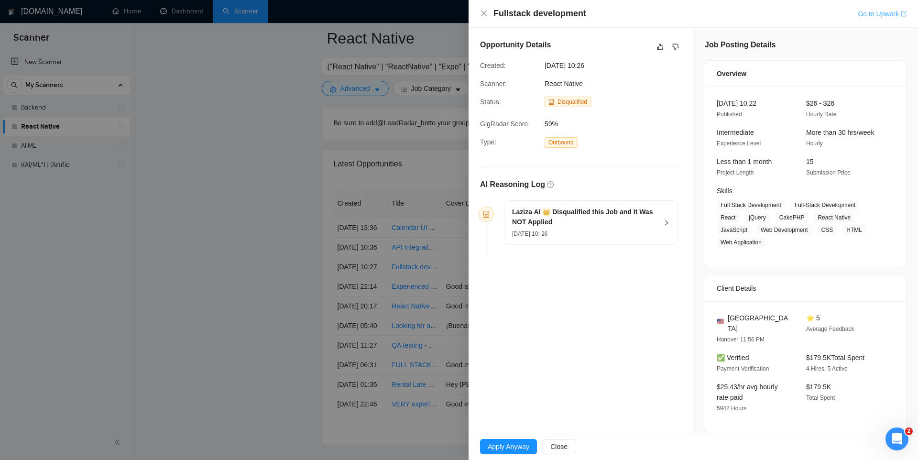
click at [871, 14] on link "Go to Upwork" at bounding box center [881, 14] width 49 height 8
click at [433, 207] on div at bounding box center [459, 230] width 918 height 460
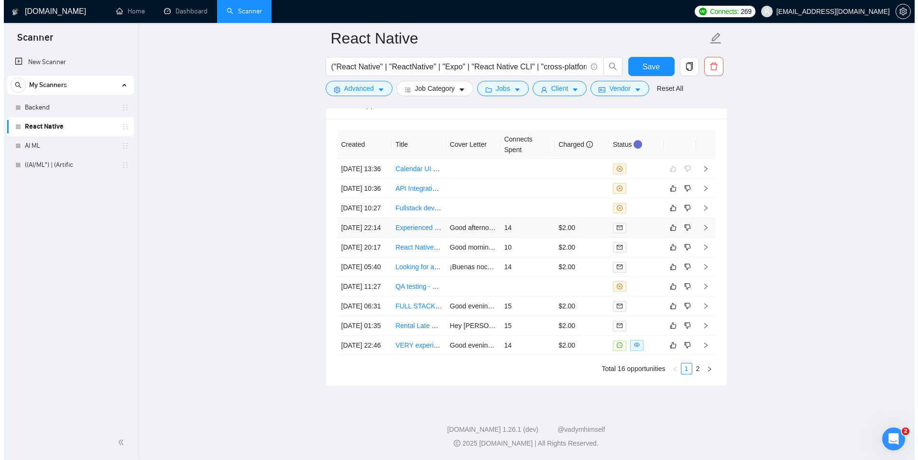
scroll to position [2736, 0]
click at [466, 198] on td at bounding box center [469, 189] width 54 height 20
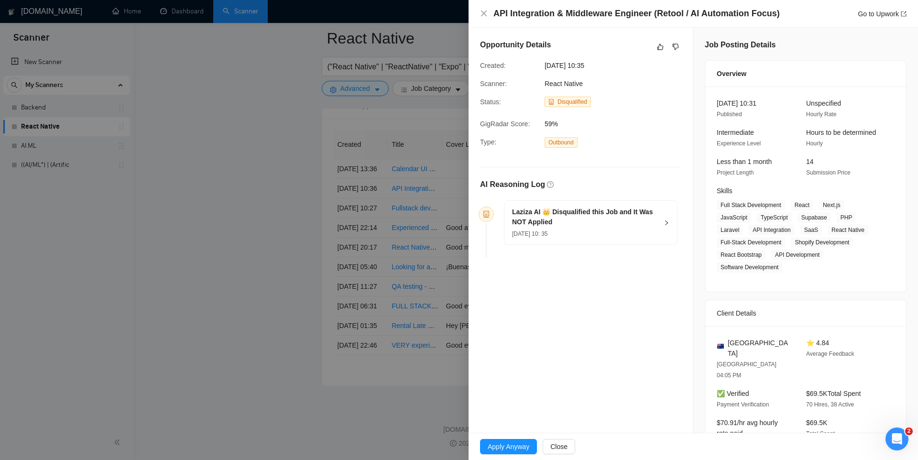
click at [443, 163] on div at bounding box center [459, 230] width 918 height 460
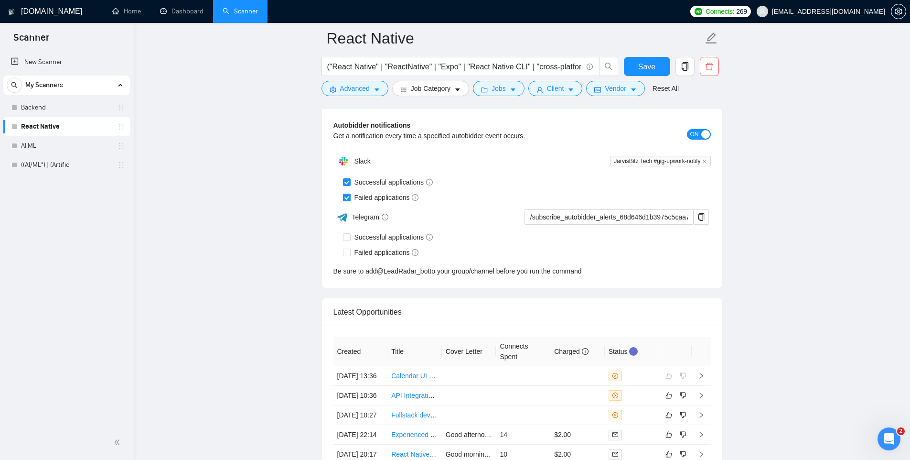
scroll to position [2528, 0]
click at [589, 352] on icon "info-circle" at bounding box center [585, 348] width 7 height 7
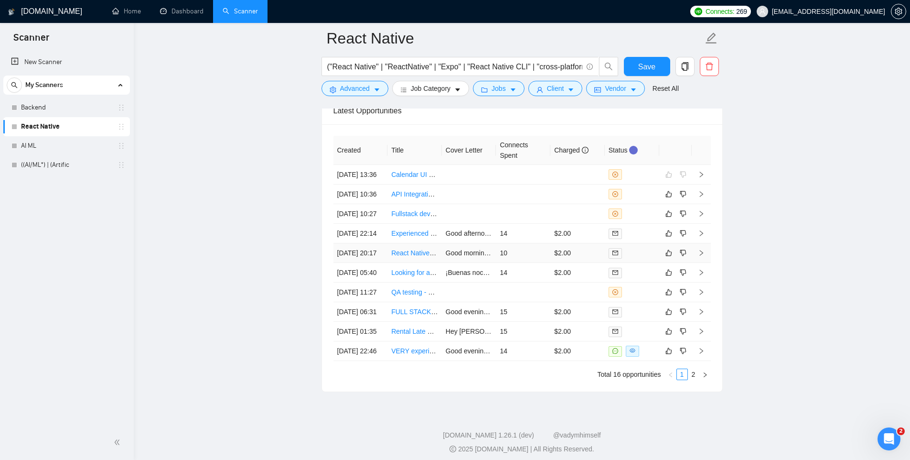
scroll to position [2838, 0]
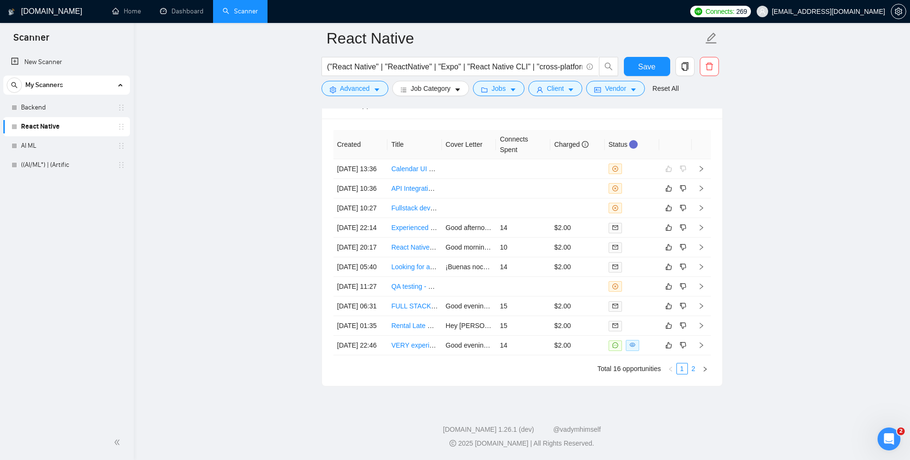
click at [691, 367] on link "2" at bounding box center [694, 368] width 11 height 11
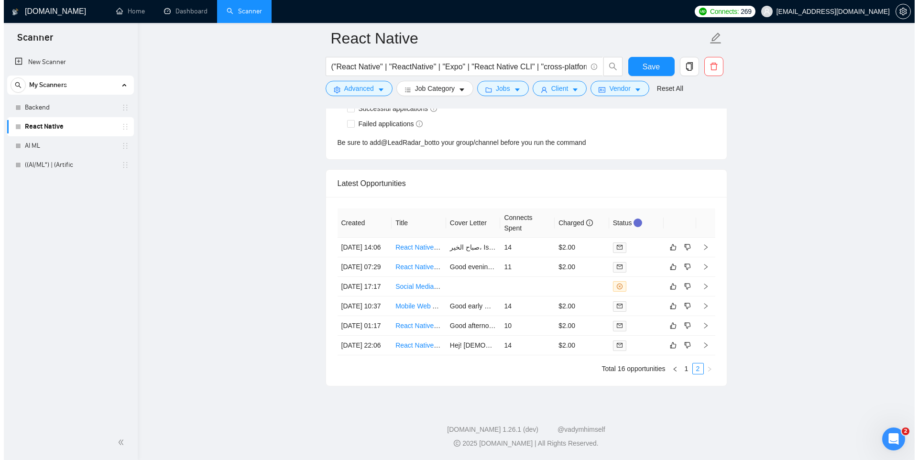
scroll to position [2721, 0]
click at [533, 277] on td at bounding box center [523, 287] width 54 height 20
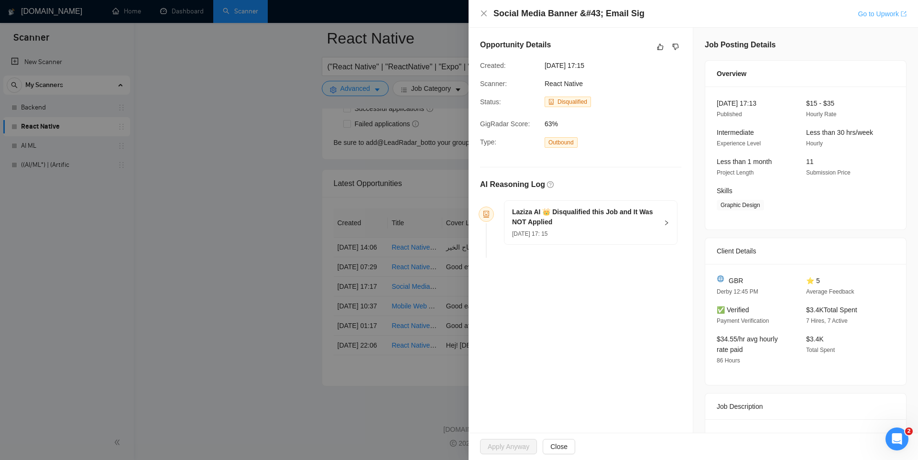
click at [875, 17] on link "Go to Upwork" at bounding box center [881, 14] width 49 height 8
click at [422, 204] on div at bounding box center [459, 230] width 918 height 460
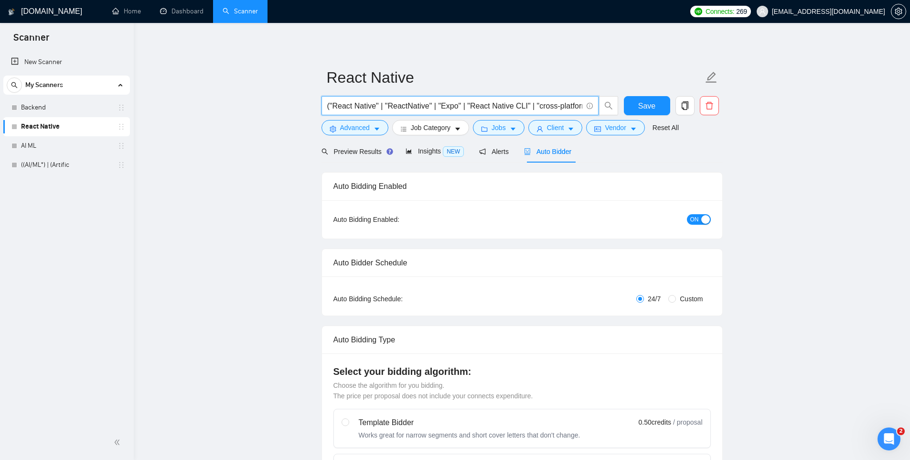
click at [563, 105] on input "("React Native" | "ReactNative" | "Expo" | "React Native CLI" | "cross-platform…" at bounding box center [454, 106] width 255 height 12
click at [651, 103] on span "Save" at bounding box center [647, 106] width 17 height 12
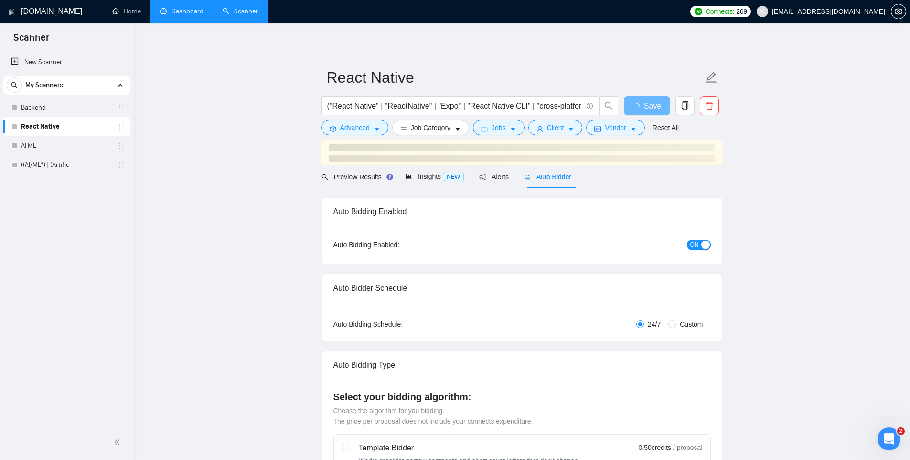
click at [181, 10] on link "Dashboard" at bounding box center [181, 11] width 43 height 8
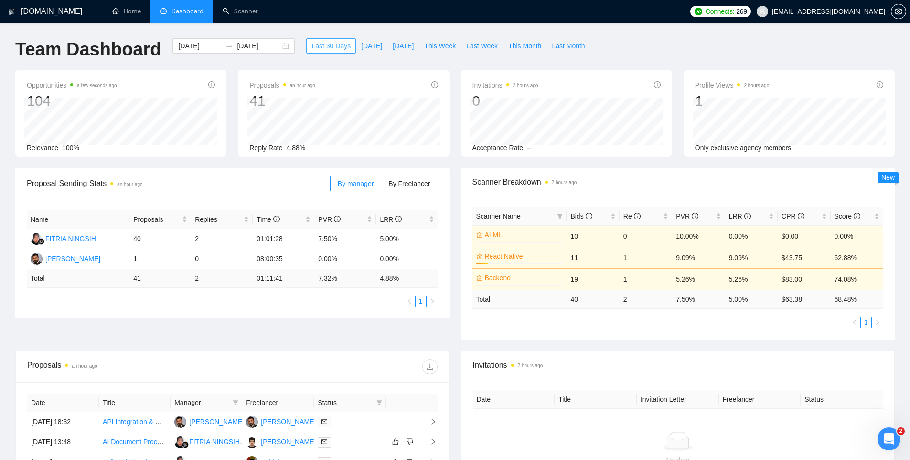
click at [314, 48] on span "Last 30 Days" at bounding box center [331, 46] width 39 height 11
click at [405, 182] on span "By Freelancer" at bounding box center [410, 184] width 42 height 8
click at [381, 186] on input "By Freelancer" at bounding box center [381, 186] width 0 height 0
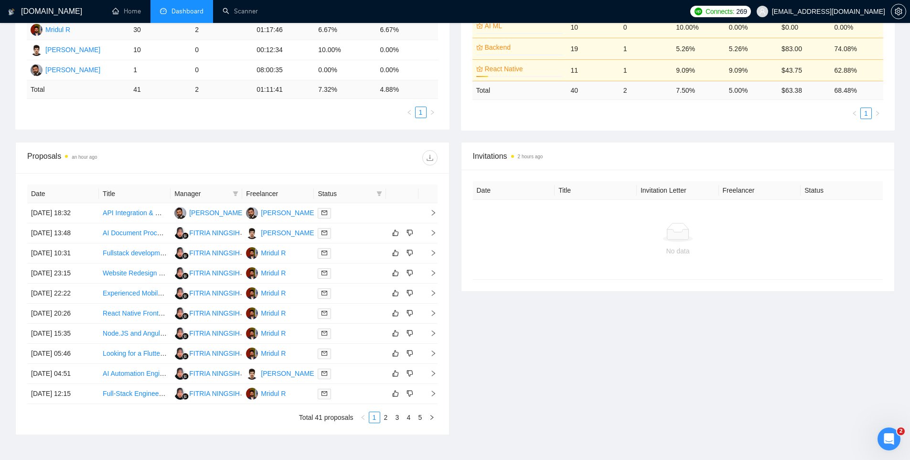
scroll to position [209, 0]
click at [386, 416] on link "2" at bounding box center [386, 417] width 11 height 11
click at [398, 416] on link "3" at bounding box center [397, 417] width 11 height 11
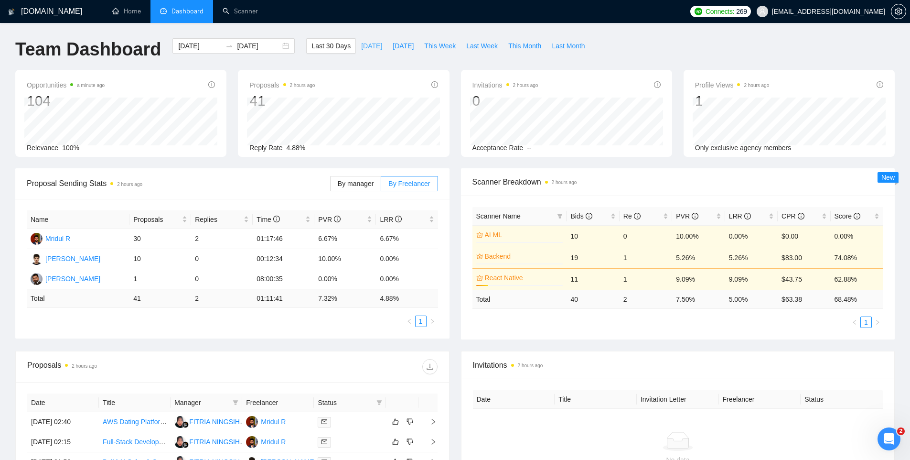
click at [359, 40] on button "Today" at bounding box center [372, 45] width 32 height 15
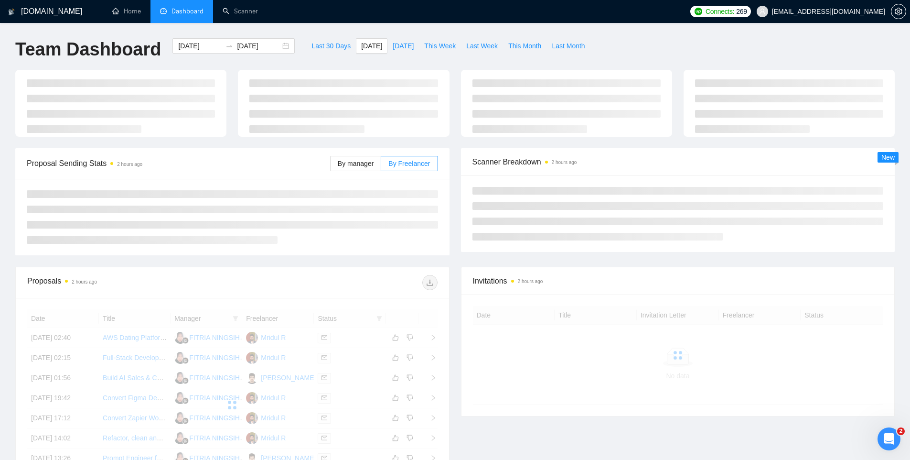
type input "2025-10-08"
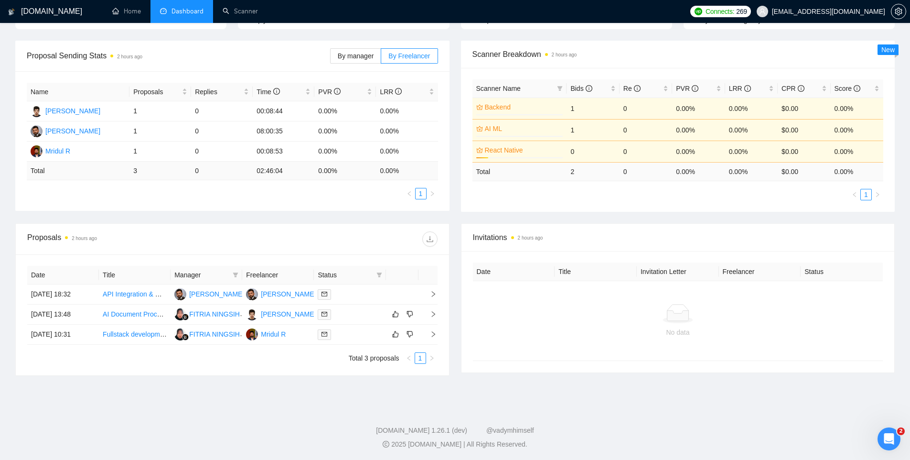
scroll to position [126, 0]
click at [130, 312] on link "AI Document Processing Web Application, Health-Tech" at bounding box center [184, 316] width 163 height 8
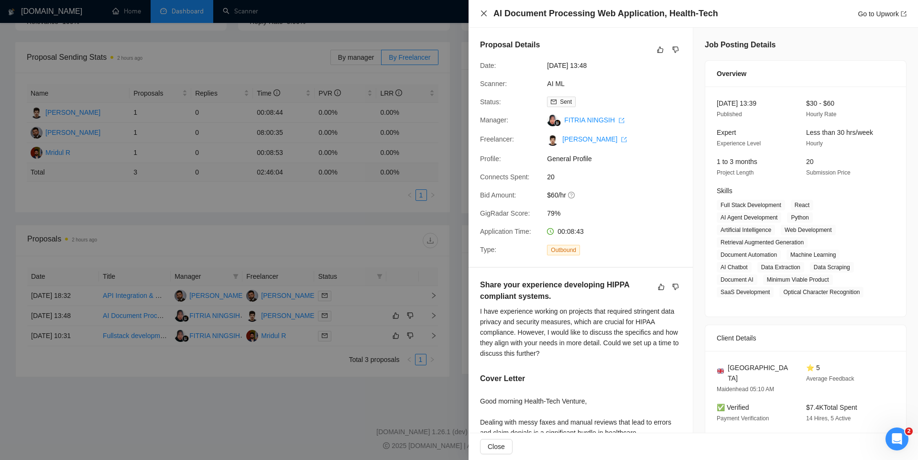
click at [487, 11] on icon "close" at bounding box center [484, 14] width 8 height 8
